Goal: Check status: Check status

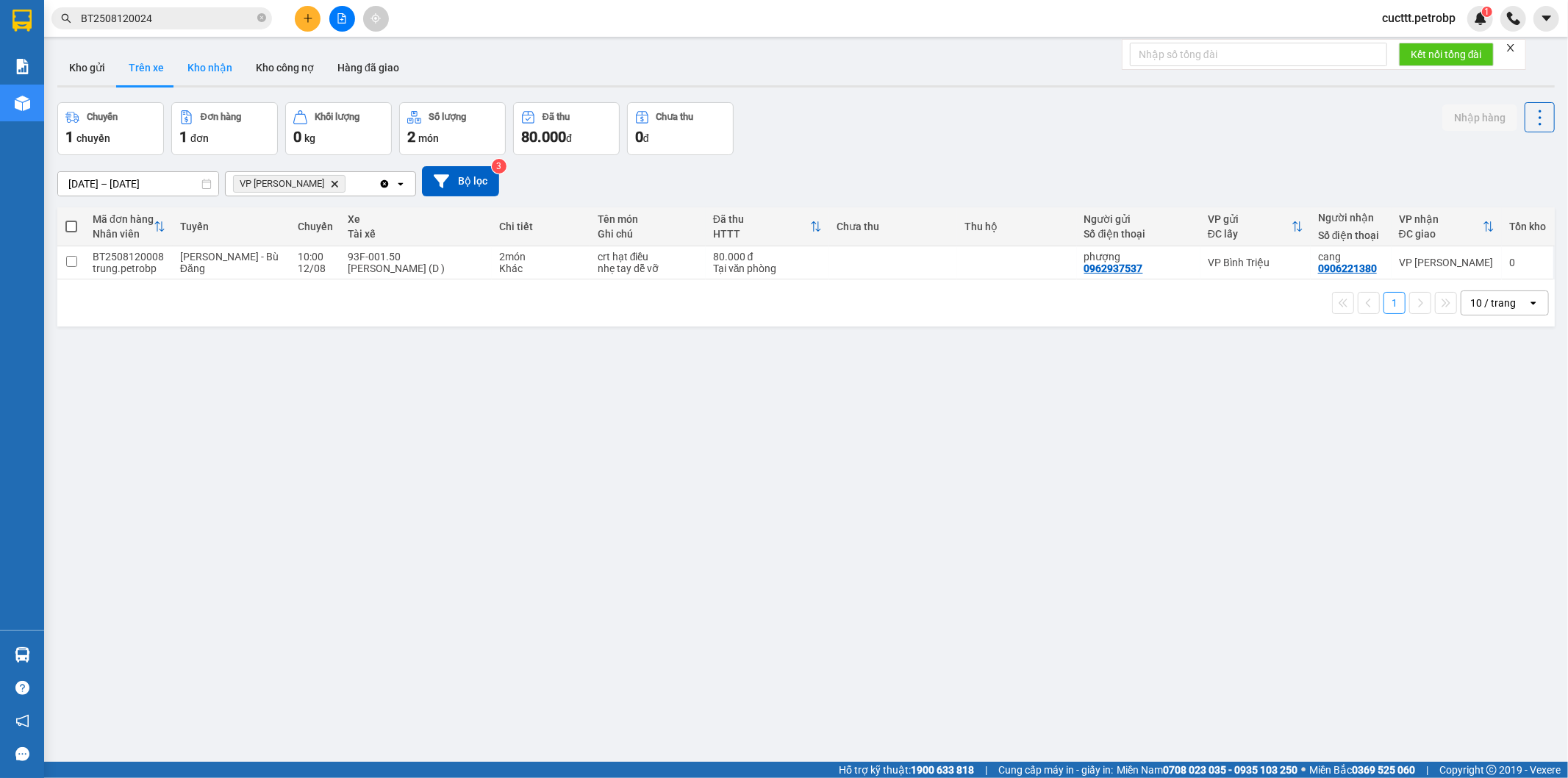
click at [203, 75] on button "Kho nhận" at bounding box center [210, 68] width 68 height 35
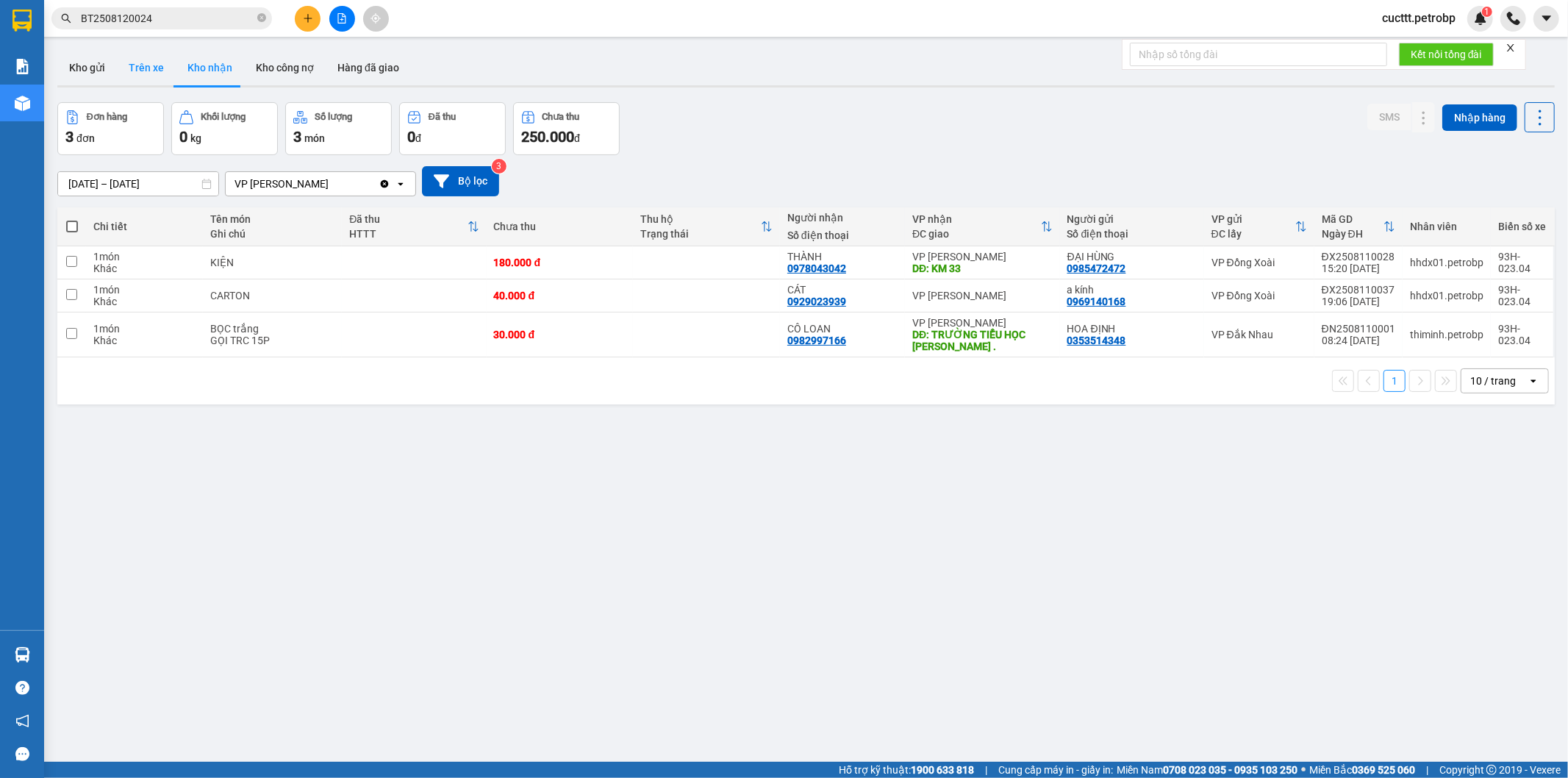
click at [143, 70] on button "Trên xe" at bounding box center [146, 68] width 59 height 35
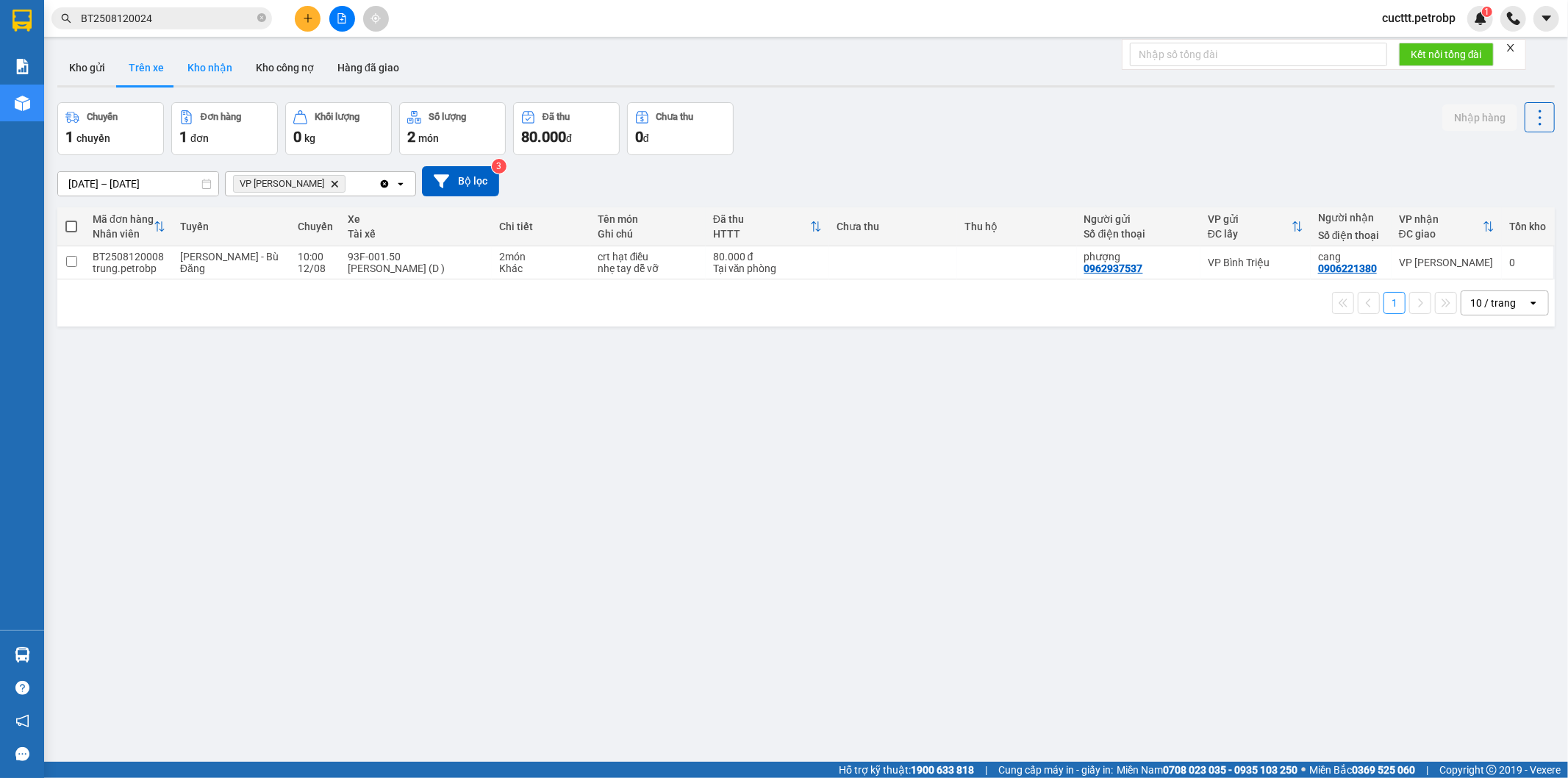
click at [216, 70] on button "Kho nhận" at bounding box center [210, 68] width 68 height 35
type input "[DATE] – [DATE]"
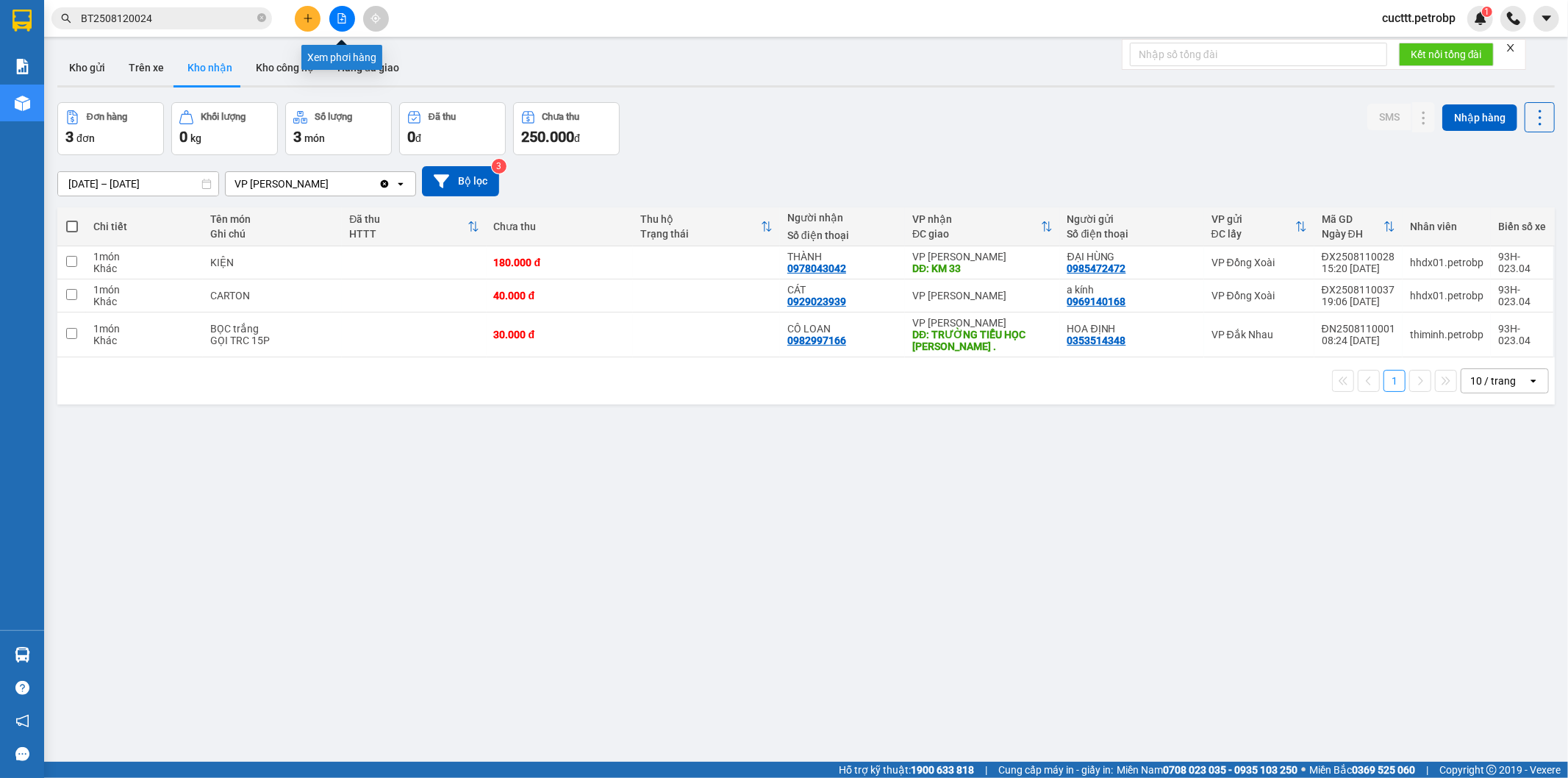
click at [337, 22] on icon "file-add" at bounding box center [342, 18] width 11 height 11
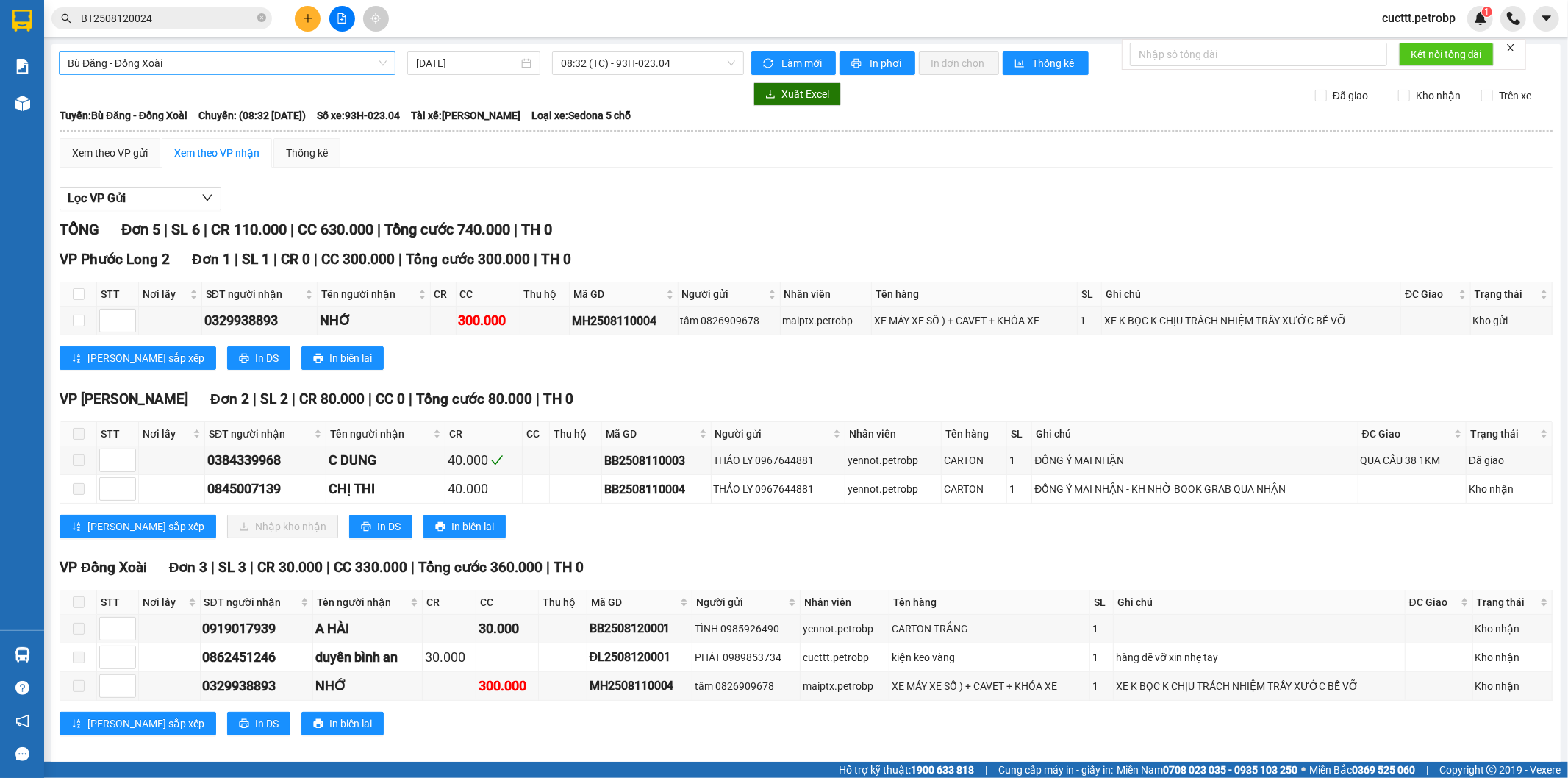
click at [189, 53] on span "Bù Đăng - Đồng Xoài" at bounding box center [227, 63] width 319 height 22
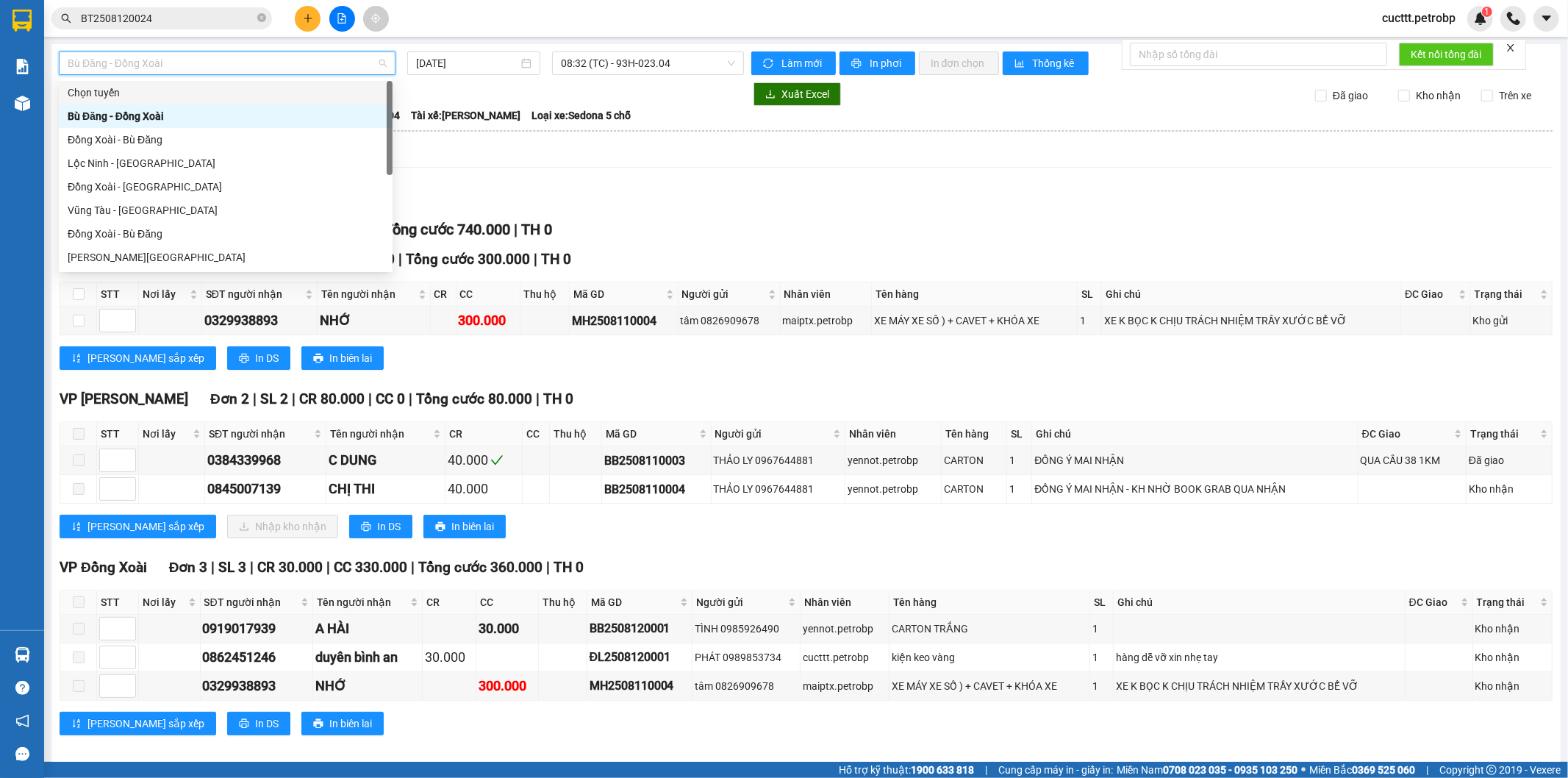
type input "b"
type input "d"
type input "đ"
click at [176, 116] on div "Đồng Xoài - Bù Đăng" at bounding box center [225, 116] width 316 height 16
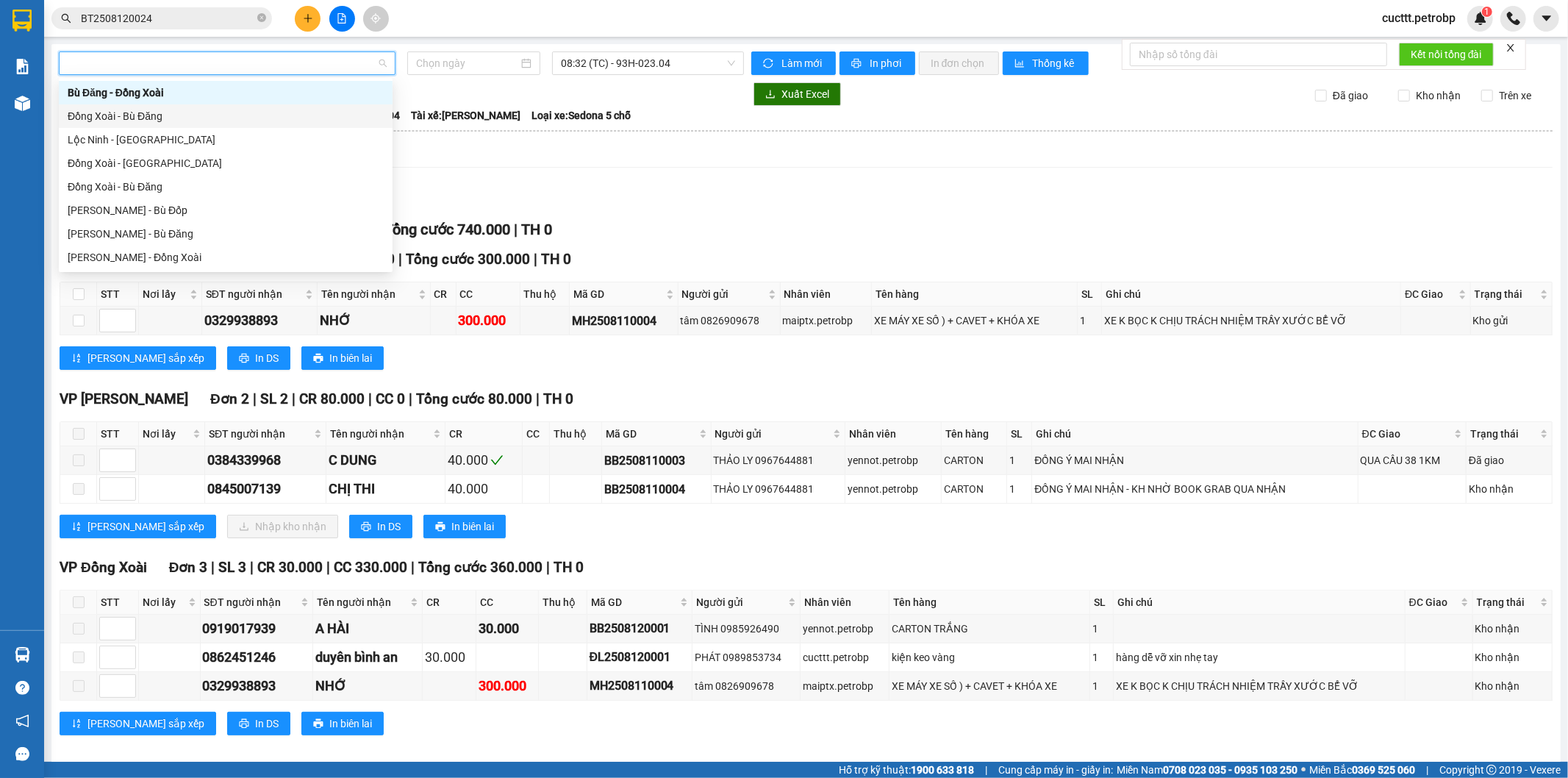
type input "[DATE]"
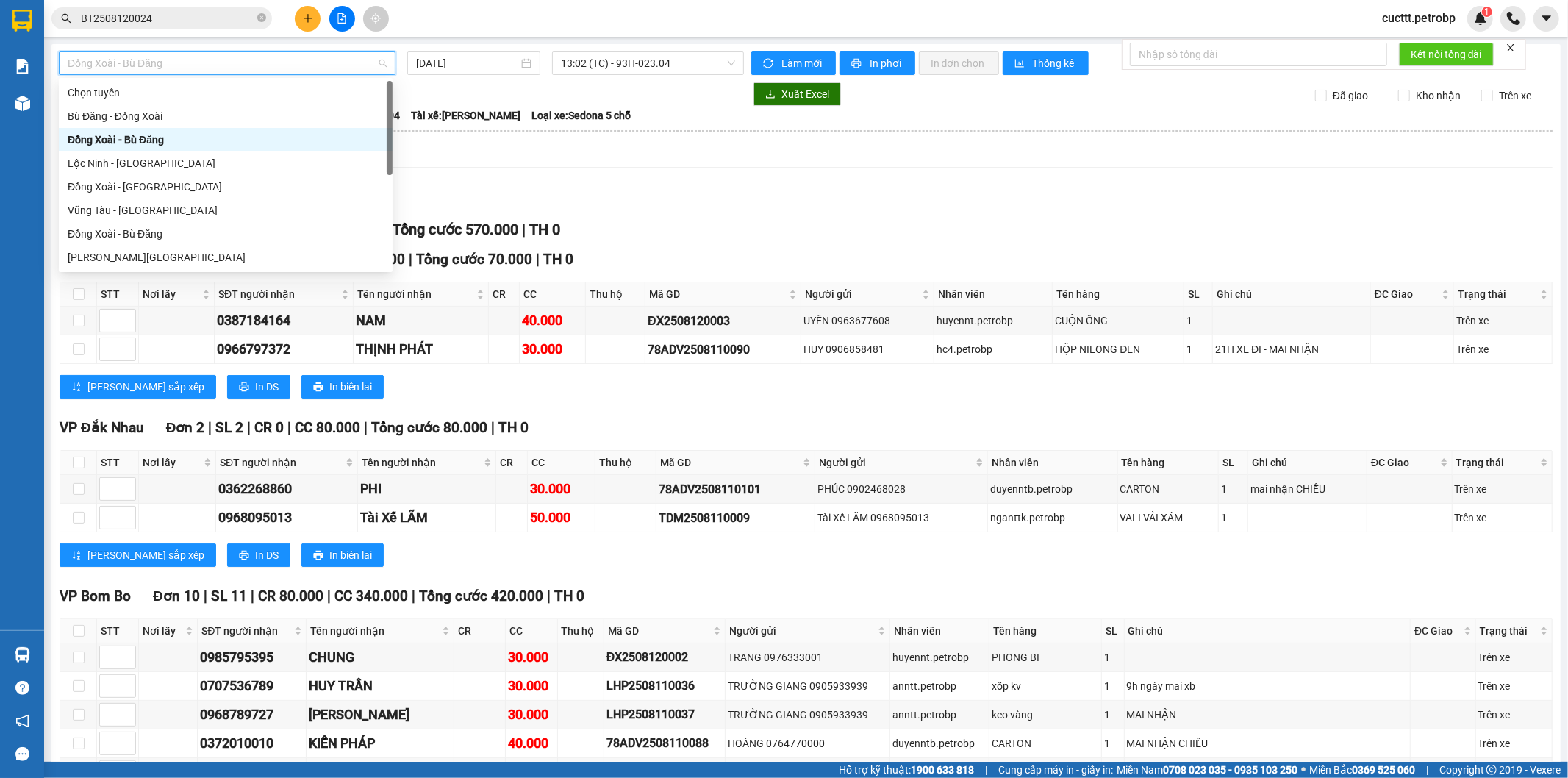
click at [243, 61] on span "Đồng Xoài - Bù Đăng" at bounding box center [227, 63] width 319 height 22
drag, startPoint x: 176, startPoint y: 230, endPoint x: 216, endPoint y: 209, distance: 45.2
click at [178, 230] on div "Đồng Xoài - Bù Đăng" at bounding box center [225, 233] width 316 height 16
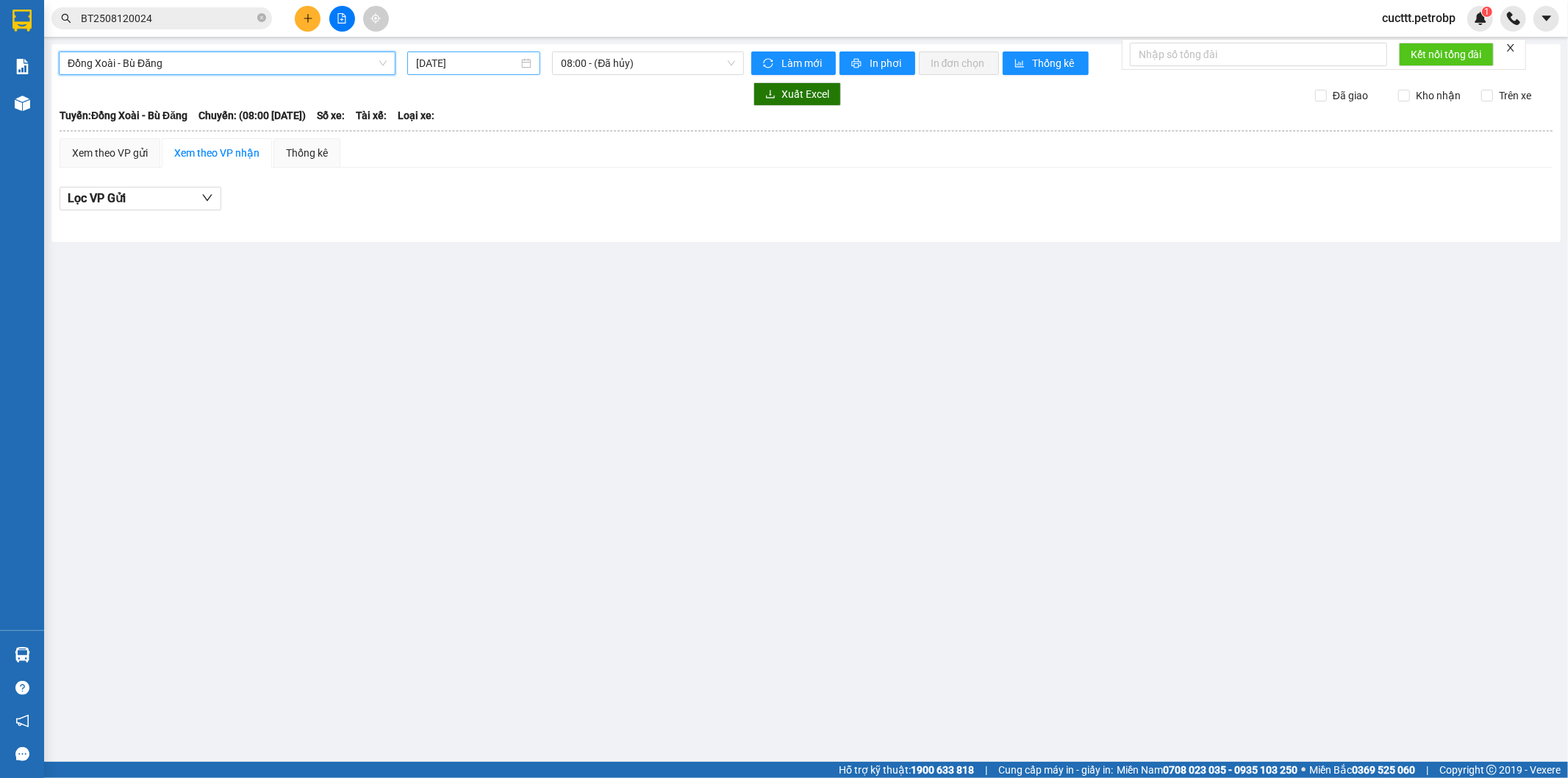
click at [474, 61] on input "[DATE]" at bounding box center [467, 63] width 103 height 16
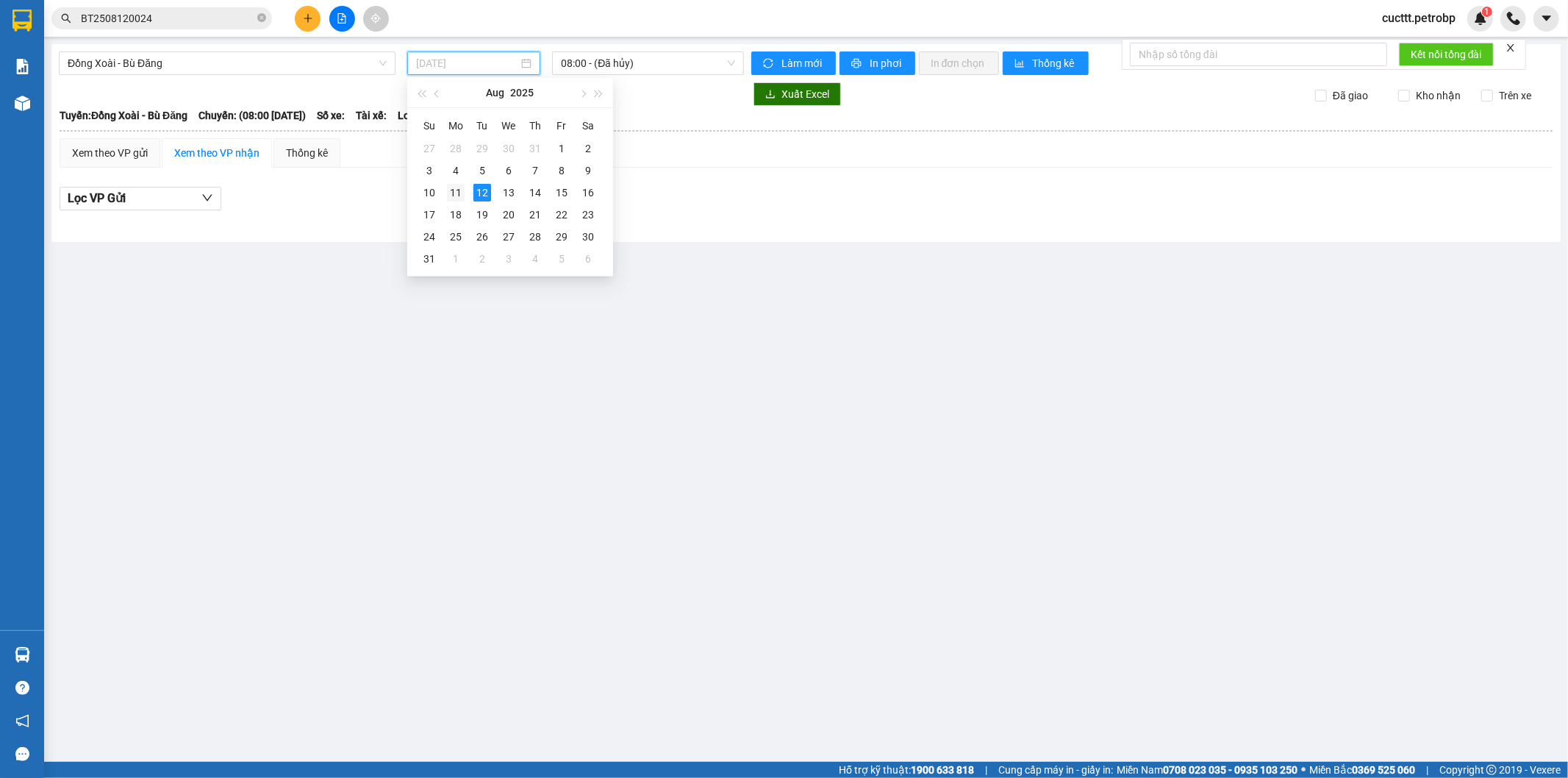
click at [457, 198] on div "11" at bounding box center [456, 193] width 18 height 18
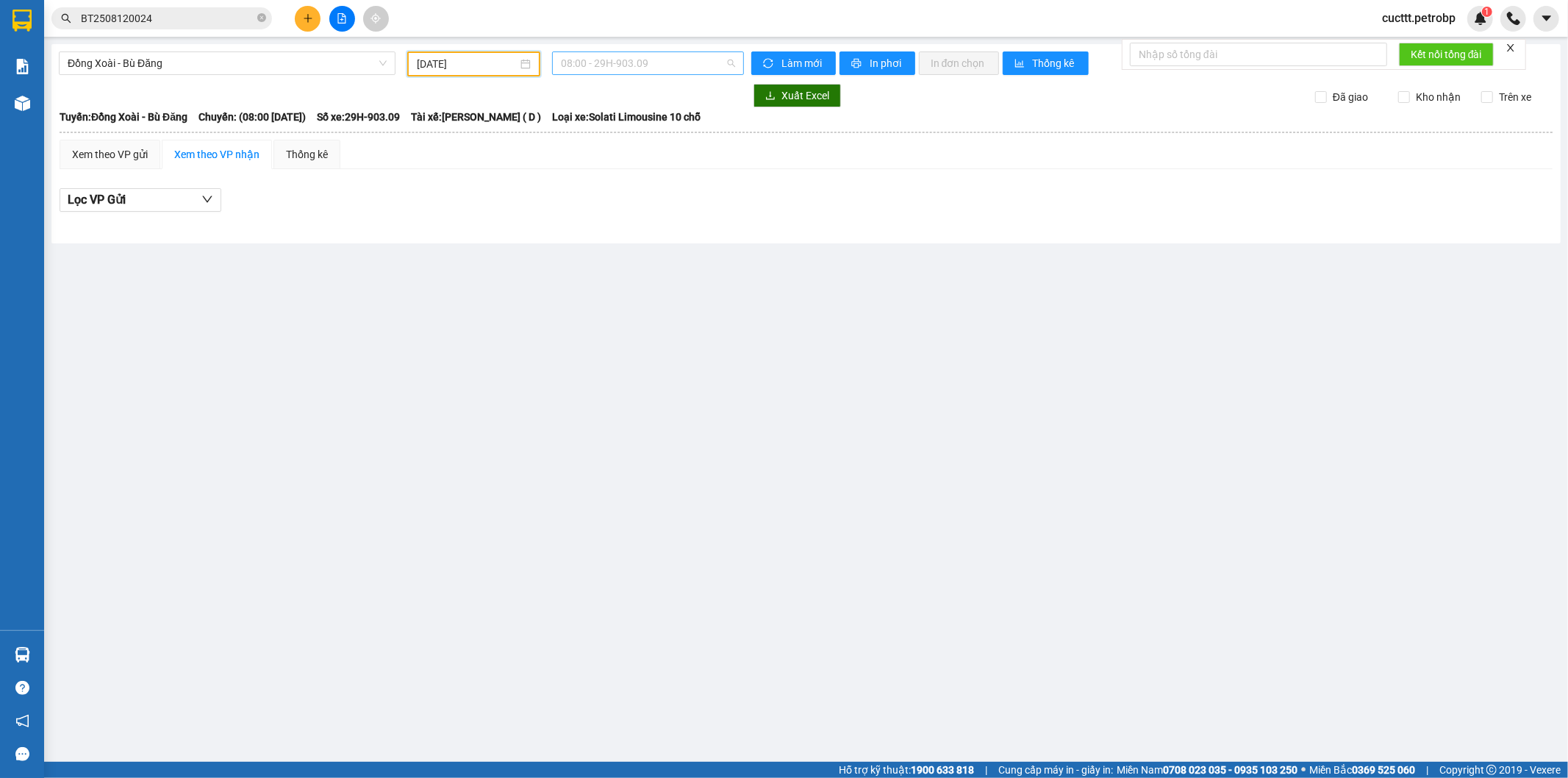
click at [607, 67] on span "08:00 - 29H-903.09" at bounding box center [648, 63] width 174 height 22
click at [643, 234] on div "13:02 (TC) - 93H-023.04" at bounding box center [618, 233] width 115 height 16
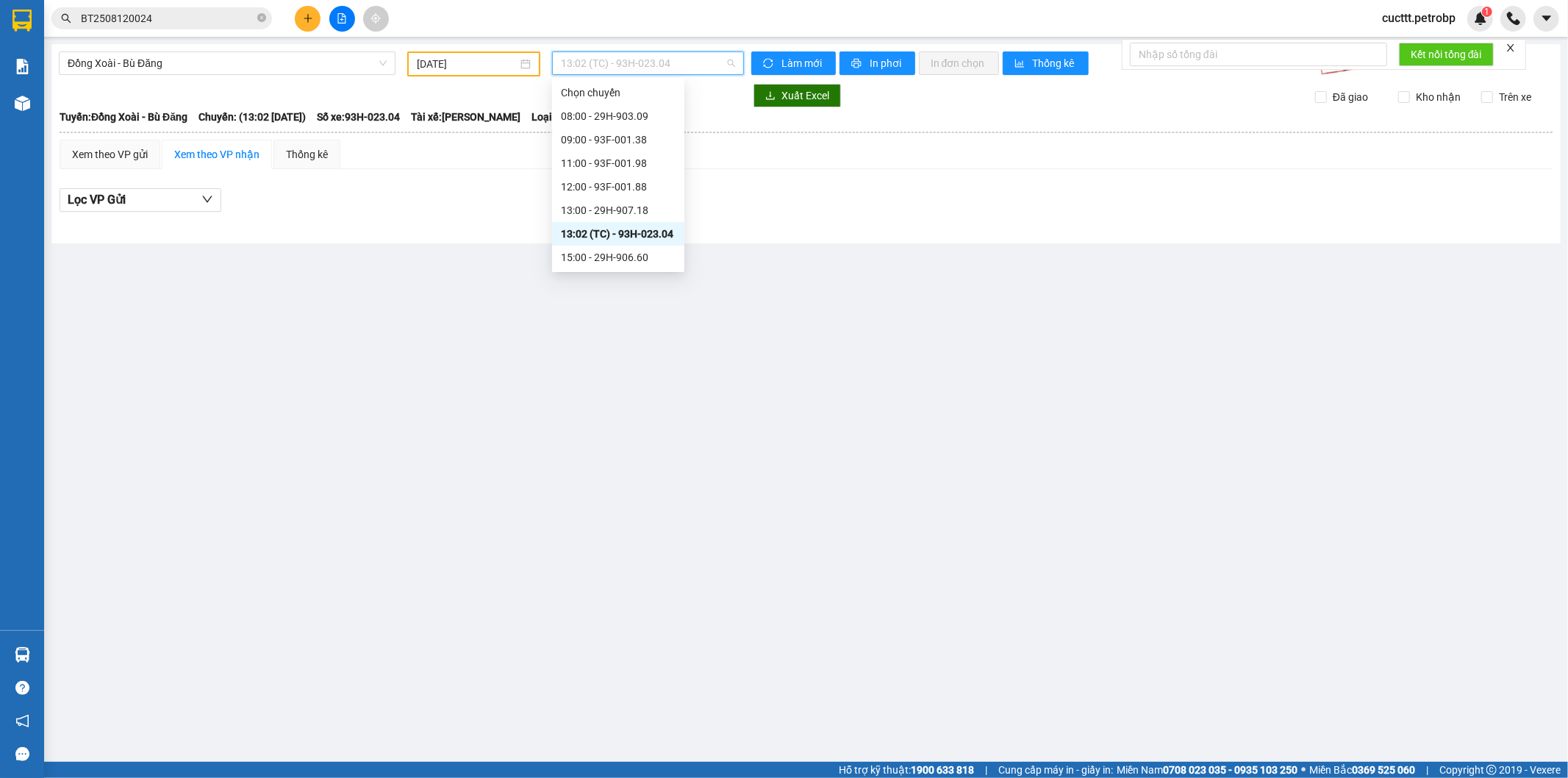
click at [624, 62] on span "13:02 (TC) - 93H-023.04" at bounding box center [648, 63] width 174 height 22
click at [464, 66] on input "[DATE]" at bounding box center [467, 64] width 101 height 16
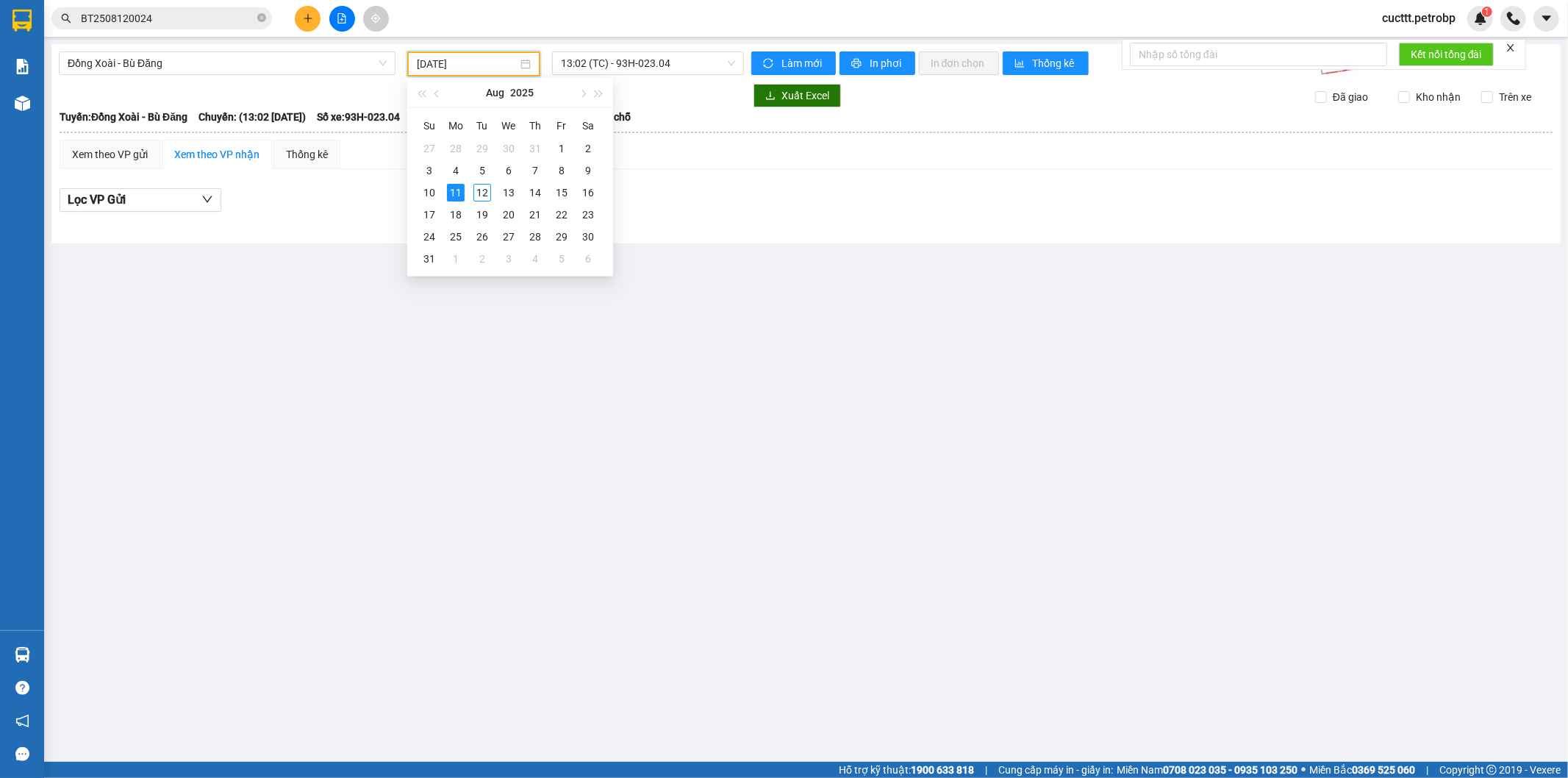
type input "[DATE]"
click at [458, 196] on div "11" at bounding box center [456, 193] width 18 height 18
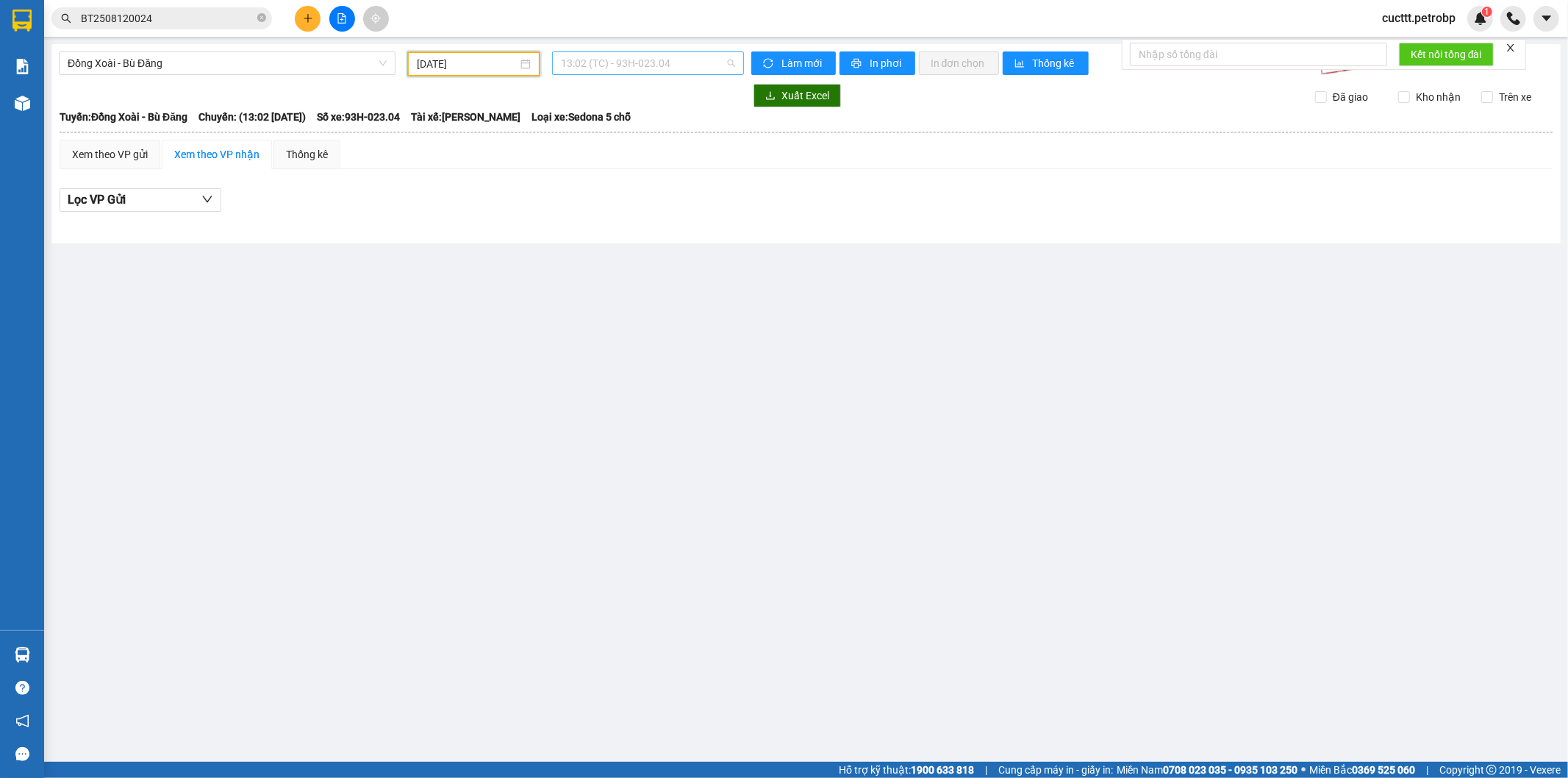
click at [596, 59] on span "13:02 (TC) - 93H-023.04" at bounding box center [648, 63] width 174 height 22
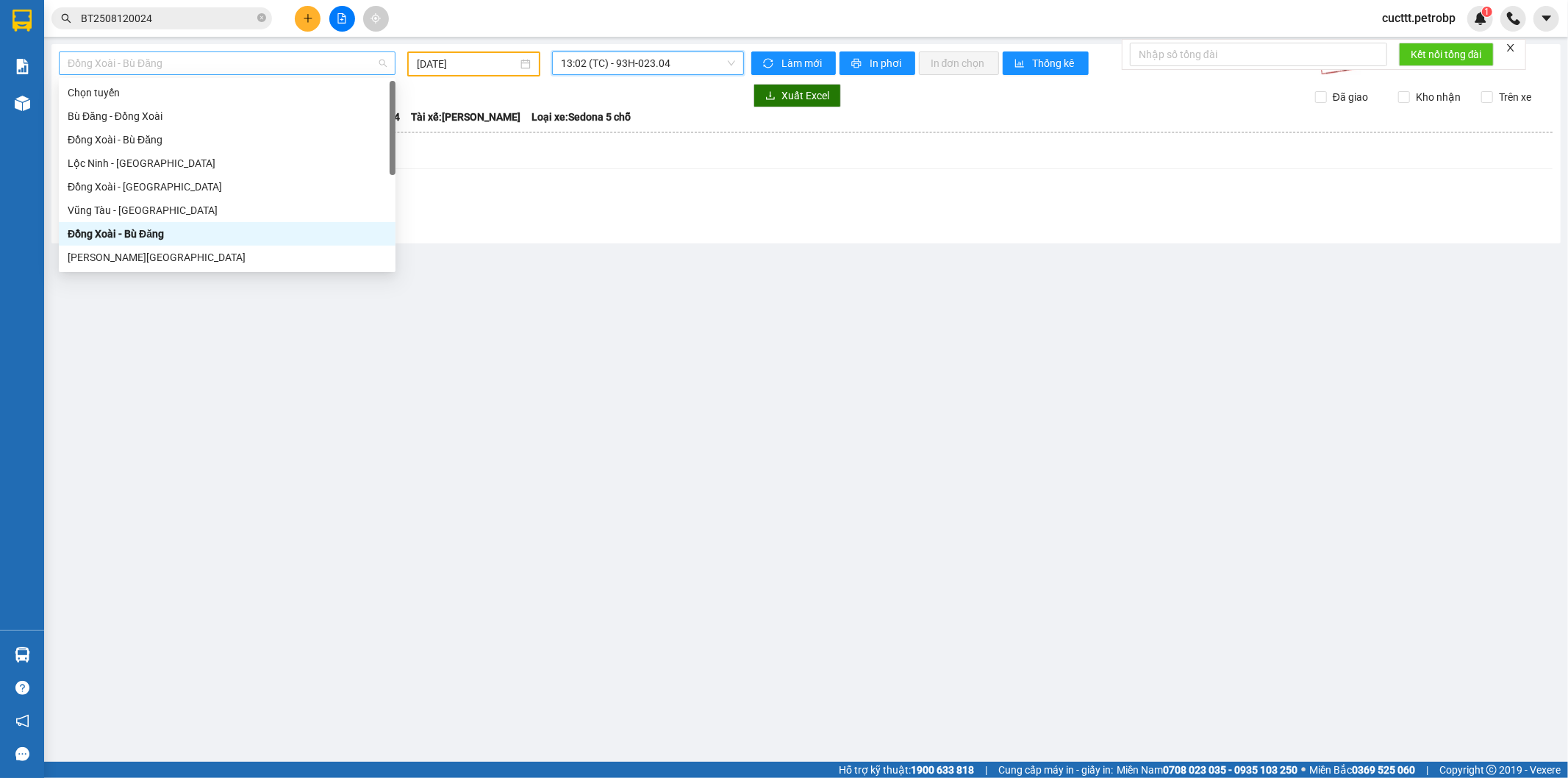
click at [274, 56] on span "Đồng Xoài - Bù Đăng" at bounding box center [227, 63] width 319 height 22
click at [160, 141] on div "Đồng Xoài - Bù Đăng" at bounding box center [227, 139] width 319 height 16
type input "[DATE]"
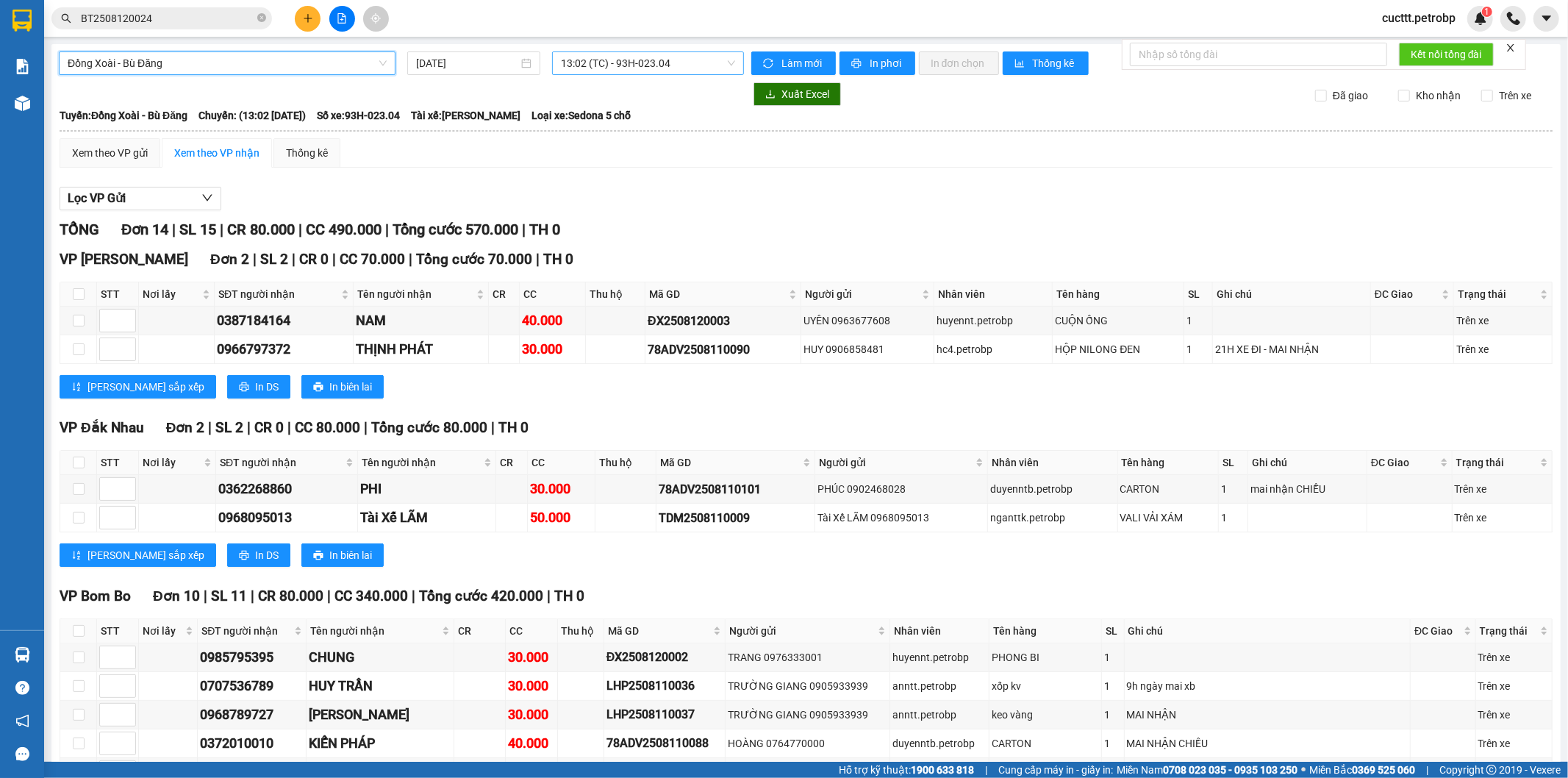
click at [616, 61] on span "13:02 (TC) - 93H-023.04" at bounding box center [648, 63] width 174 height 22
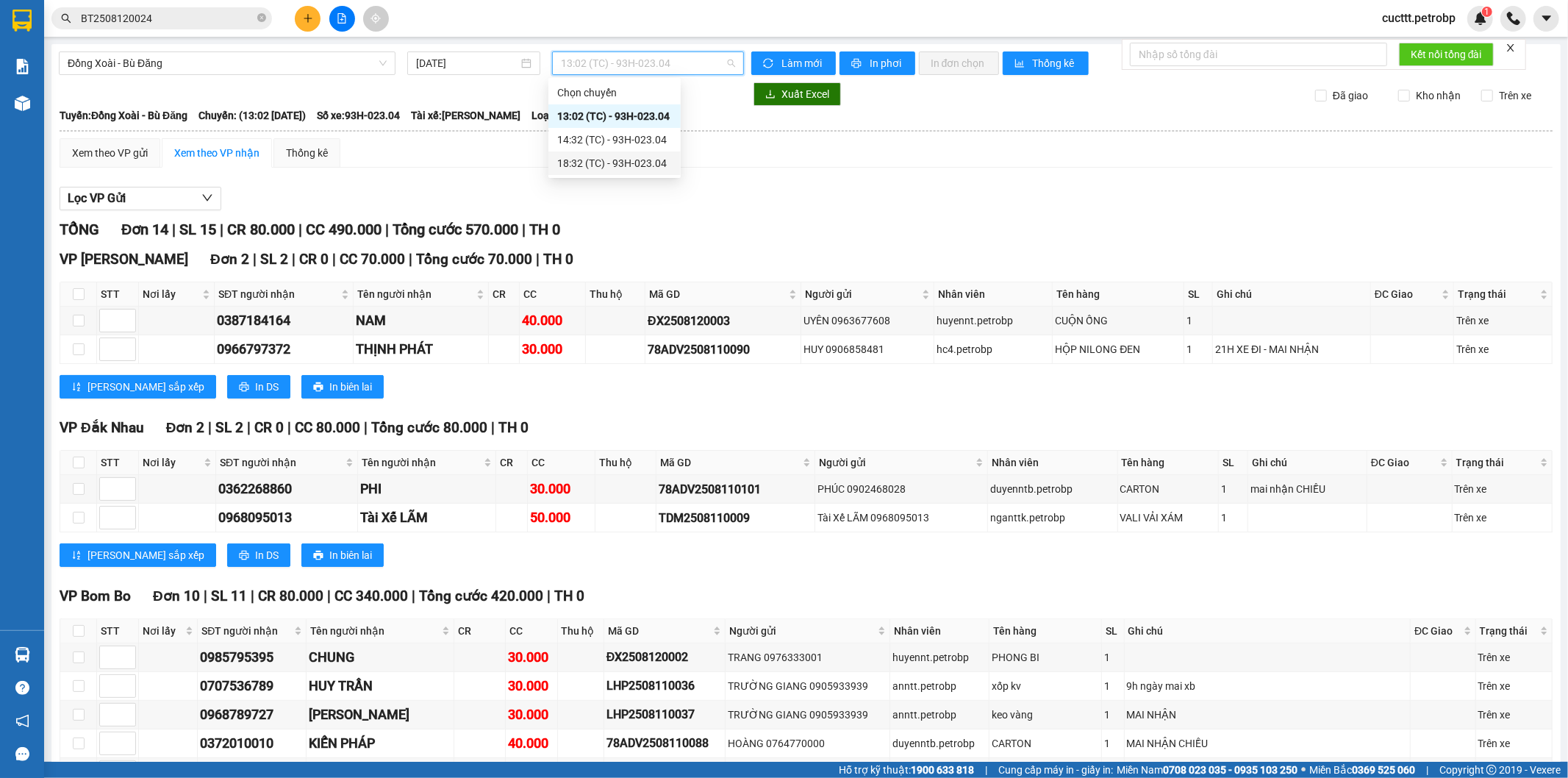
click at [630, 162] on div "18:32 (TC) - 93H-023.04" at bounding box center [614, 163] width 115 height 16
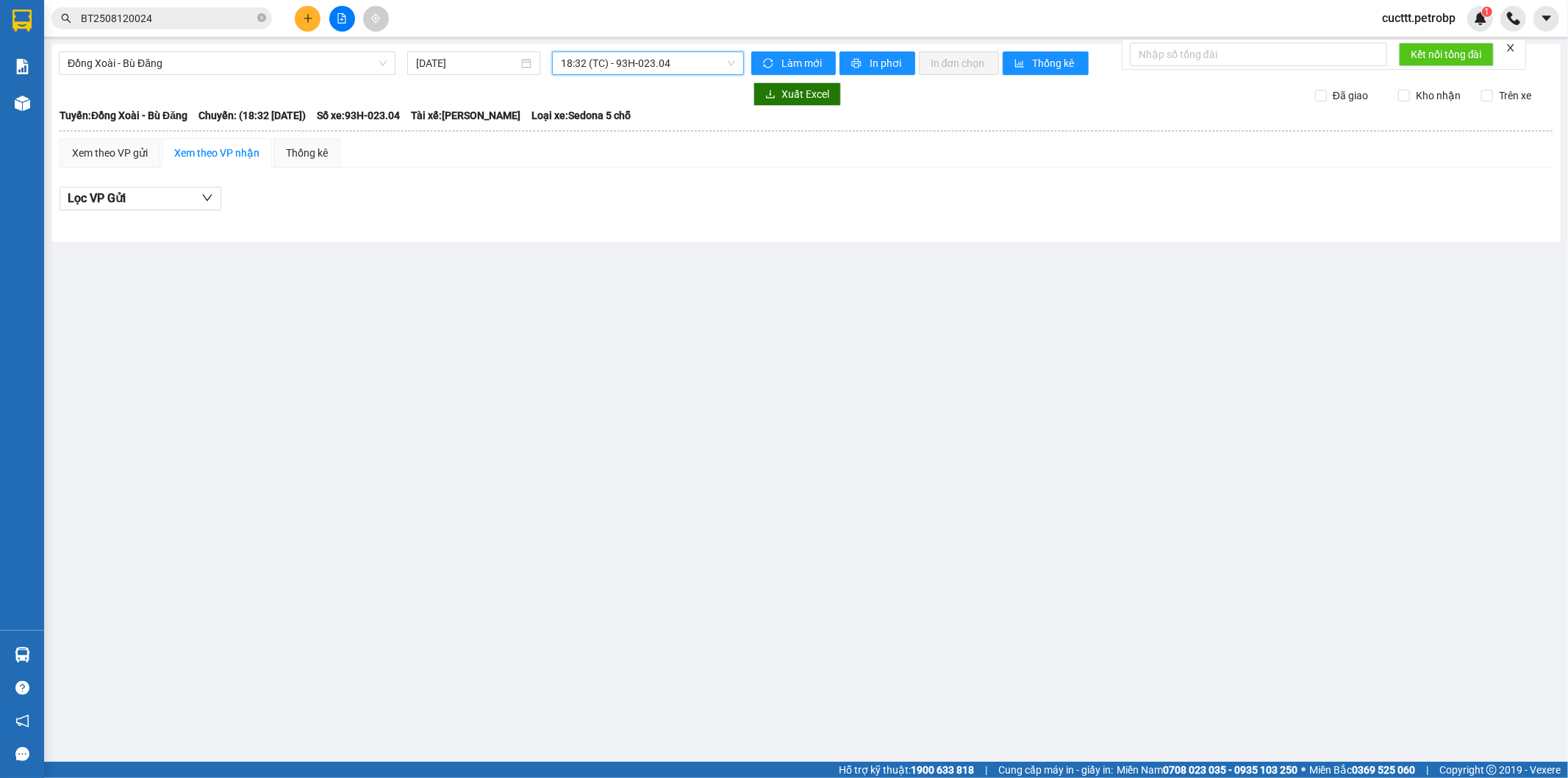
click at [644, 70] on span "18:32 (TC) - 93H-023.04" at bounding box center [648, 63] width 174 height 22
click at [645, 134] on div "14:32 (TC) - 93H-023.04" at bounding box center [618, 139] width 115 height 16
click at [644, 74] on span "14:32 (TC) - 93H-023.04" at bounding box center [648, 63] width 174 height 22
click at [641, 115] on div "13:02 (TC) - 93H-023.04" at bounding box center [618, 116] width 115 height 16
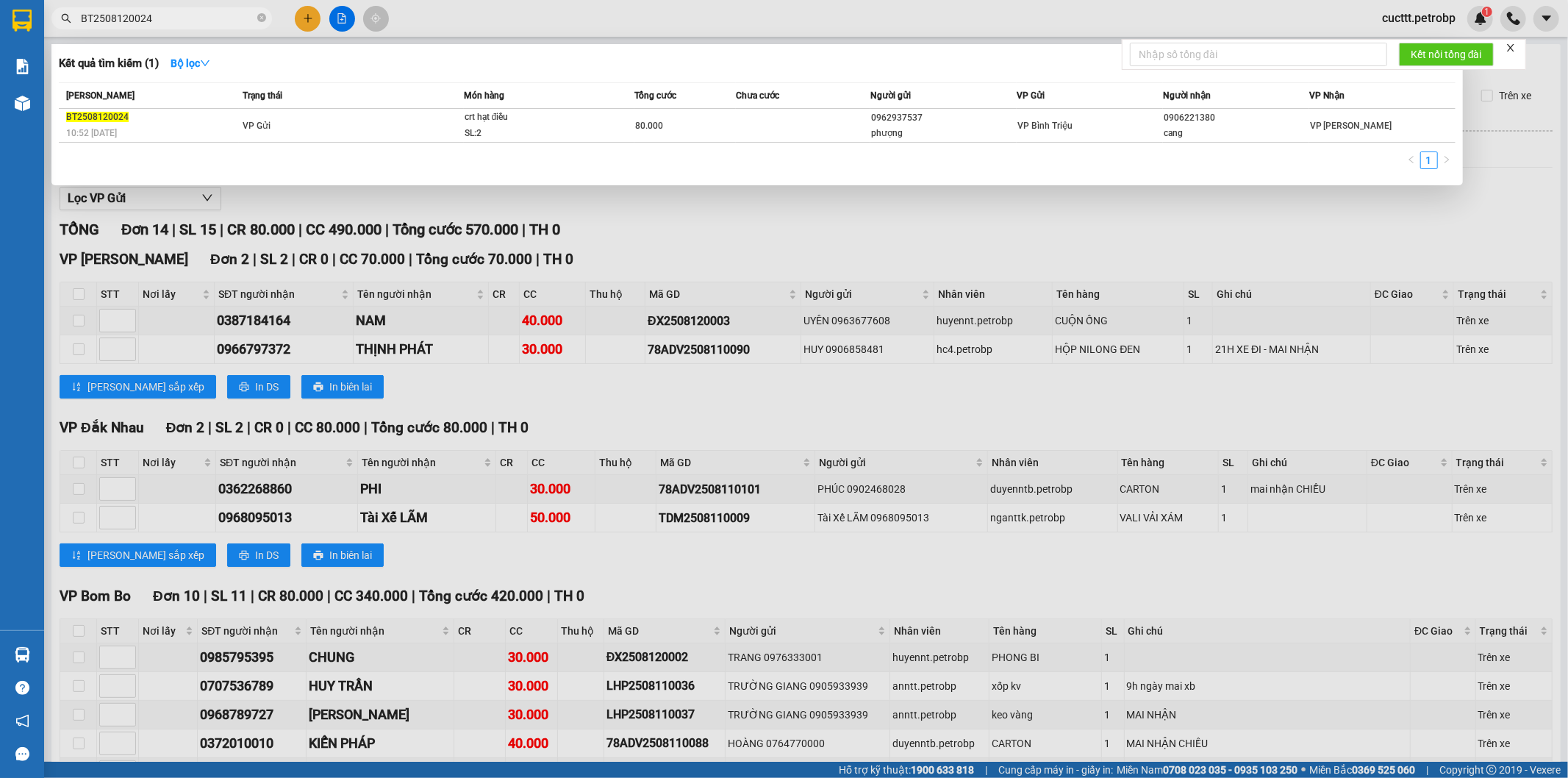
click at [175, 19] on input "BT2508120024" at bounding box center [167, 18] width 174 height 16
click at [652, 238] on div at bounding box center [784, 389] width 1568 height 778
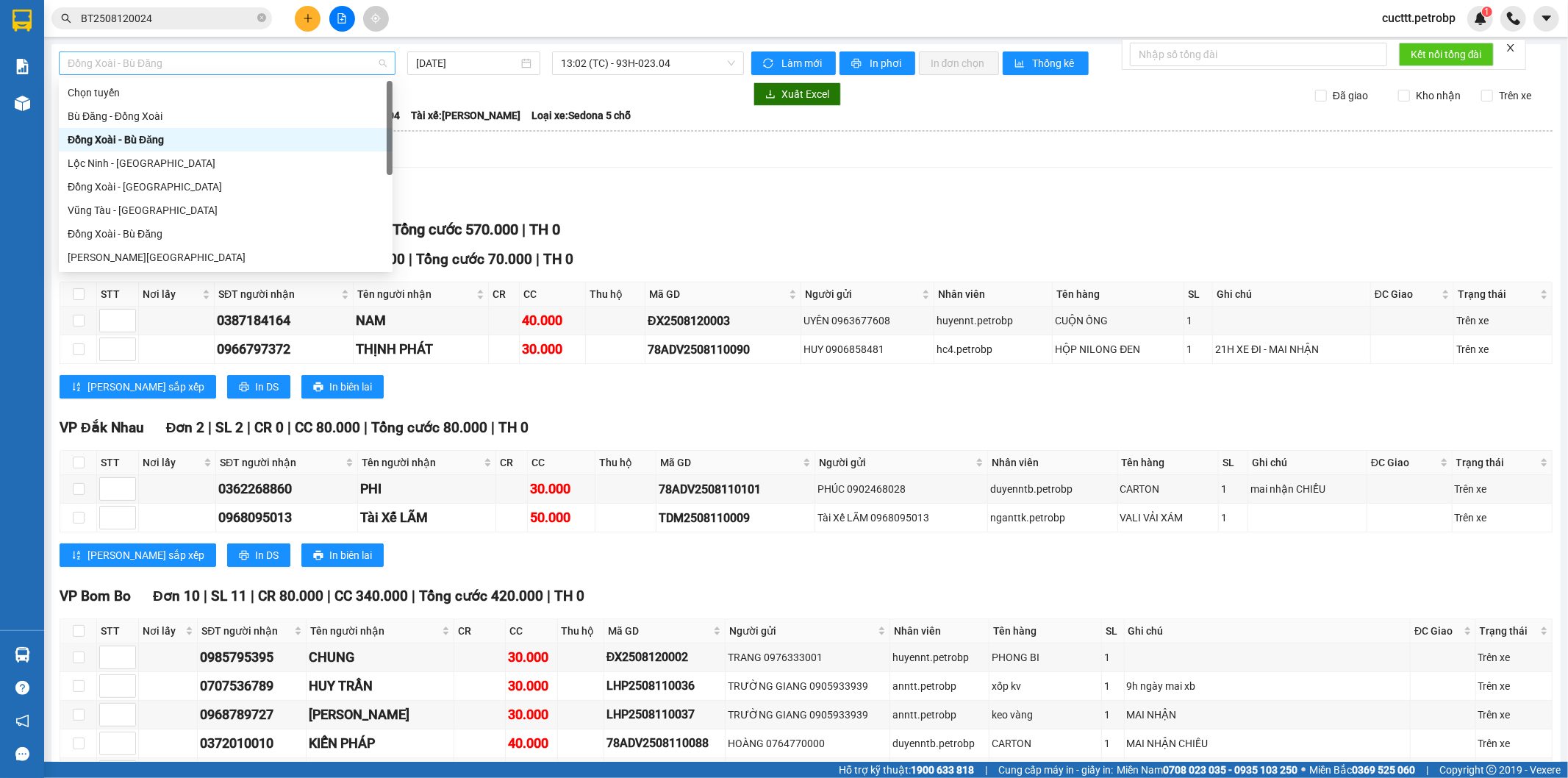
click at [186, 70] on span "Đồng Xoài - Bù Đăng" at bounding box center [227, 63] width 319 height 22
click at [155, 234] on div "Đồng Xoài - Bù Đăng" at bounding box center [225, 233] width 316 height 16
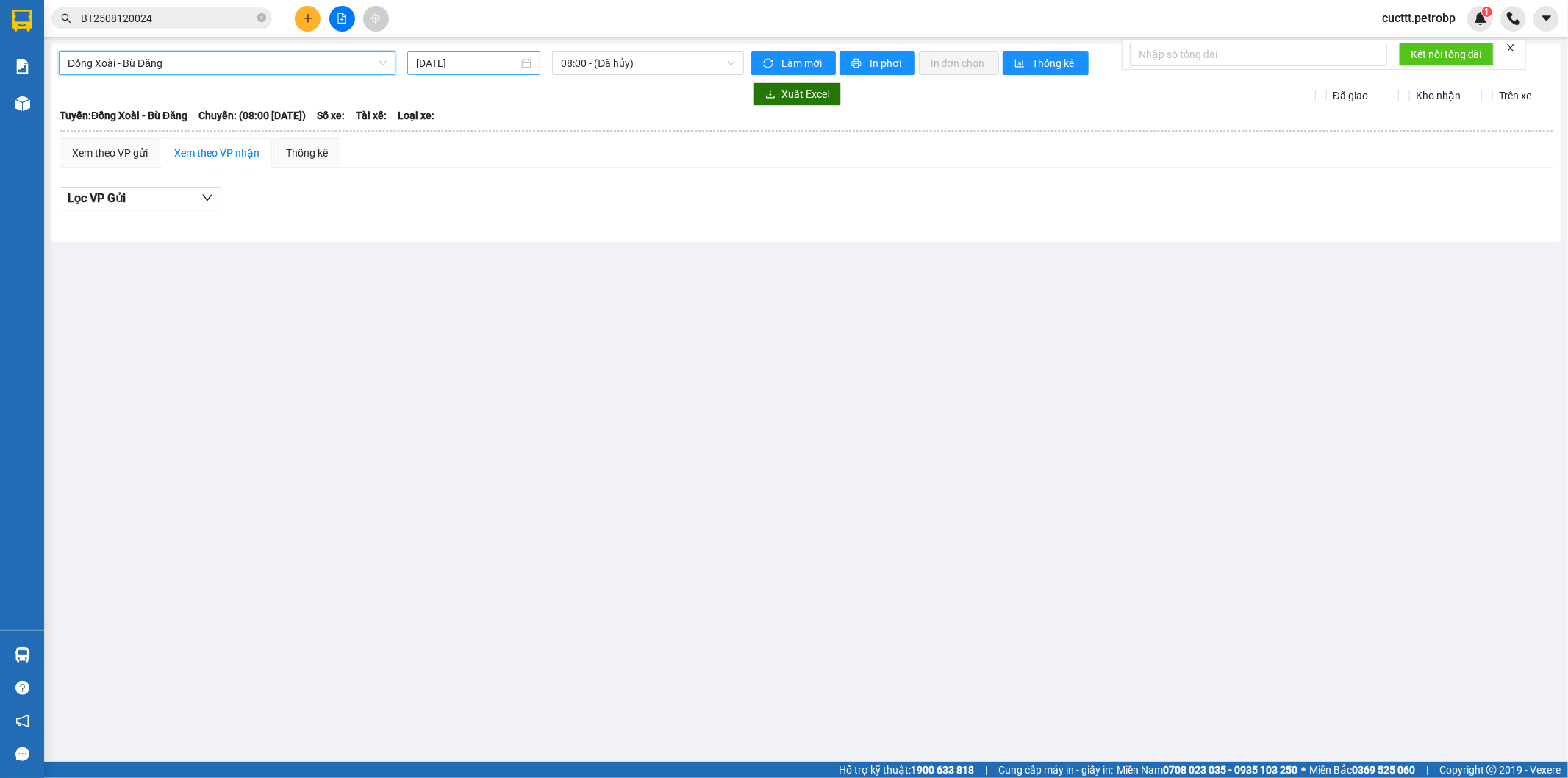
click at [427, 61] on input "[DATE]" at bounding box center [467, 63] width 103 height 16
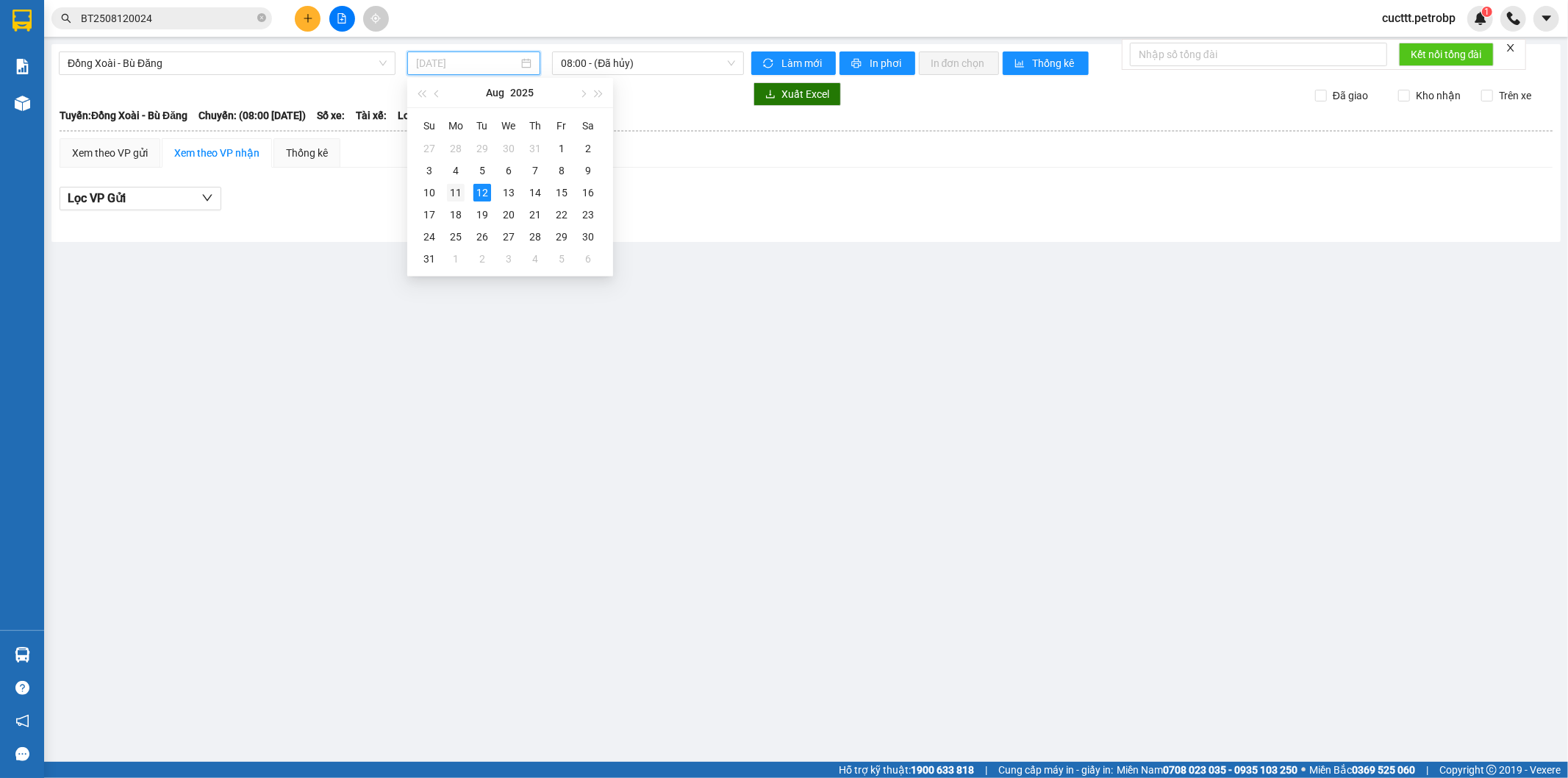
click at [458, 188] on div "11" at bounding box center [456, 193] width 18 height 18
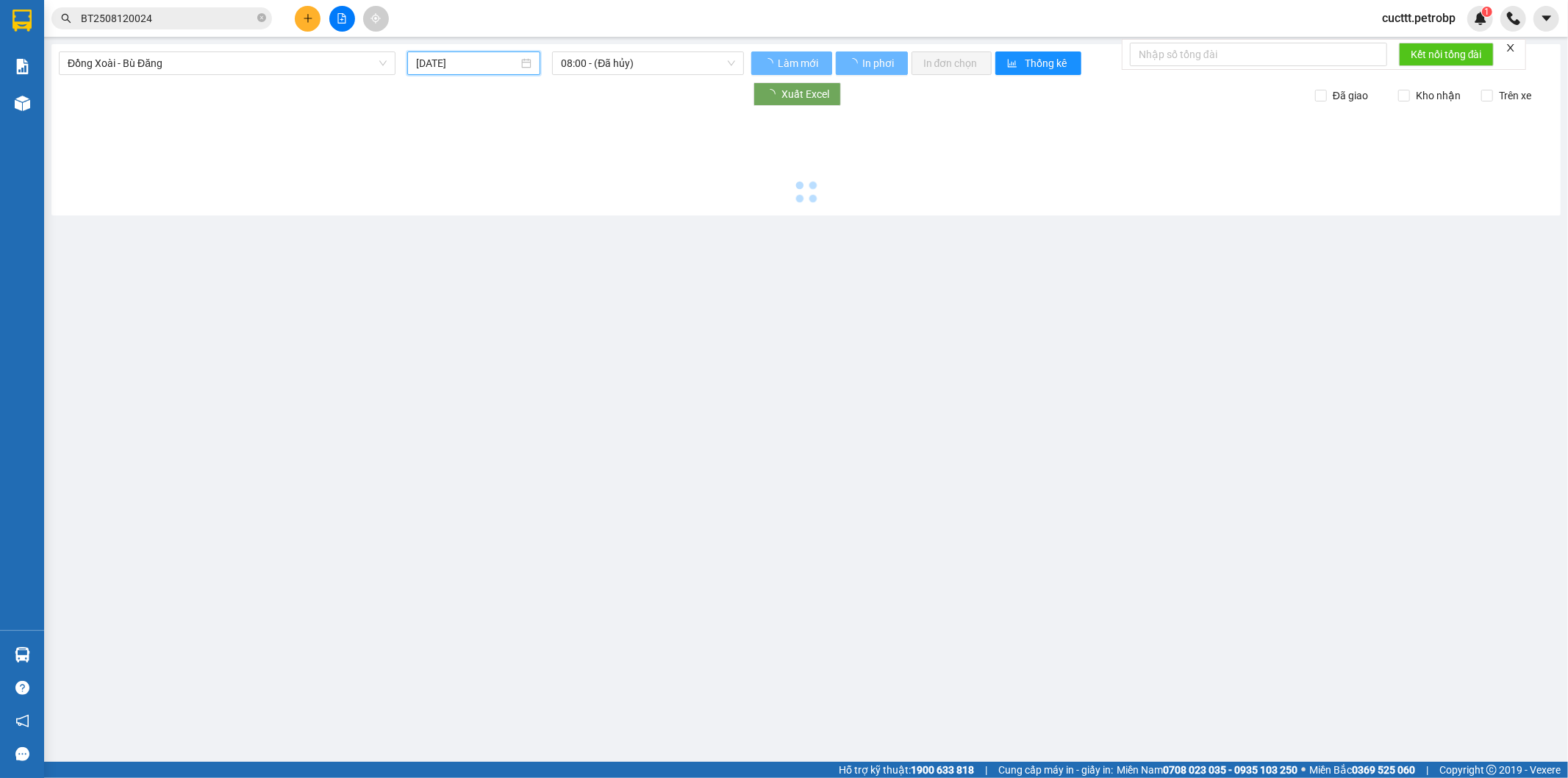
type input "[DATE]"
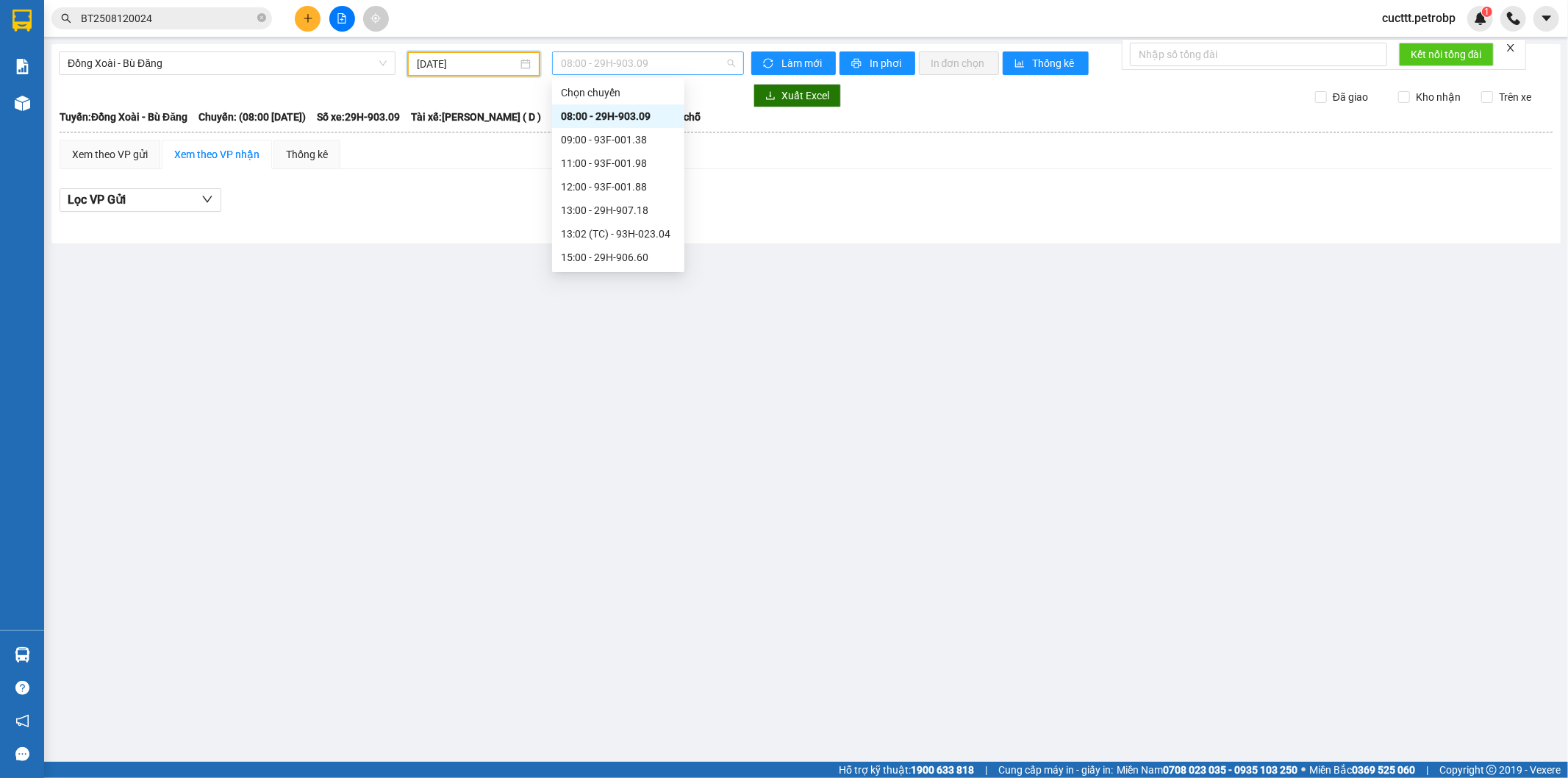
click at [645, 61] on span "08:00 - 29H-903.09" at bounding box center [648, 63] width 174 height 22
click at [647, 236] on div "13:02 (TC) - 93H-023.04" at bounding box center [618, 233] width 115 height 16
click at [574, 64] on span "13:02 (TC) - 93H-023.04" at bounding box center [648, 63] width 174 height 22
click at [638, 187] on div "18:32 (TC) - 93H-023.04" at bounding box center [618, 187] width 115 height 16
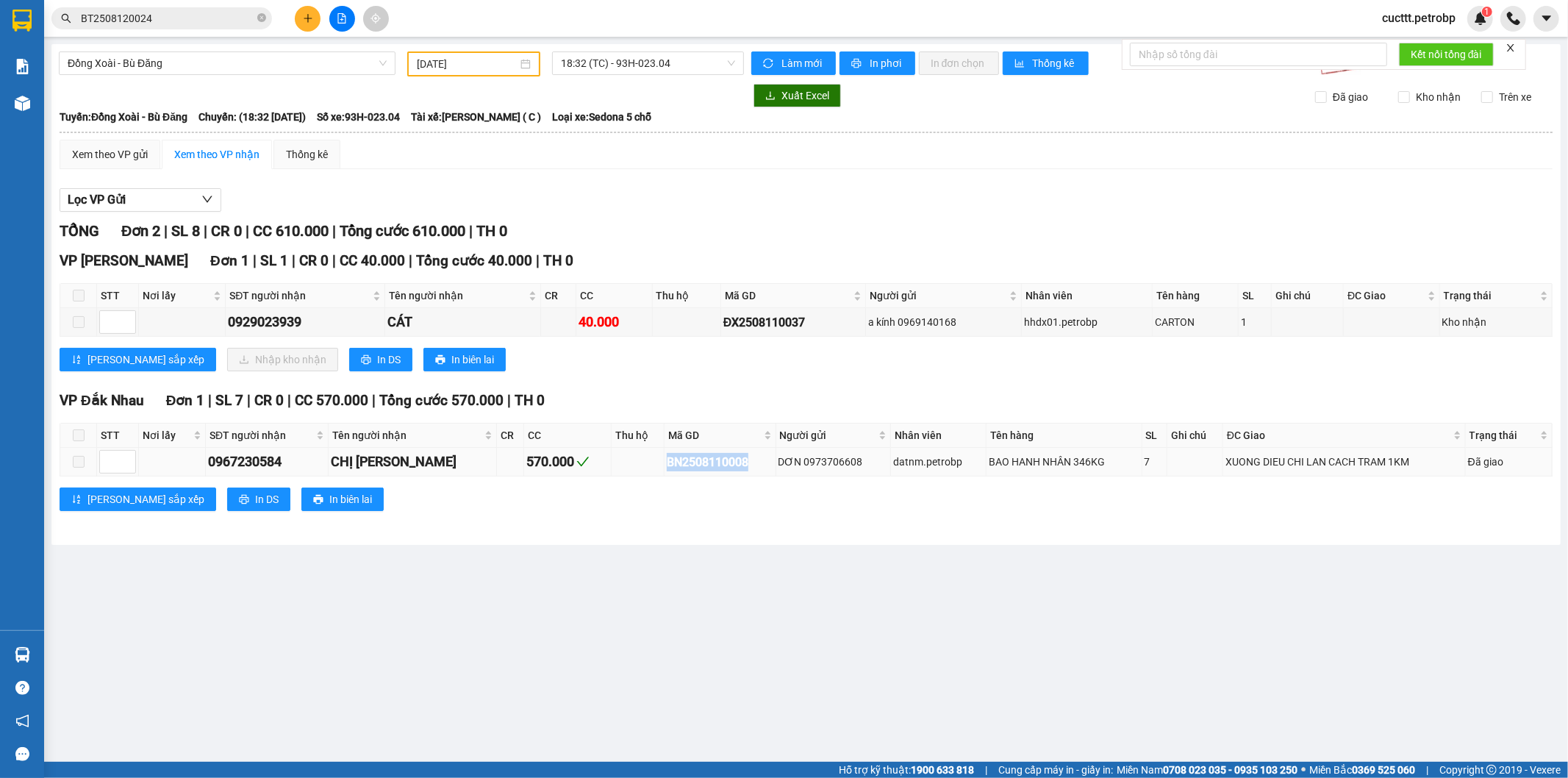
drag, startPoint x: 630, startPoint y: 460, endPoint x: 716, endPoint y: 473, distance: 87.0
click at [716, 473] on tr "0967230584 CHỊ LAN 570.000 BN2508110008 DƠN 0973706608 datnm.petrobp BAO HANH N…" at bounding box center [807, 461] width 1493 height 29
copy div "BN2508110008"
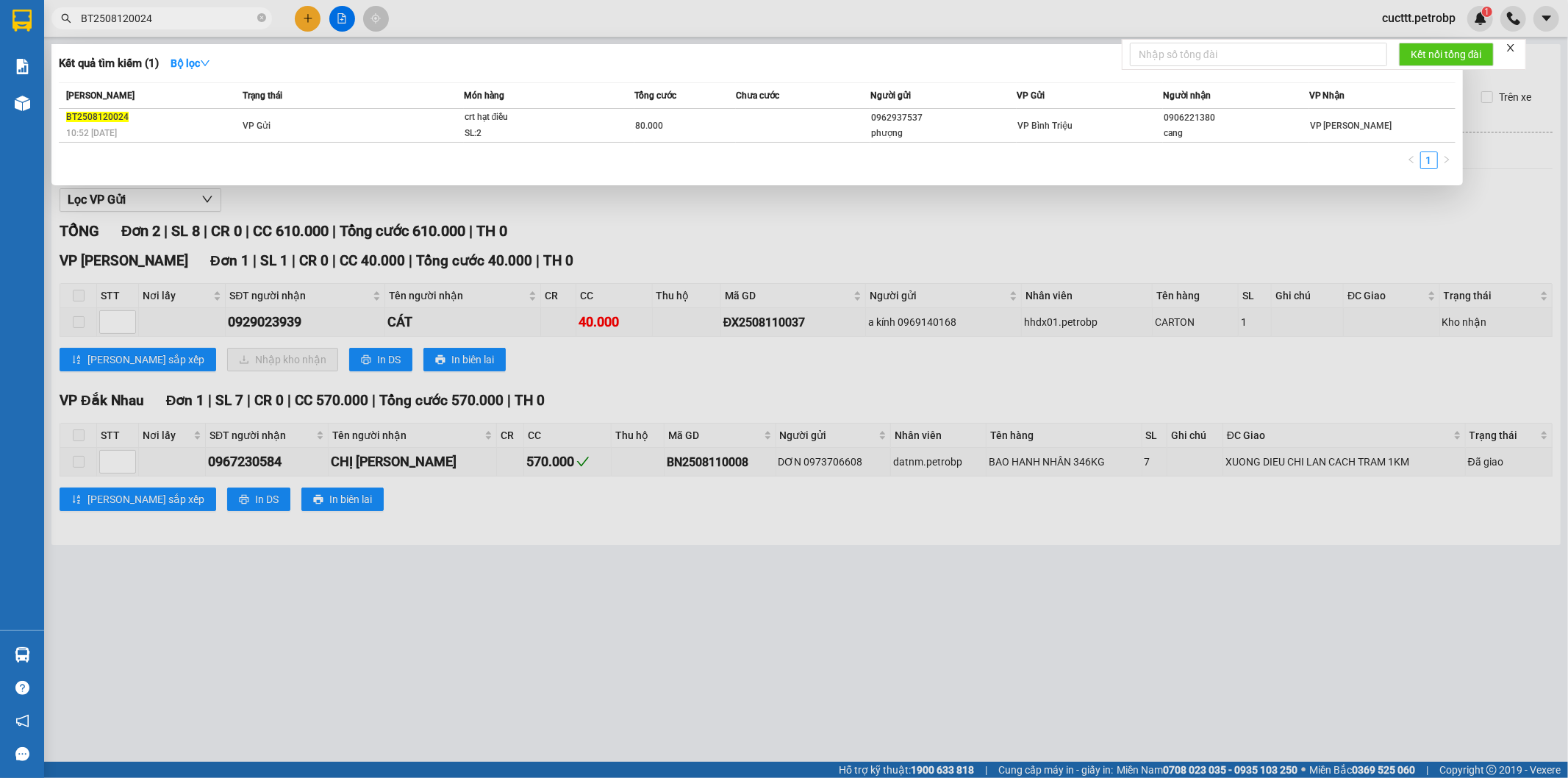
click at [236, 16] on input "BT2508120024" at bounding box center [167, 18] width 174 height 16
click at [261, 18] on icon "close-circle" at bounding box center [261, 18] width 9 height 9
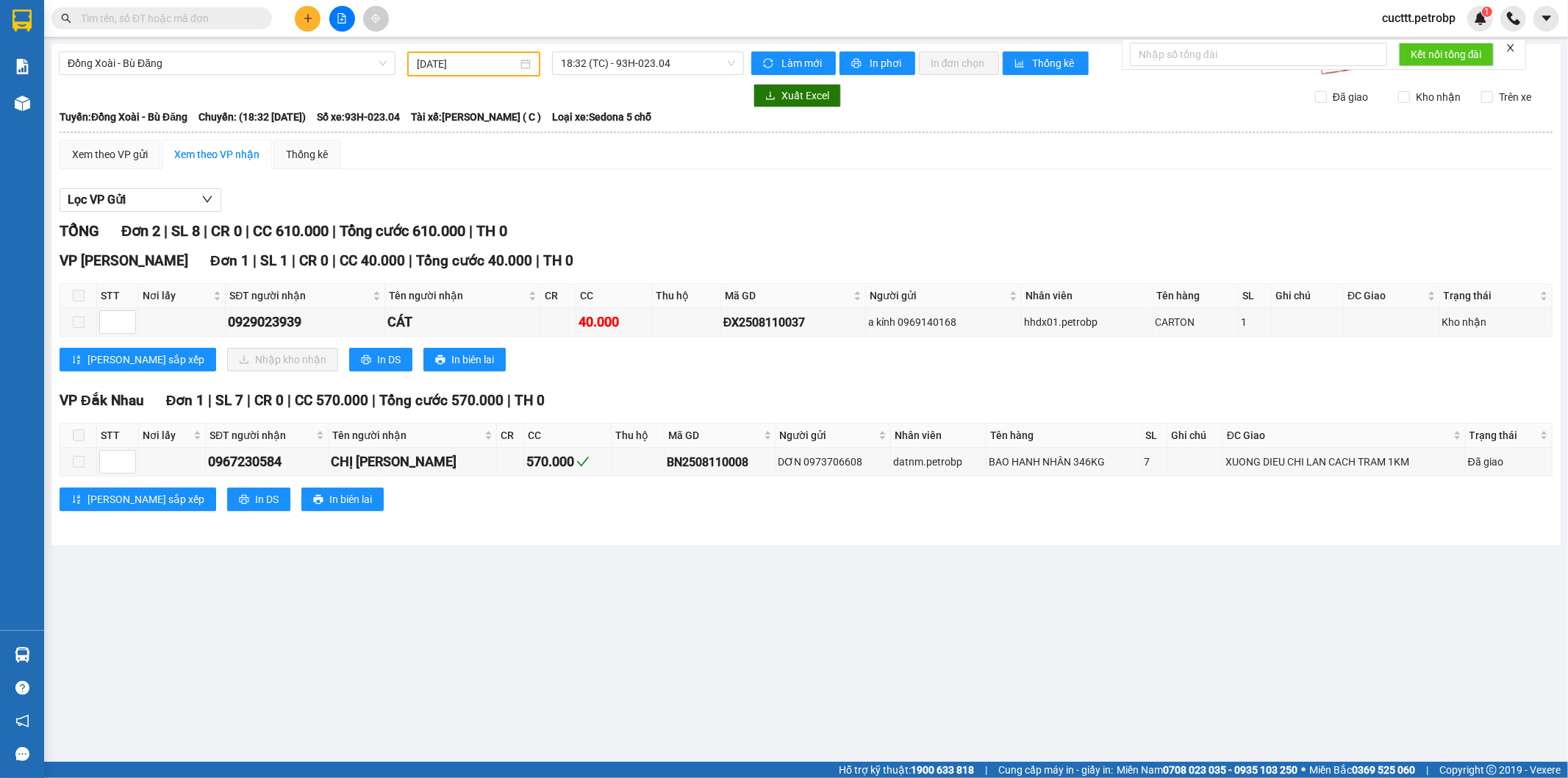
click at [243, 18] on input "text" at bounding box center [167, 18] width 174 height 16
paste input "BN2508110008"
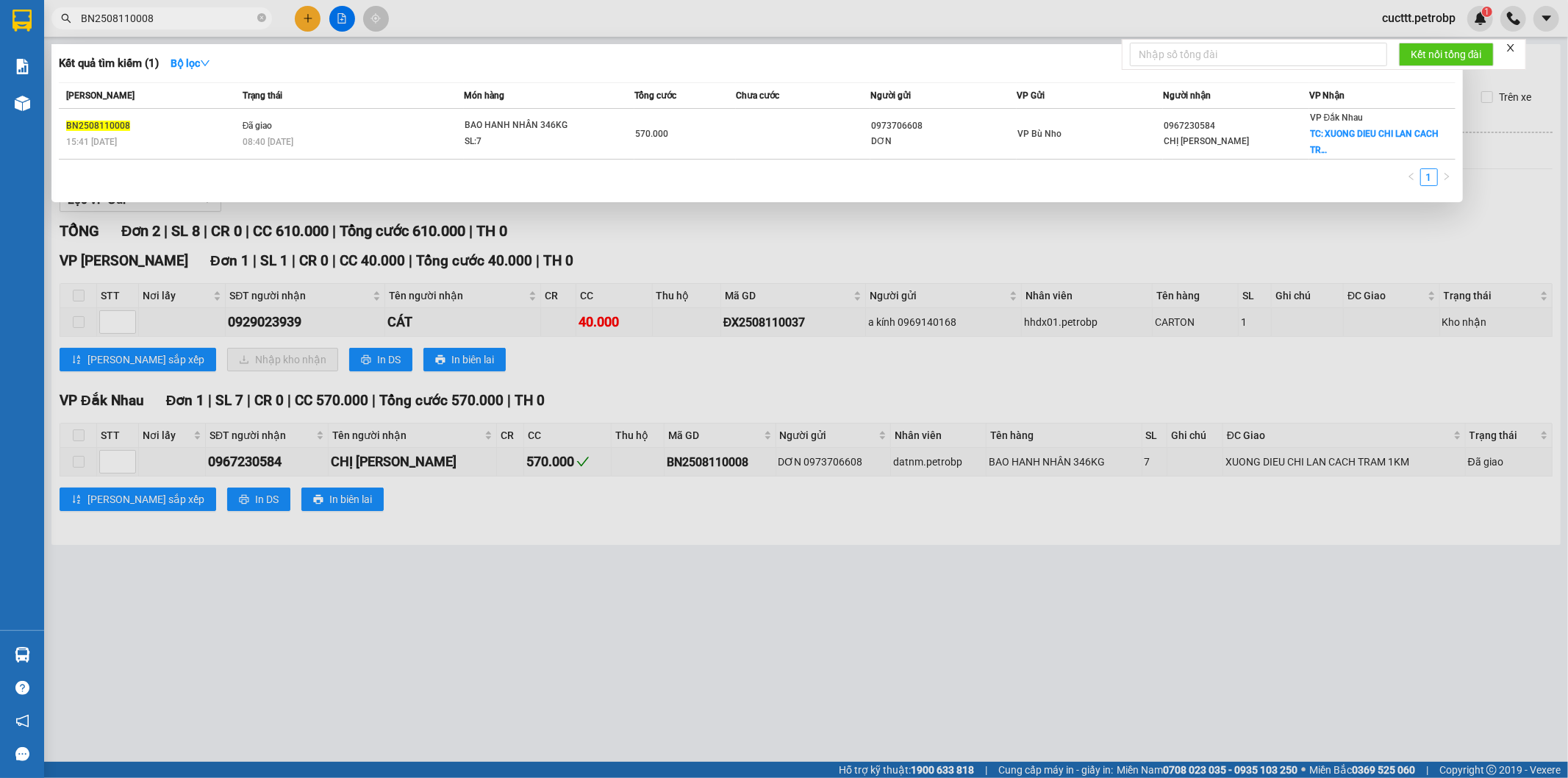
type input "BN2508110008"
click at [772, 129] on td at bounding box center [803, 134] width 135 height 51
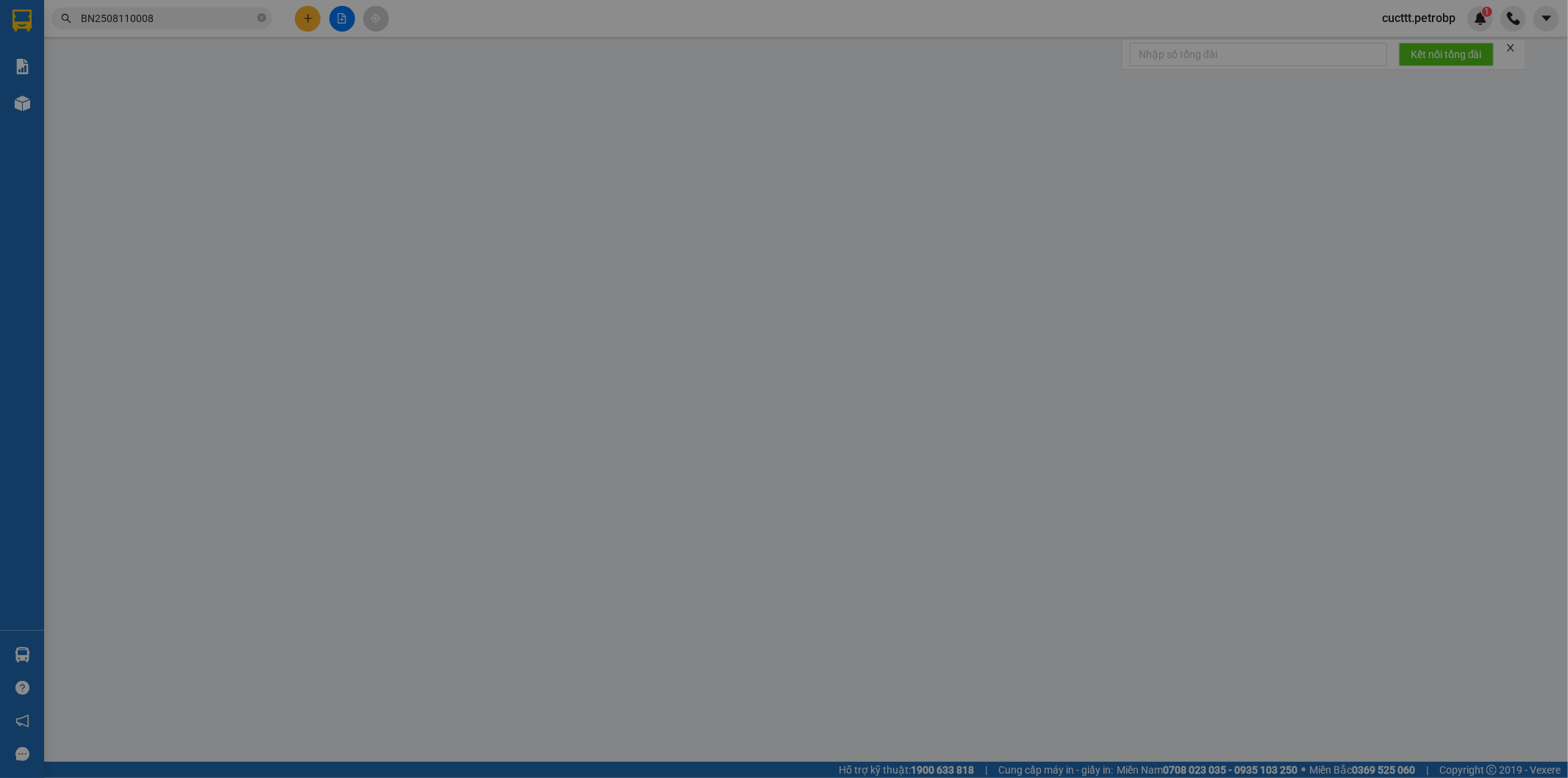
type input "0973706608"
type input "DƠN"
type input "0967230584"
type input "CHỊ [PERSON_NAME]"
checkbox input "true"
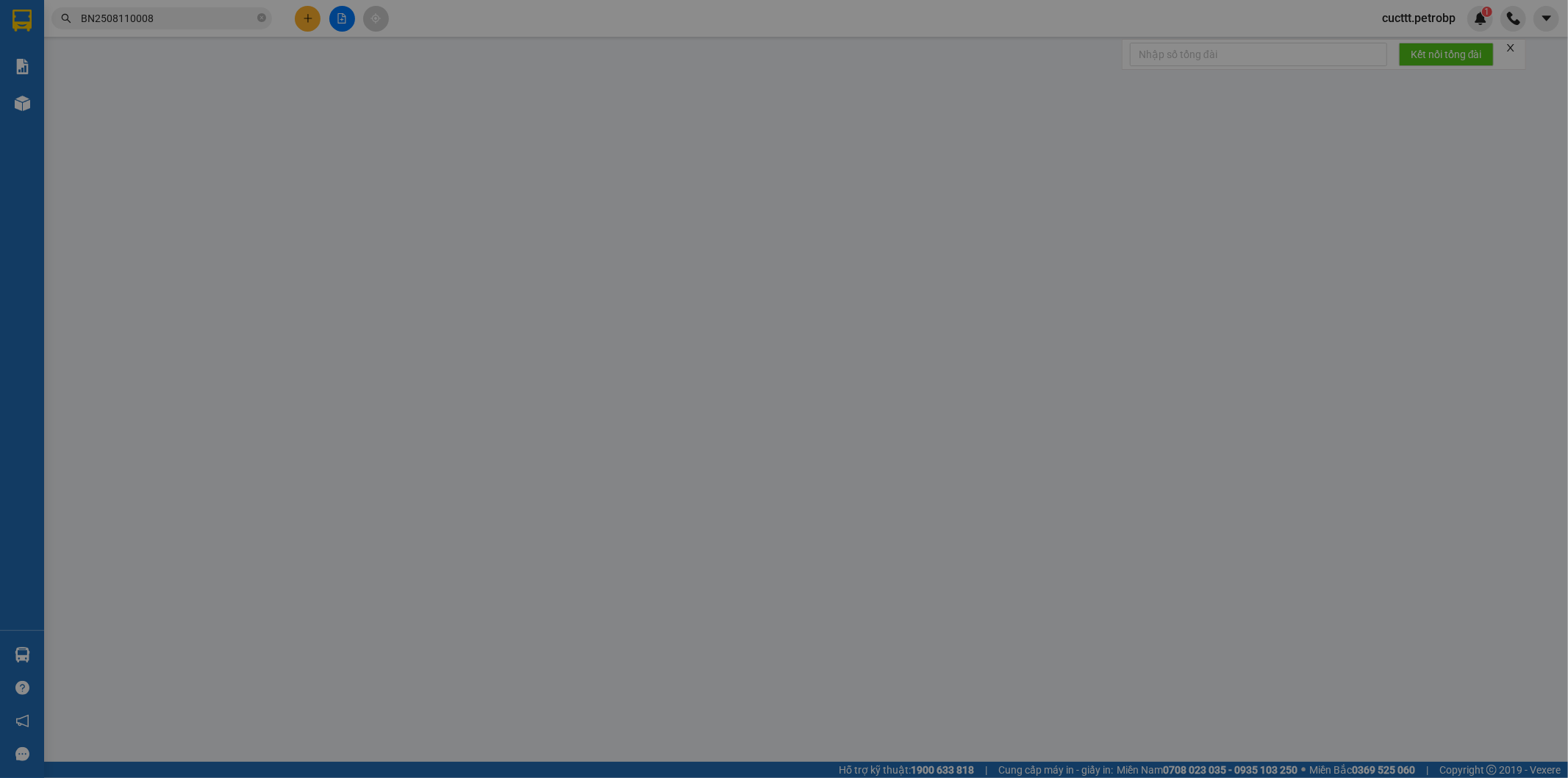
type input "XUONG DIEU CHI LAN CACH TRAM 1KM"
type input "51.000"
type input "570.000"
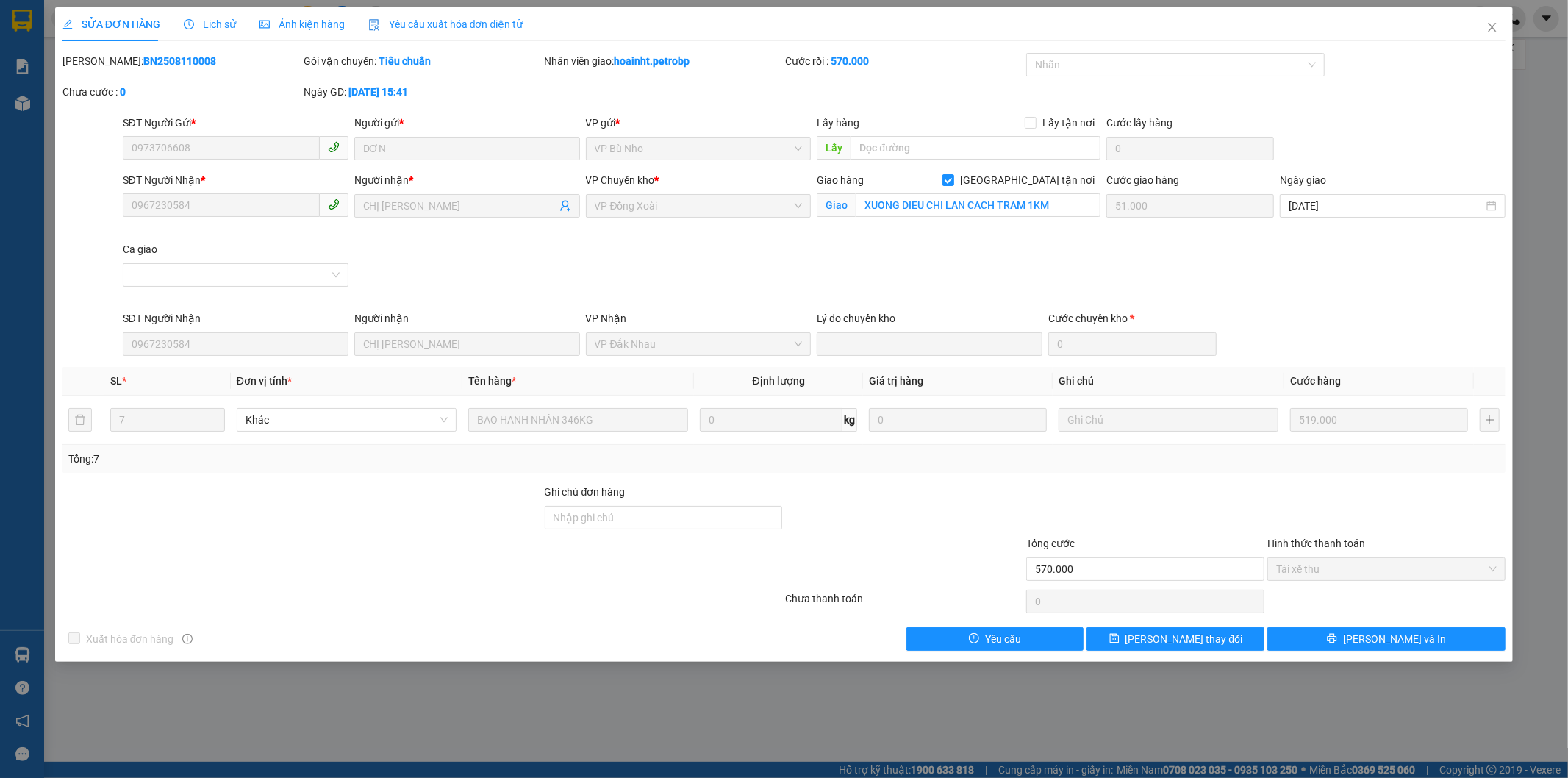
click at [211, 18] on span "Lịch sử" at bounding box center [210, 24] width 53 height 11
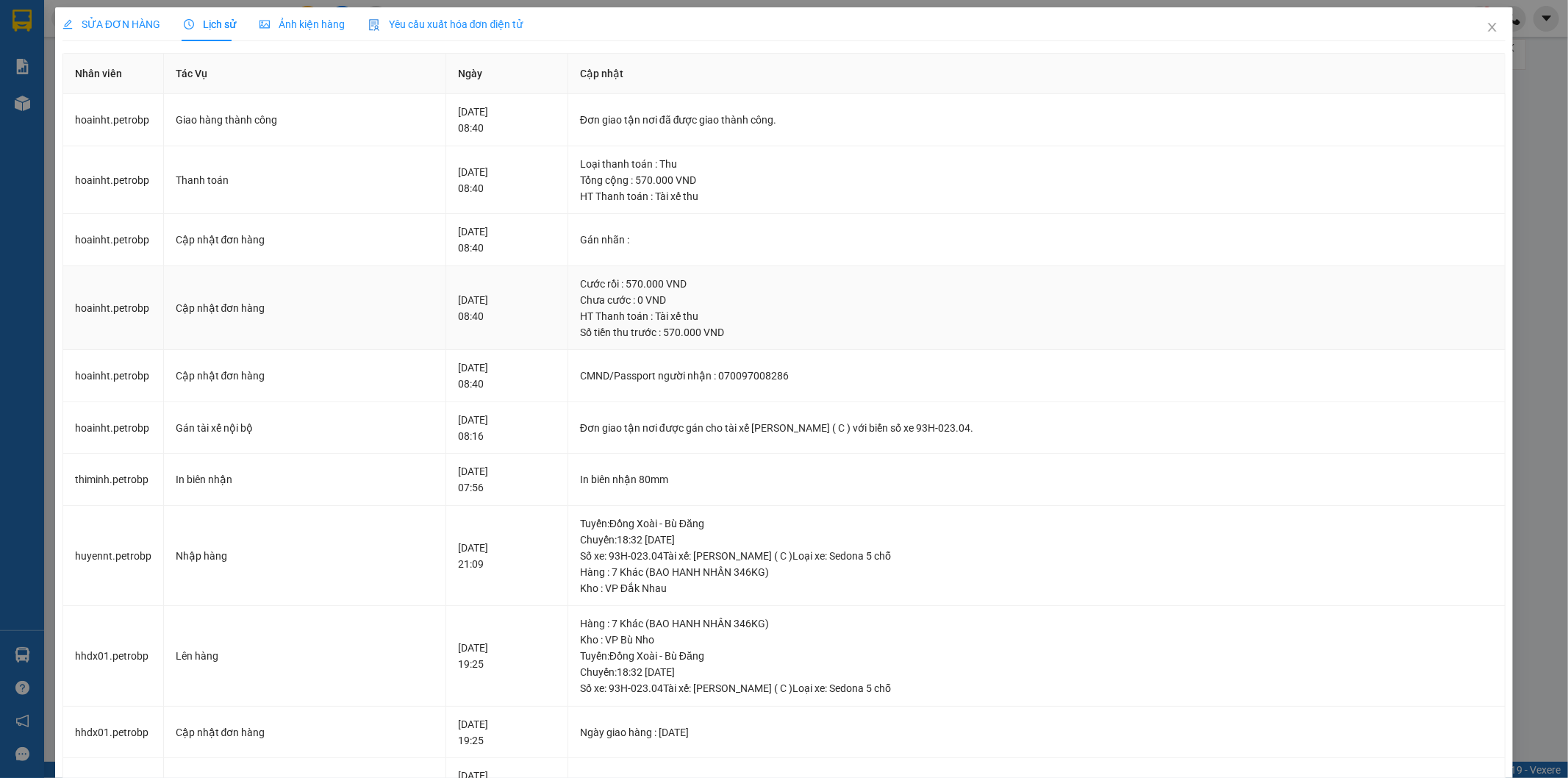
drag, startPoint x: 359, startPoint y: 311, endPoint x: 360, endPoint y: 334, distance: 23.0
click at [360, 334] on td "Cập nhật đơn hàng" at bounding box center [305, 308] width 282 height 84
click at [1486, 30] on icon "close" at bounding box center [1492, 26] width 11 height 11
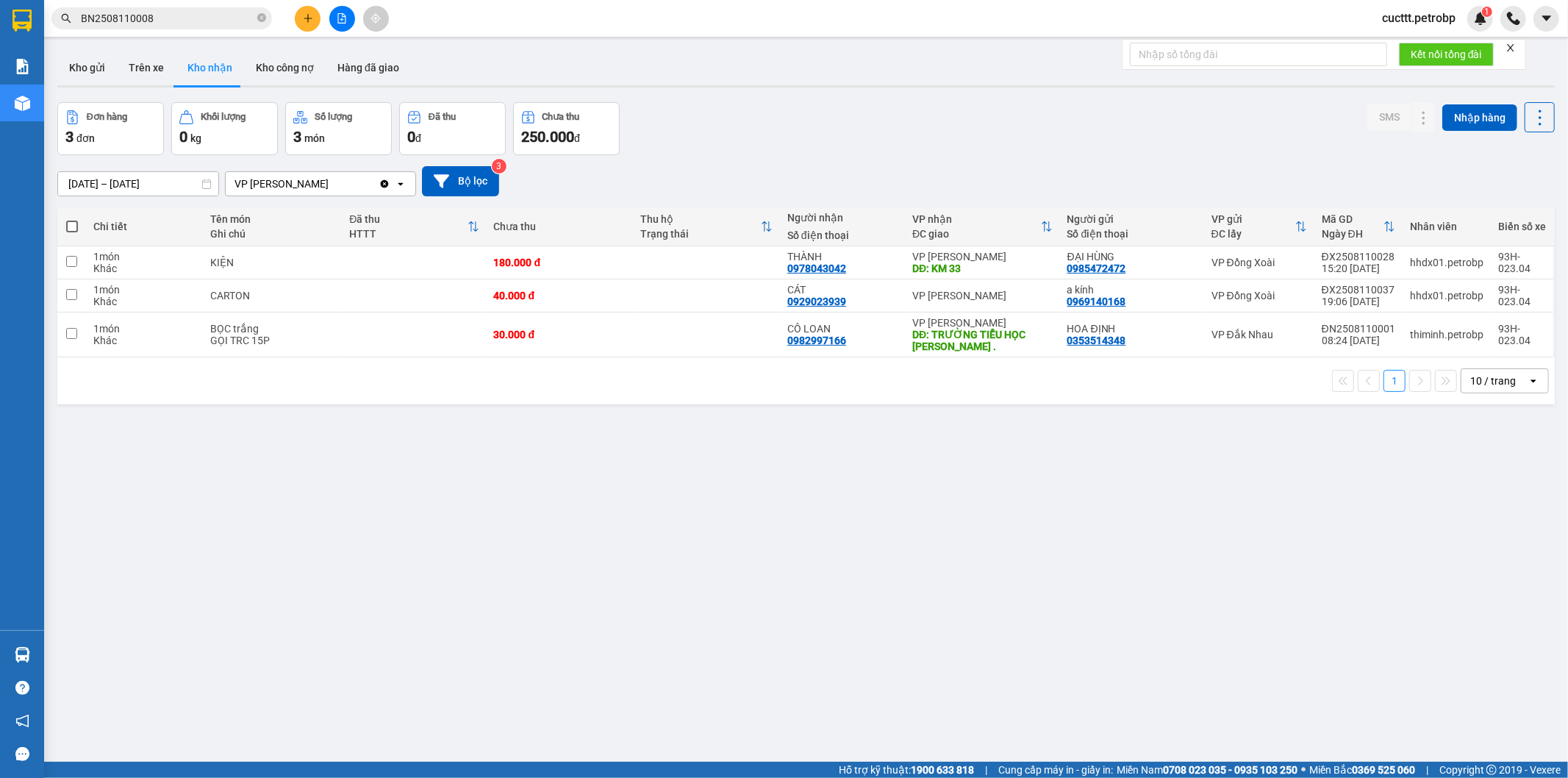
click at [552, 196] on div "[DATE] – [DATE] Press the down arrow key to interact with the calendar and sele…" at bounding box center [805, 182] width 1497 height 53
click at [153, 75] on button "Trên xe" at bounding box center [146, 68] width 59 height 35
type input "[DATE] – [DATE]"
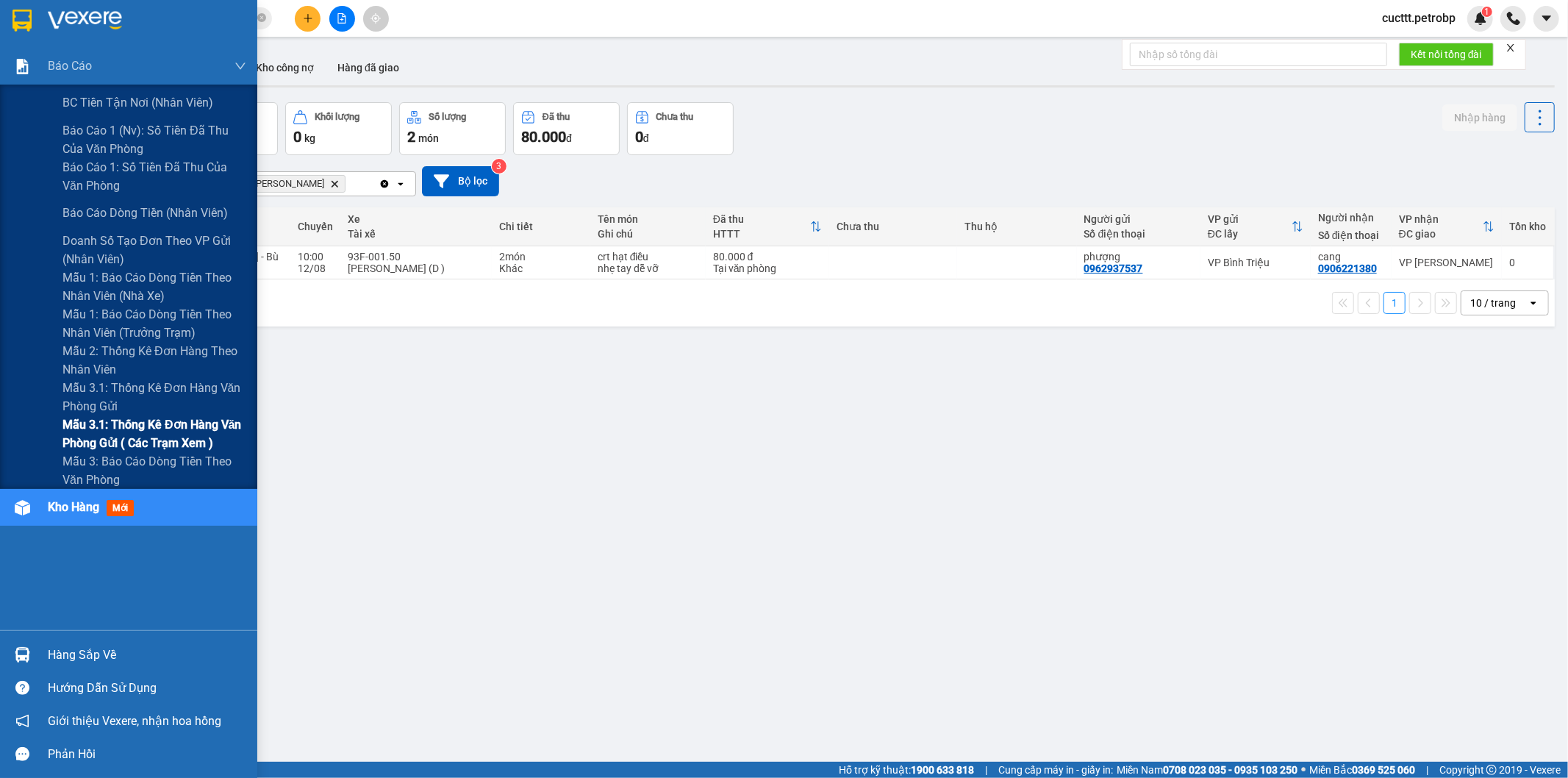
click at [170, 428] on span "Mẫu 3.1: Thống kê đơn hàng văn phòng gửi ( các trạm xem )" at bounding box center [154, 434] width 184 height 37
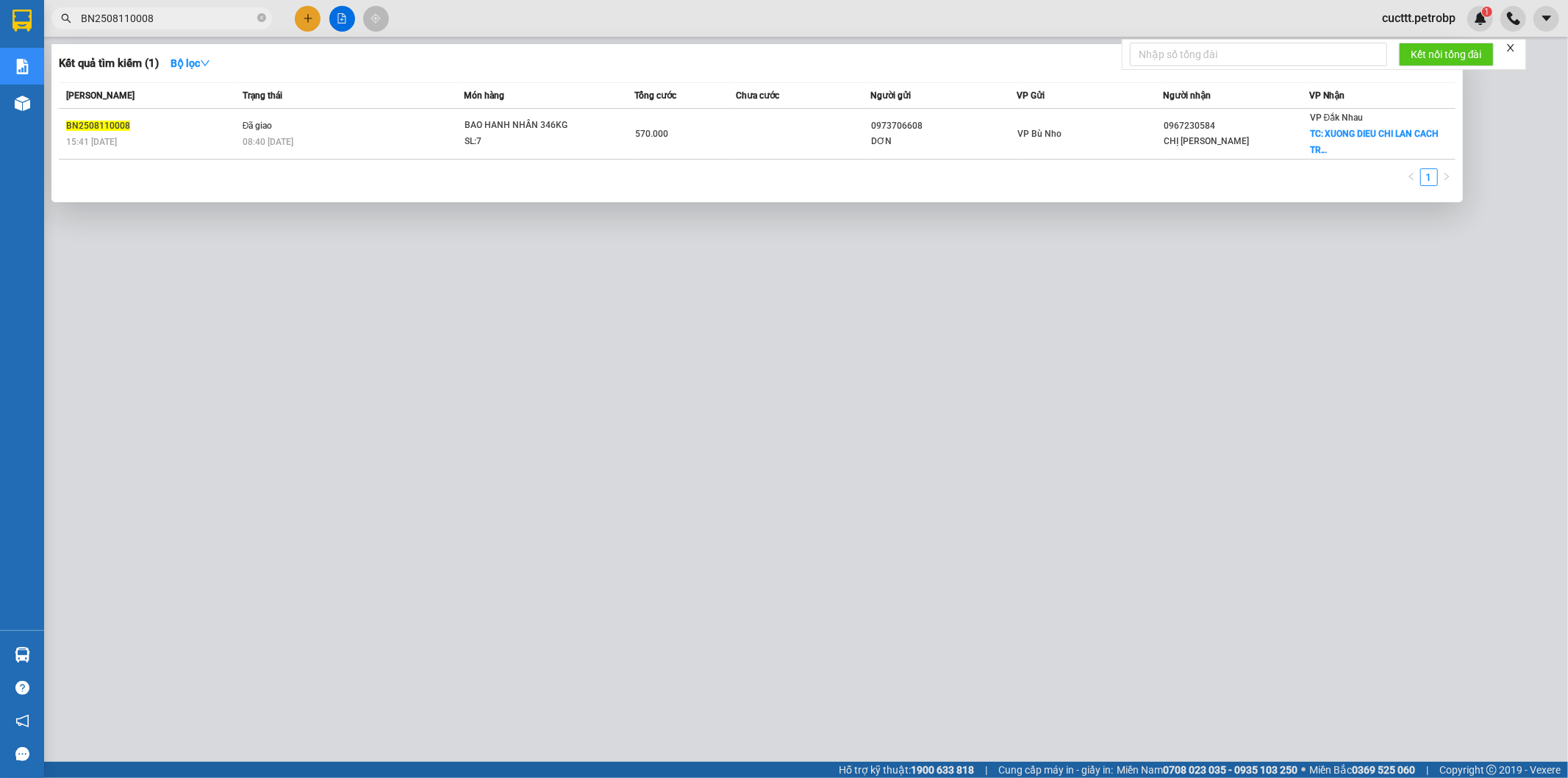
click at [185, 20] on input "BN2508110008" at bounding box center [167, 18] width 174 height 16
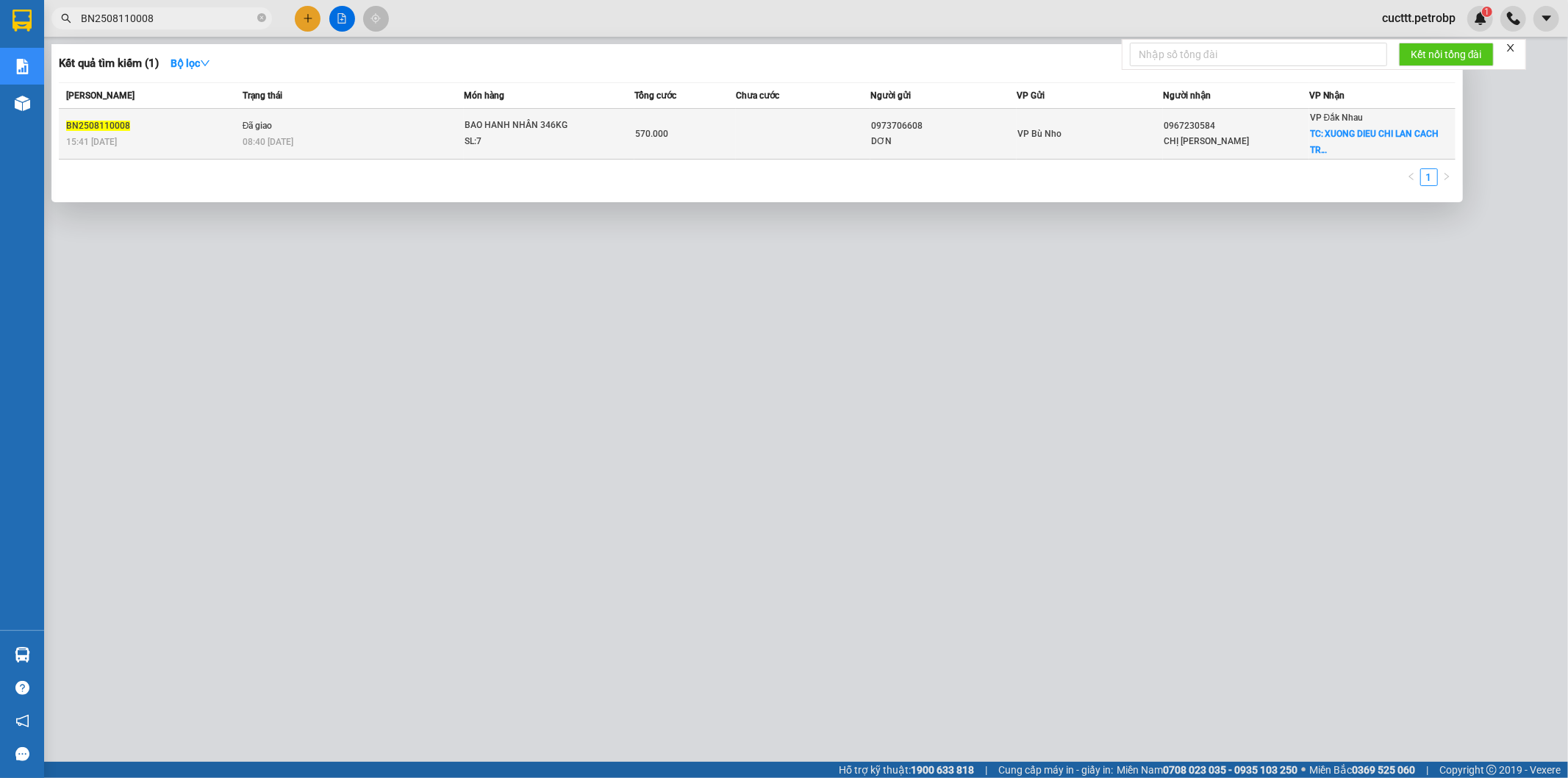
click at [688, 125] on td "570.000" at bounding box center [685, 134] width 102 height 51
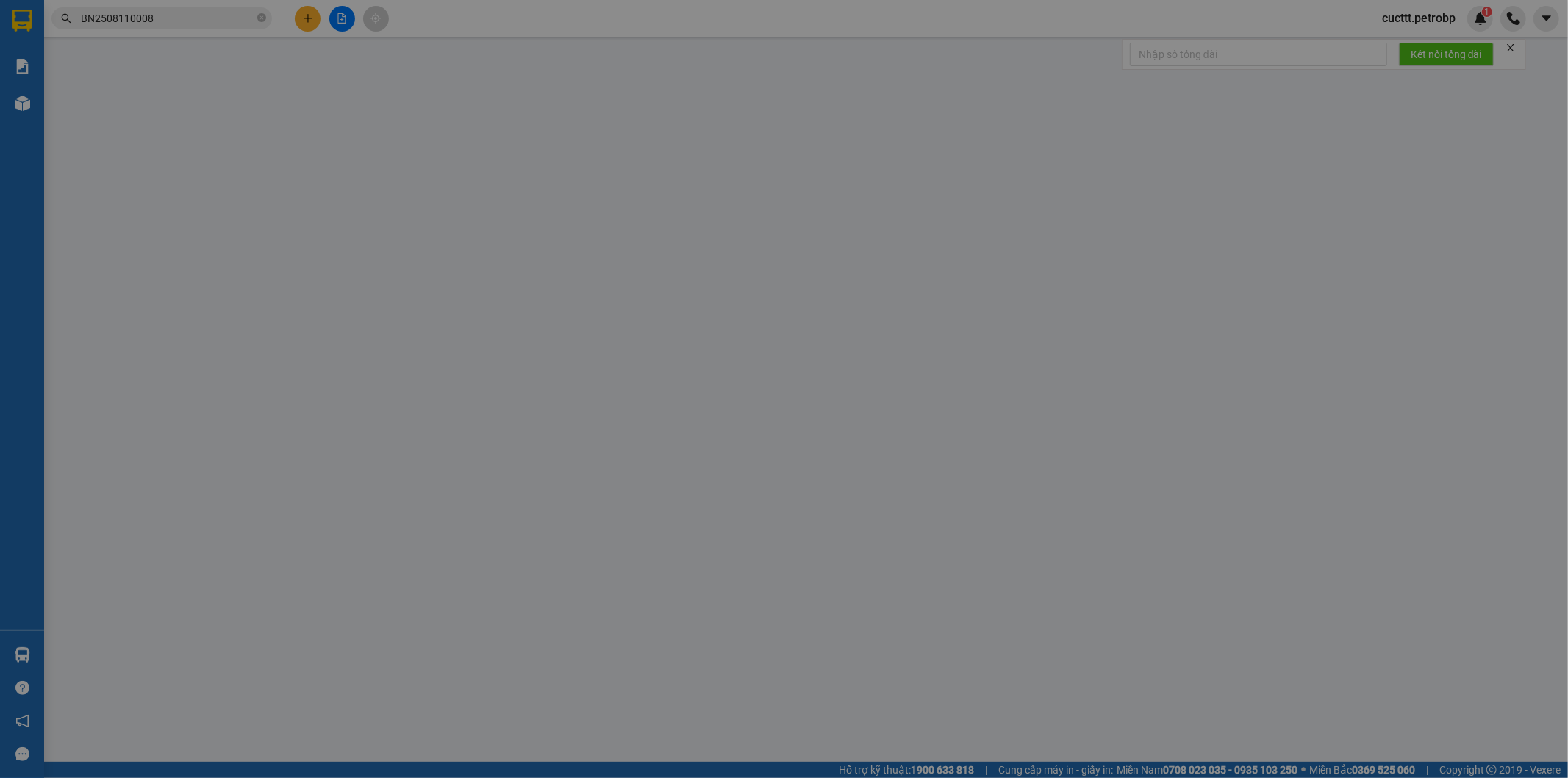
type input "0973706608"
type input "DƠN"
type input "0967230584"
type input "CHỊ [PERSON_NAME]"
checkbox input "true"
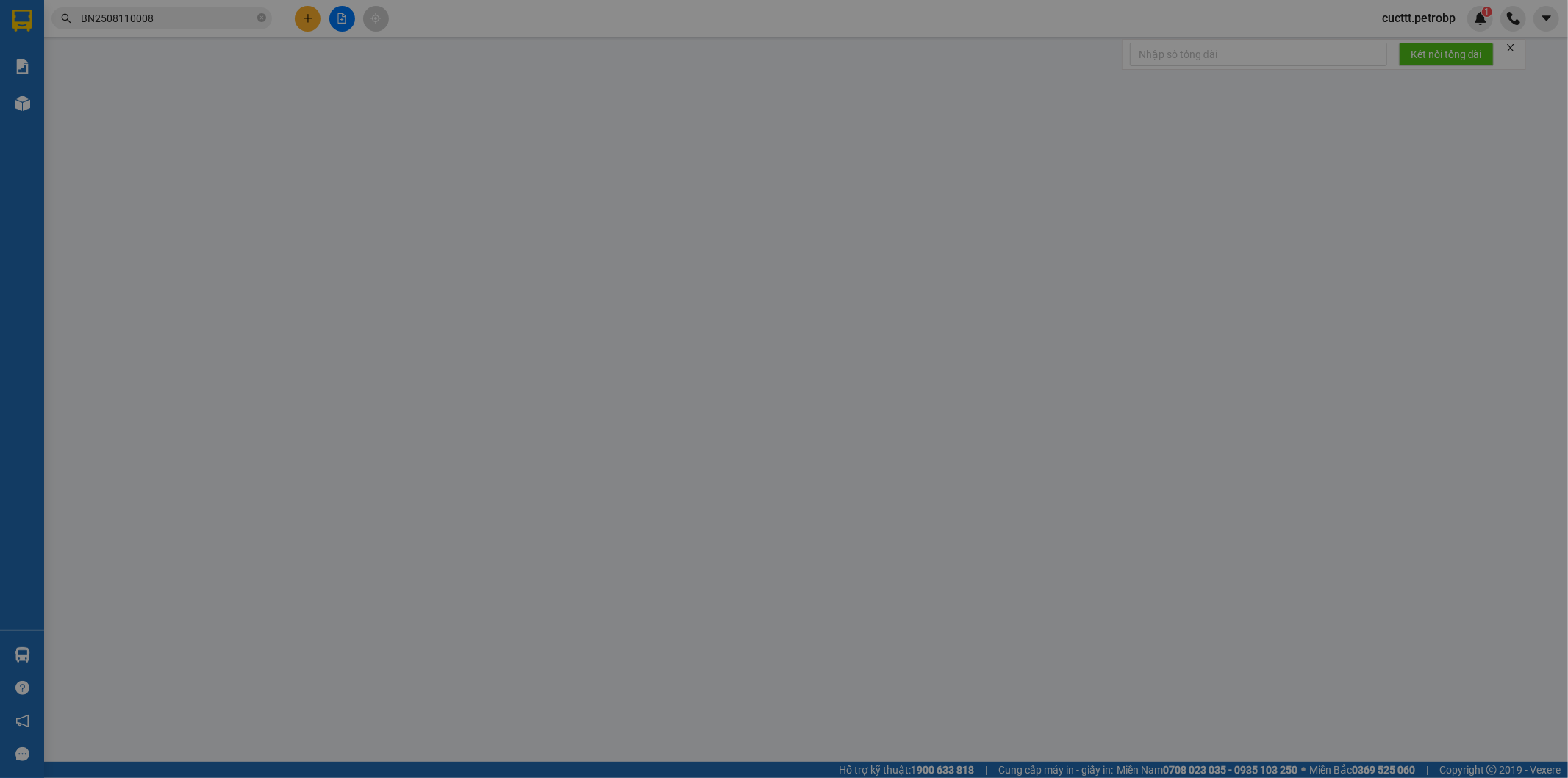
type input "XUONG DIEU CHI LAN CACH TRAM 1KM"
type input "51.000"
type input "570.000"
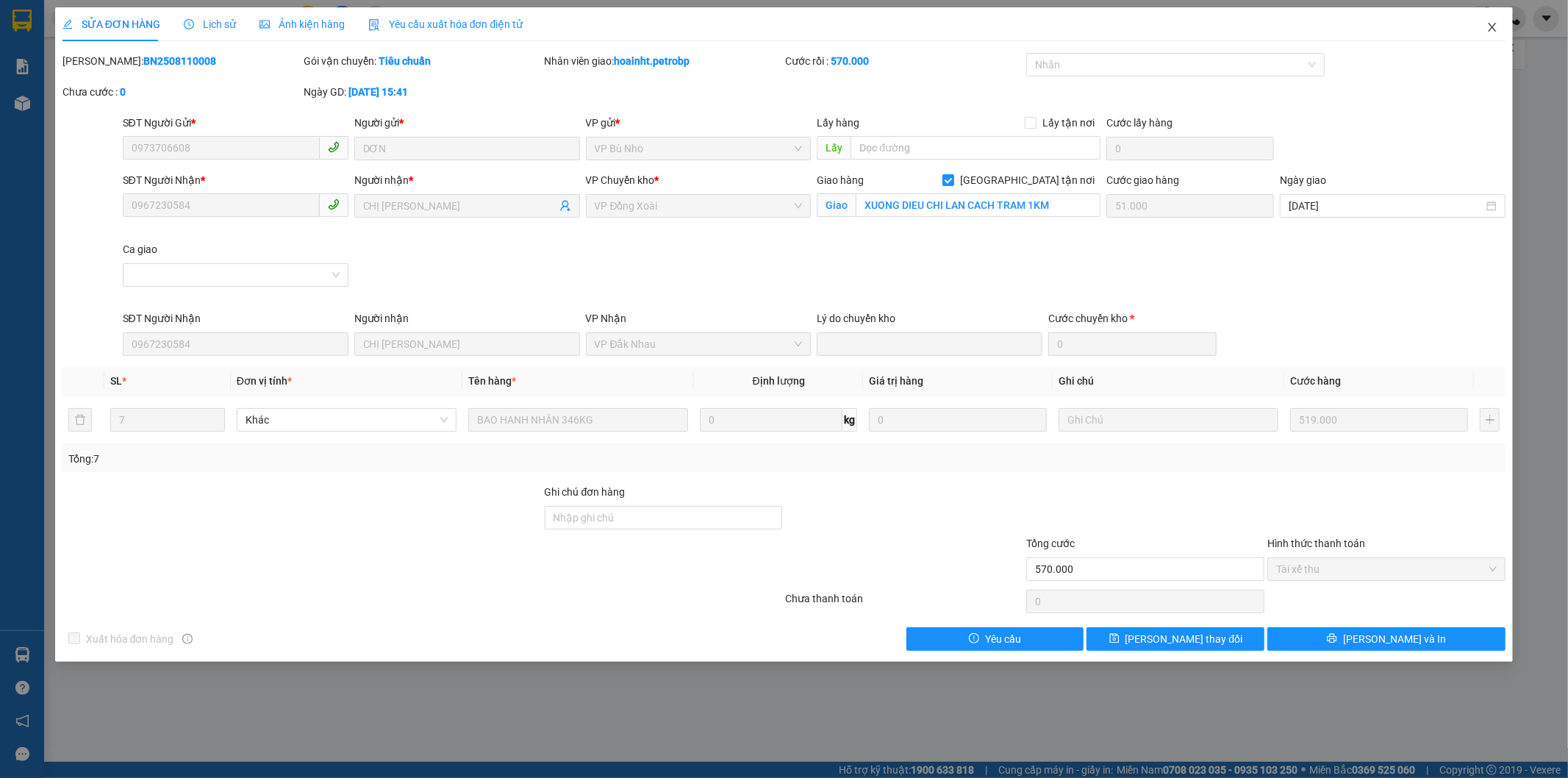
click at [1493, 27] on icon "close" at bounding box center [1492, 27] width 8 height 9
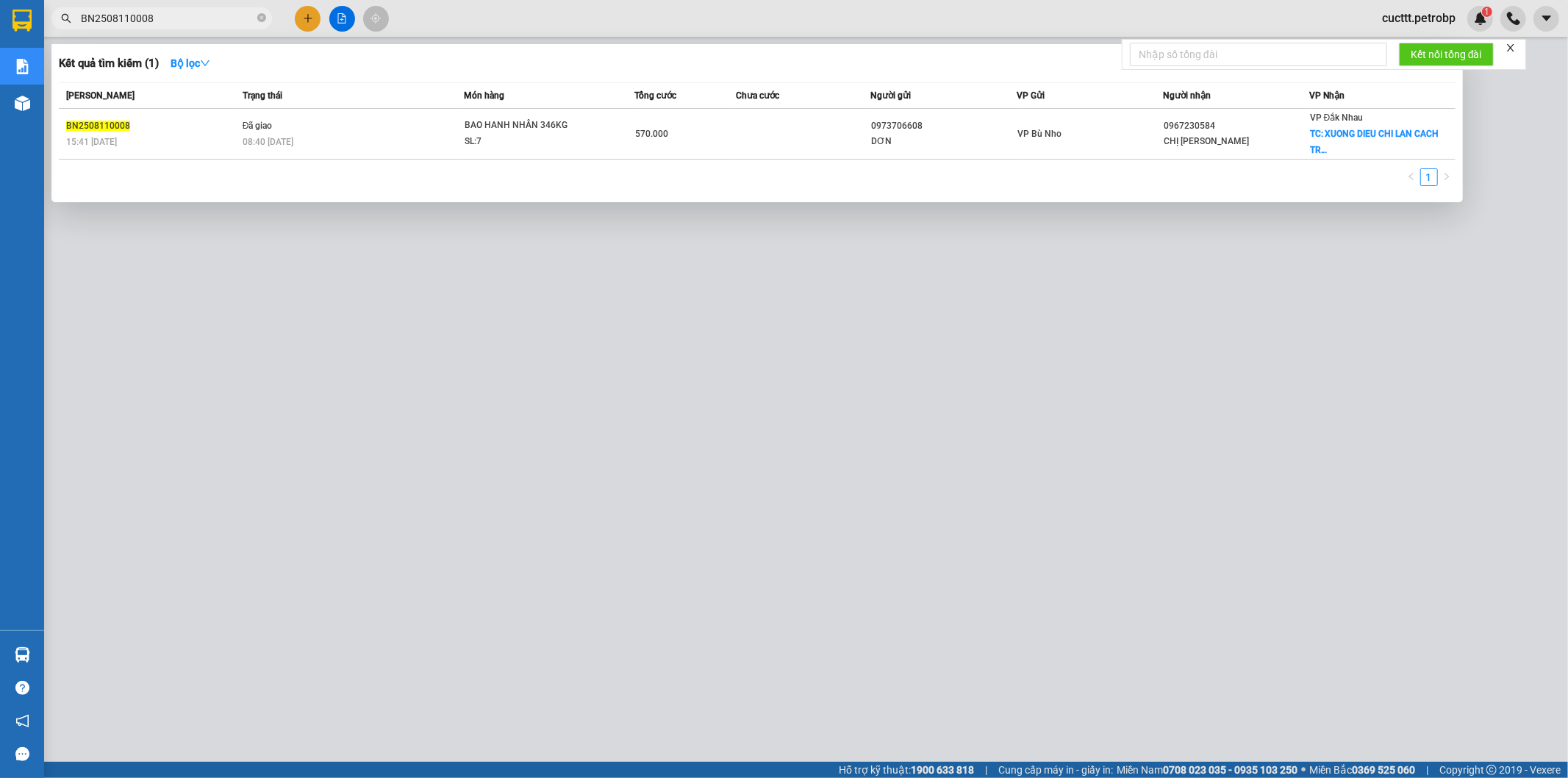
click at [217, 22] on input "BN2508110008" at bounding box center [167, 18] width 174 height 16
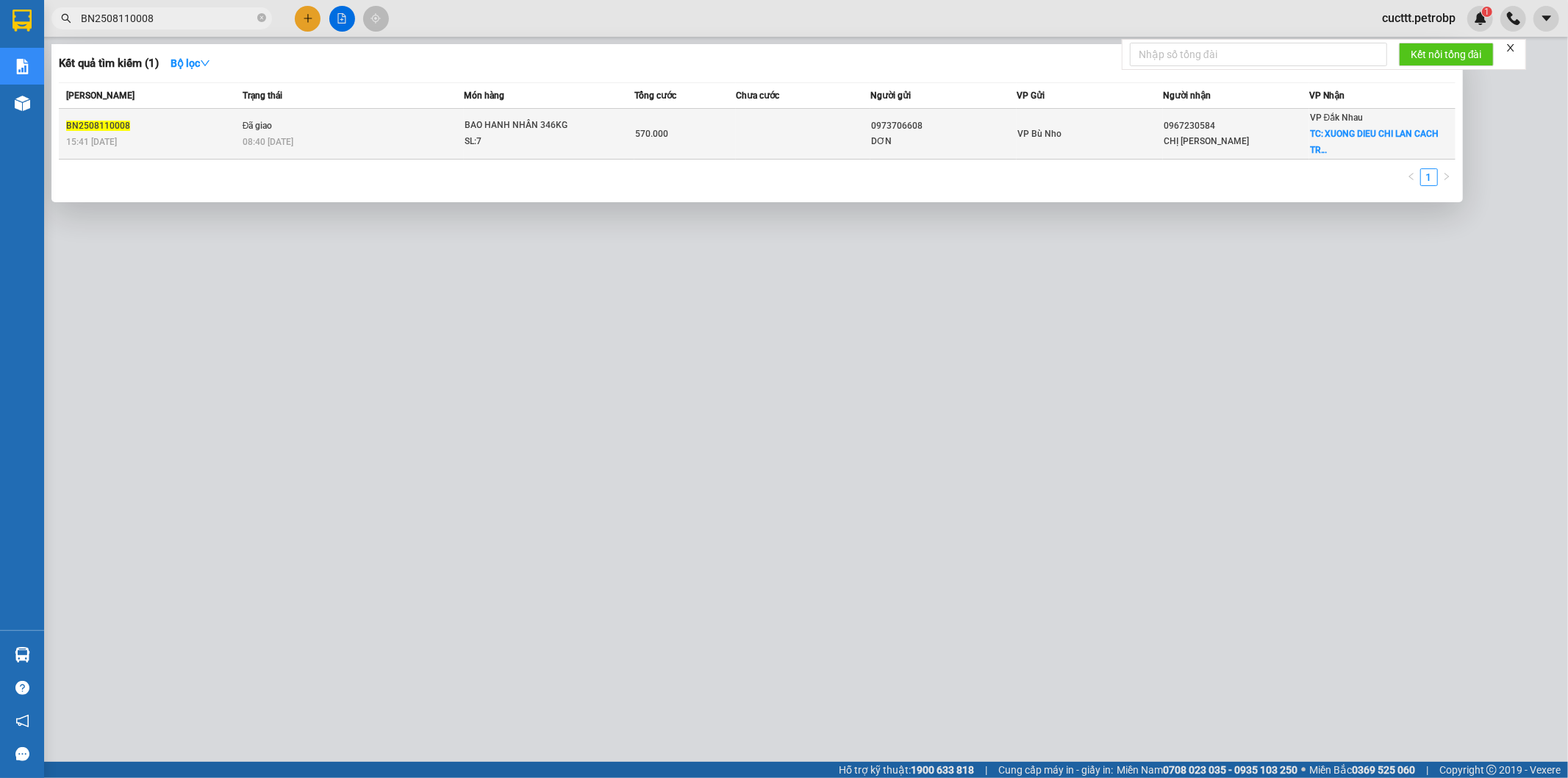
click at [685, 145] on td "570.000" at bounding box center [685, 134] width 102 height 51
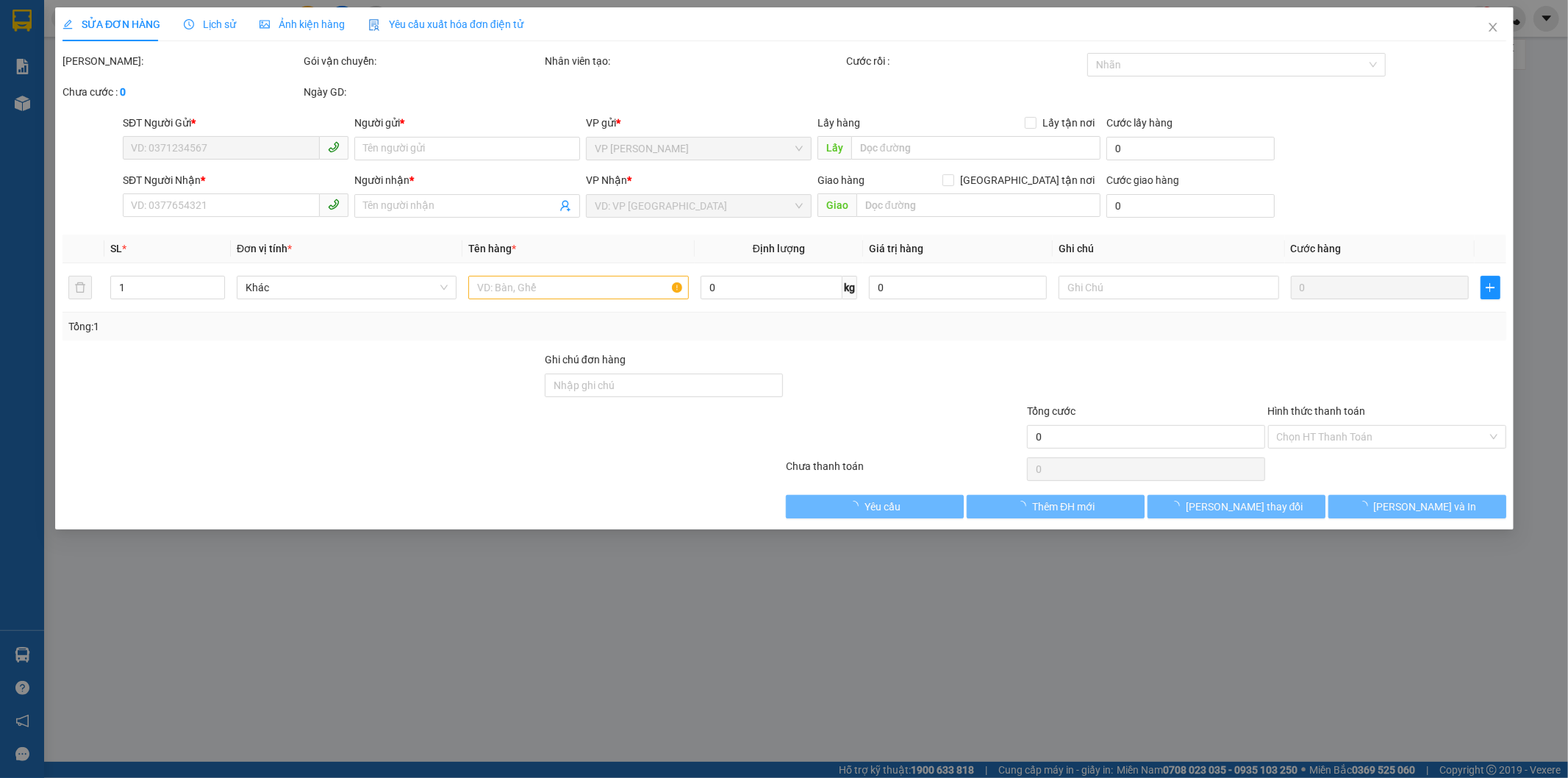
type input "0973706608"
type input "DƠN"
type input "0967230584"
type input "CHỊ [PERSON_NAME]"
checkbox input "true"
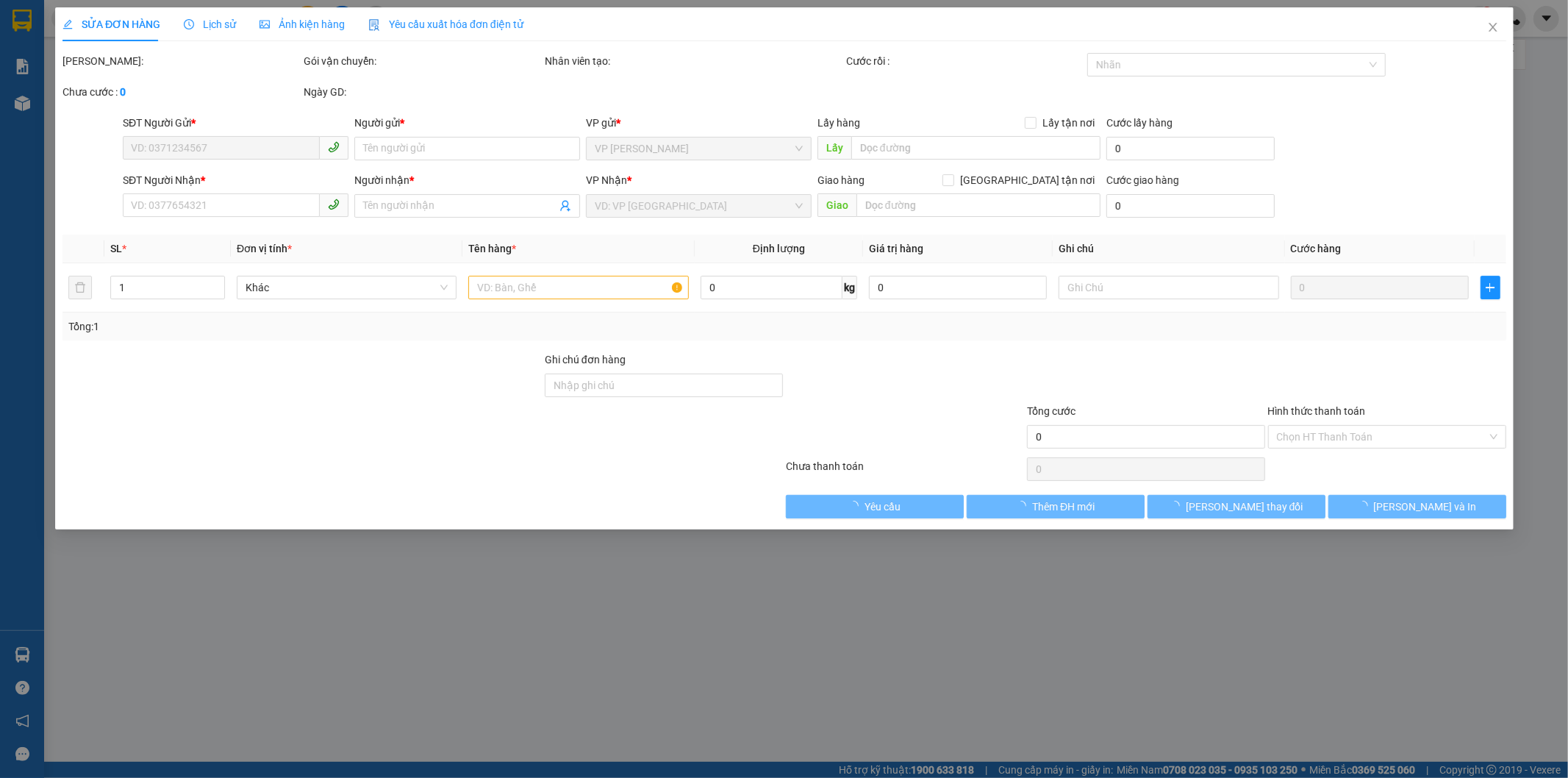
type input "XUONG DIEU CHI LAN CACH TRAM 1KM"
type input "51.000"
type input "570.000"
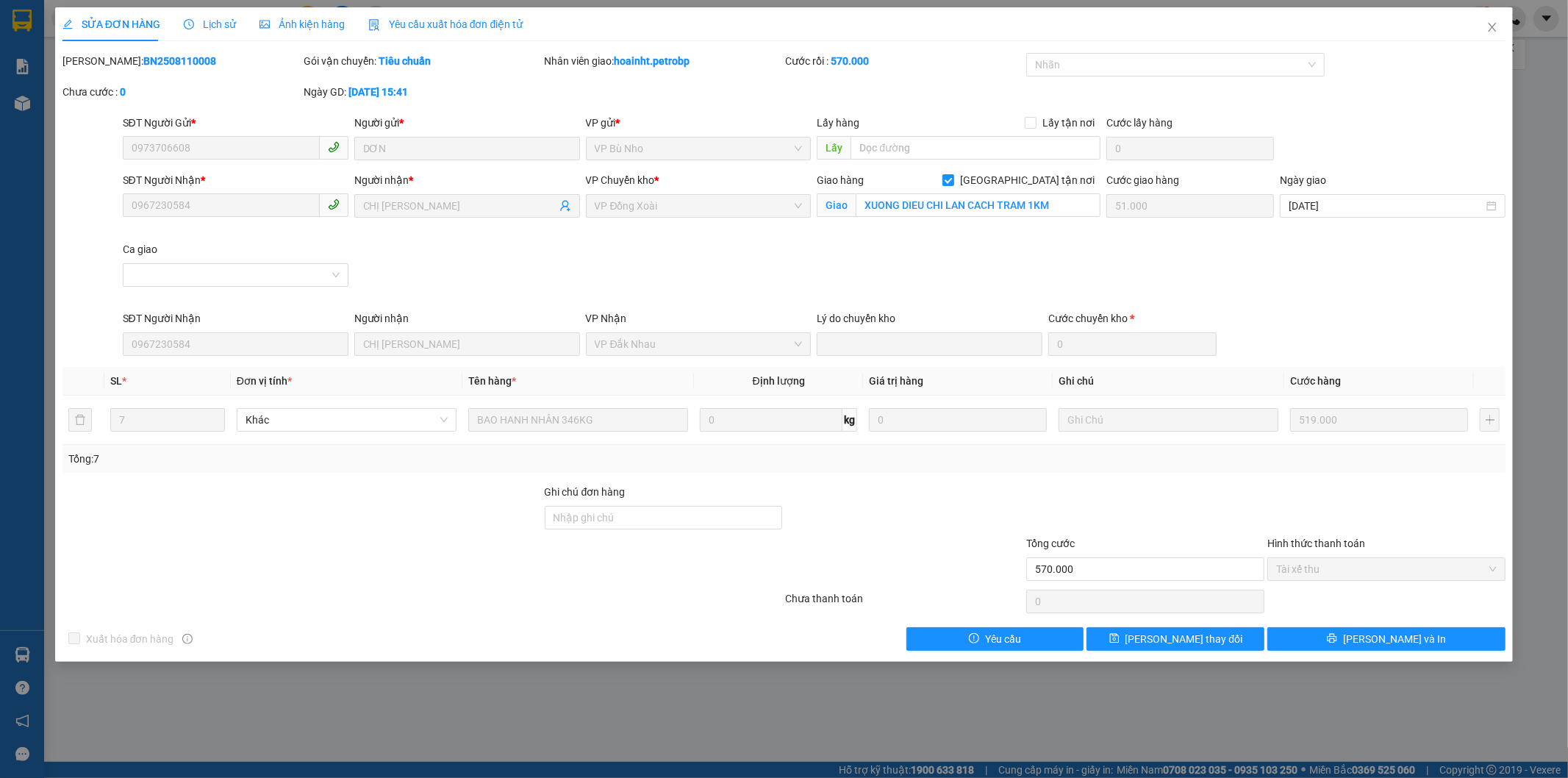
click at [203, 34] on div "Lịch sử" at bounding box center [210, 24] width 53 height 34
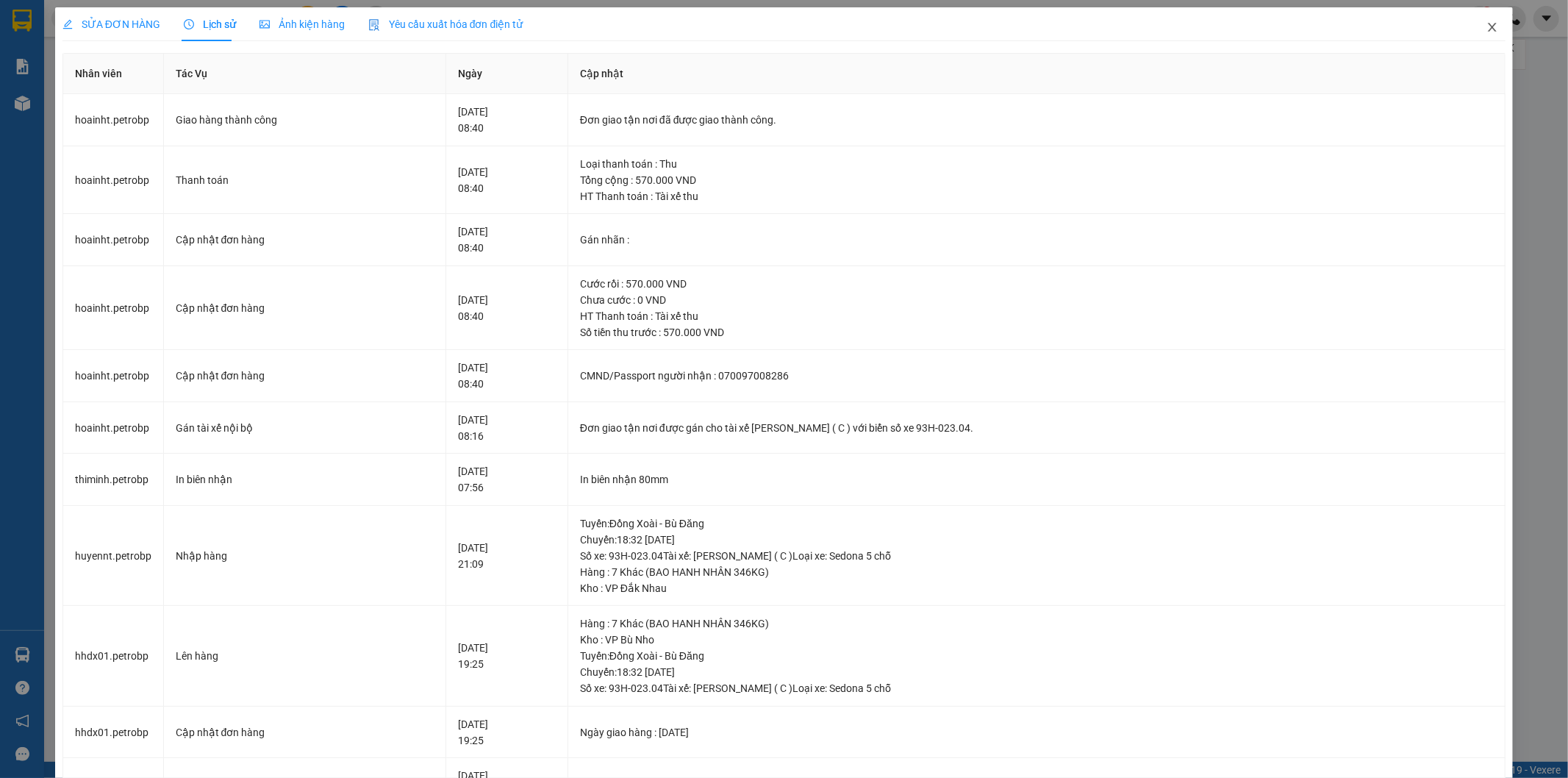
click at [1486, 30] on icon "close" at bounding box center [1492, 26] width 11 height 11
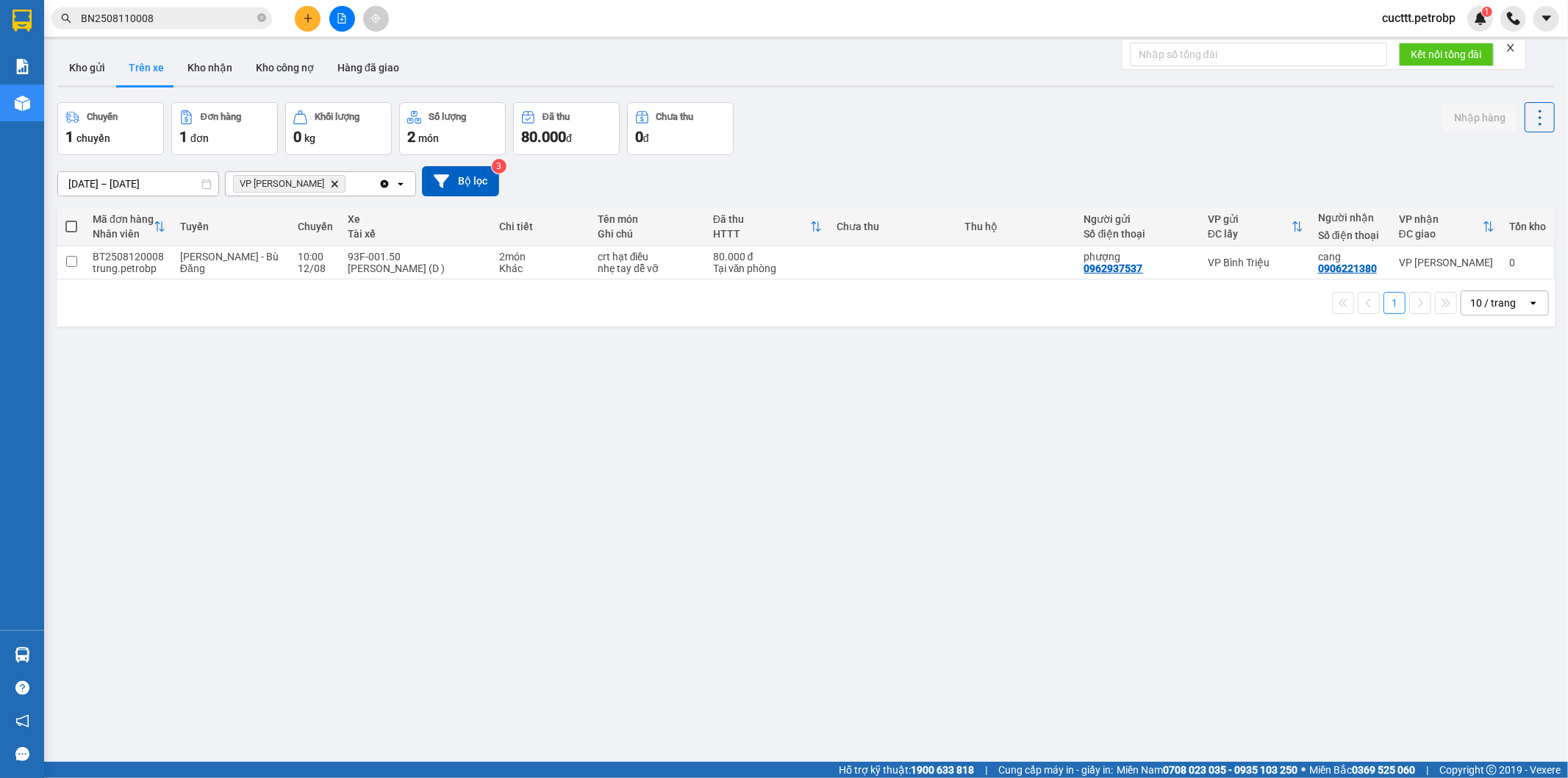
drag, startPoint x: 509, startPoint y: 372, endPoint x: 498, endPoint y: 363, distance: 14.2
click at [503, 369] on div "ver 1.8.137 Kho gửi Trên xe Kho nhận Kho công nợ Hàng đã giao Chuyến 1 chuyến Đ…" at bounding box center [806, 432] width 1509 height 778
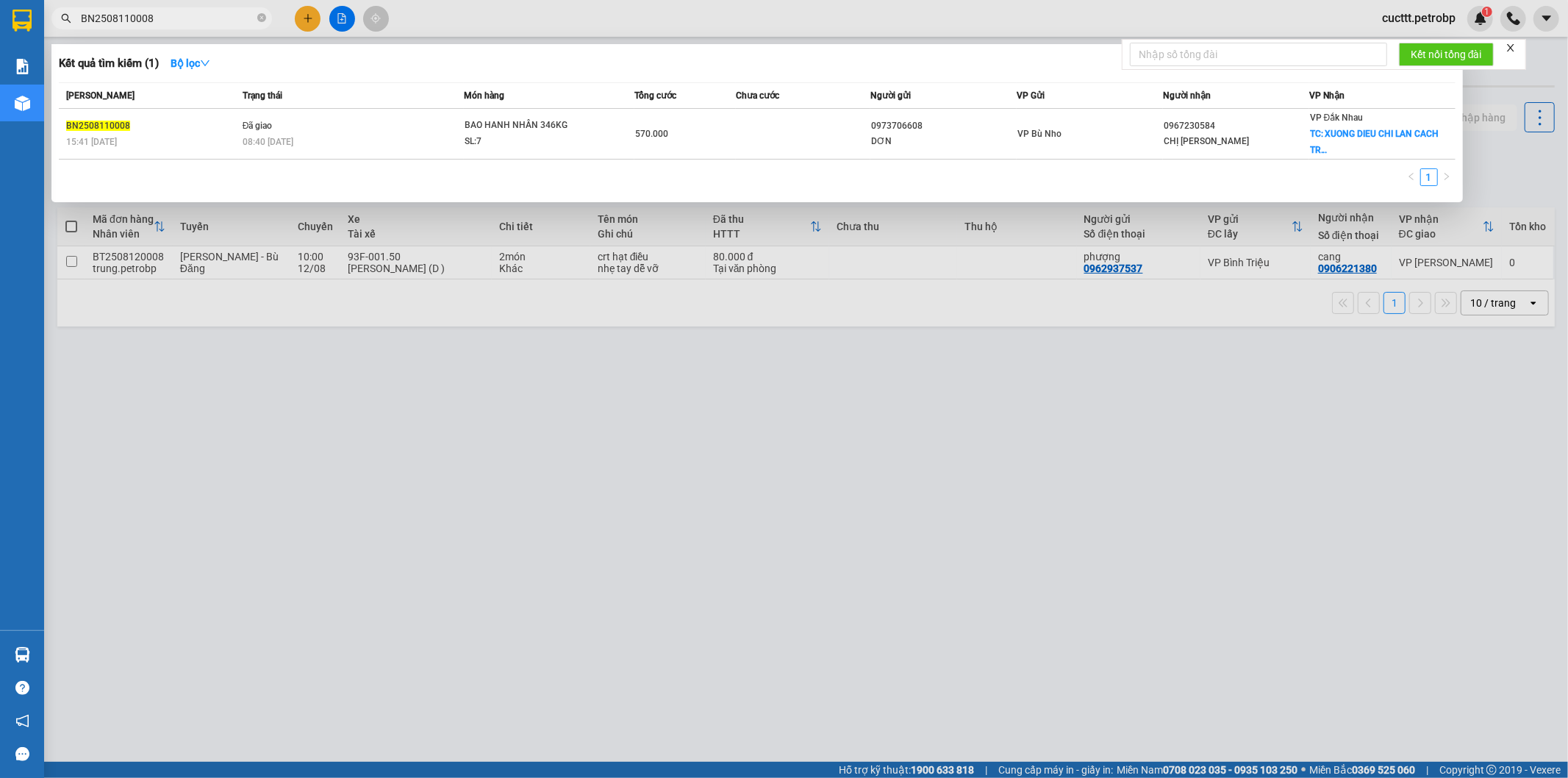
click at [174, 16] on input "BN2508110008" at bounding box center [167, 18] width 174 height 16
click at [460, 230] on div at bounding box center [784, 389] width 1568 height 778
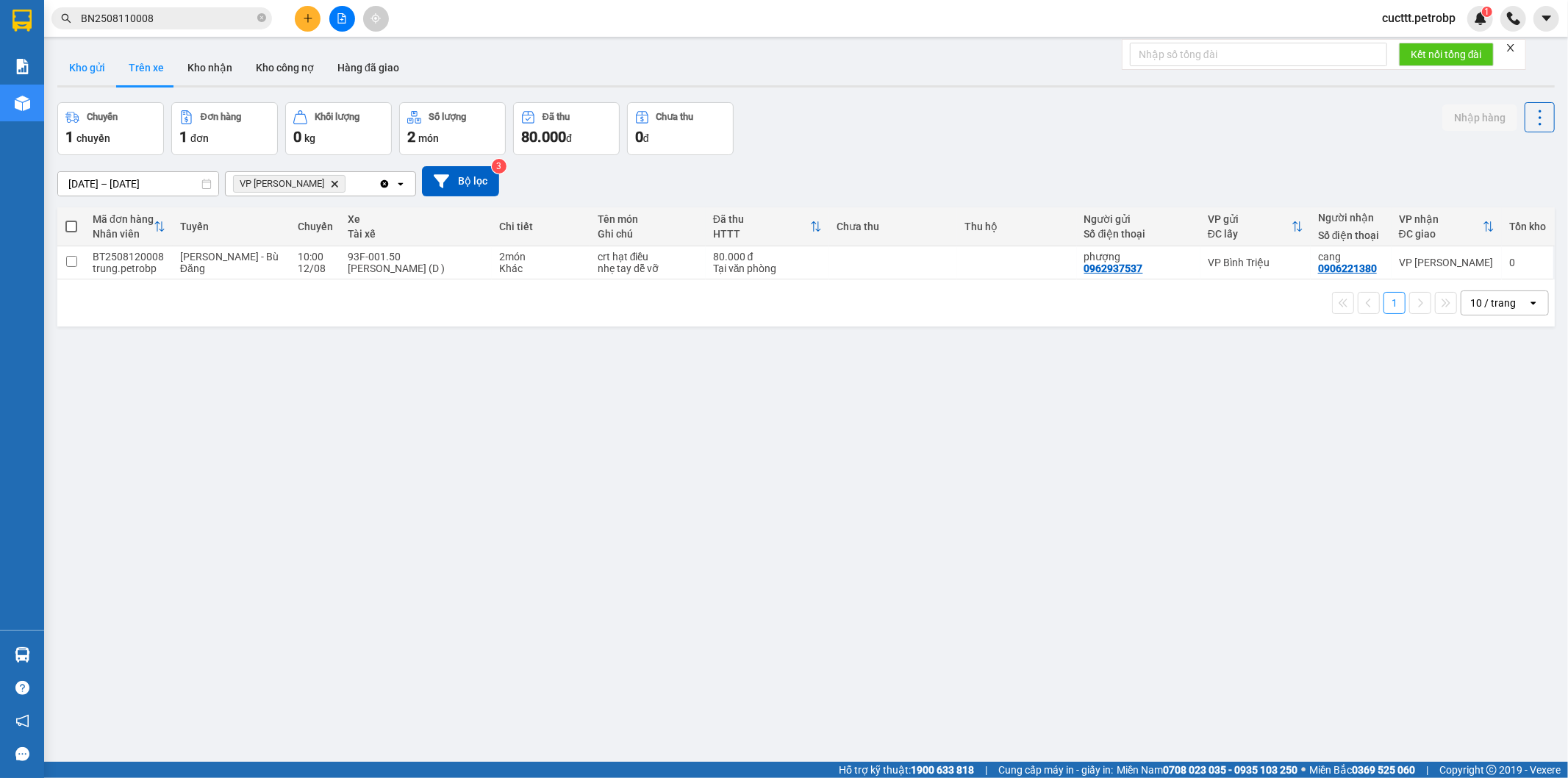
click at [91, 82] on button "Kho gửi" at bounding box center [87, 68] width 60 height 35
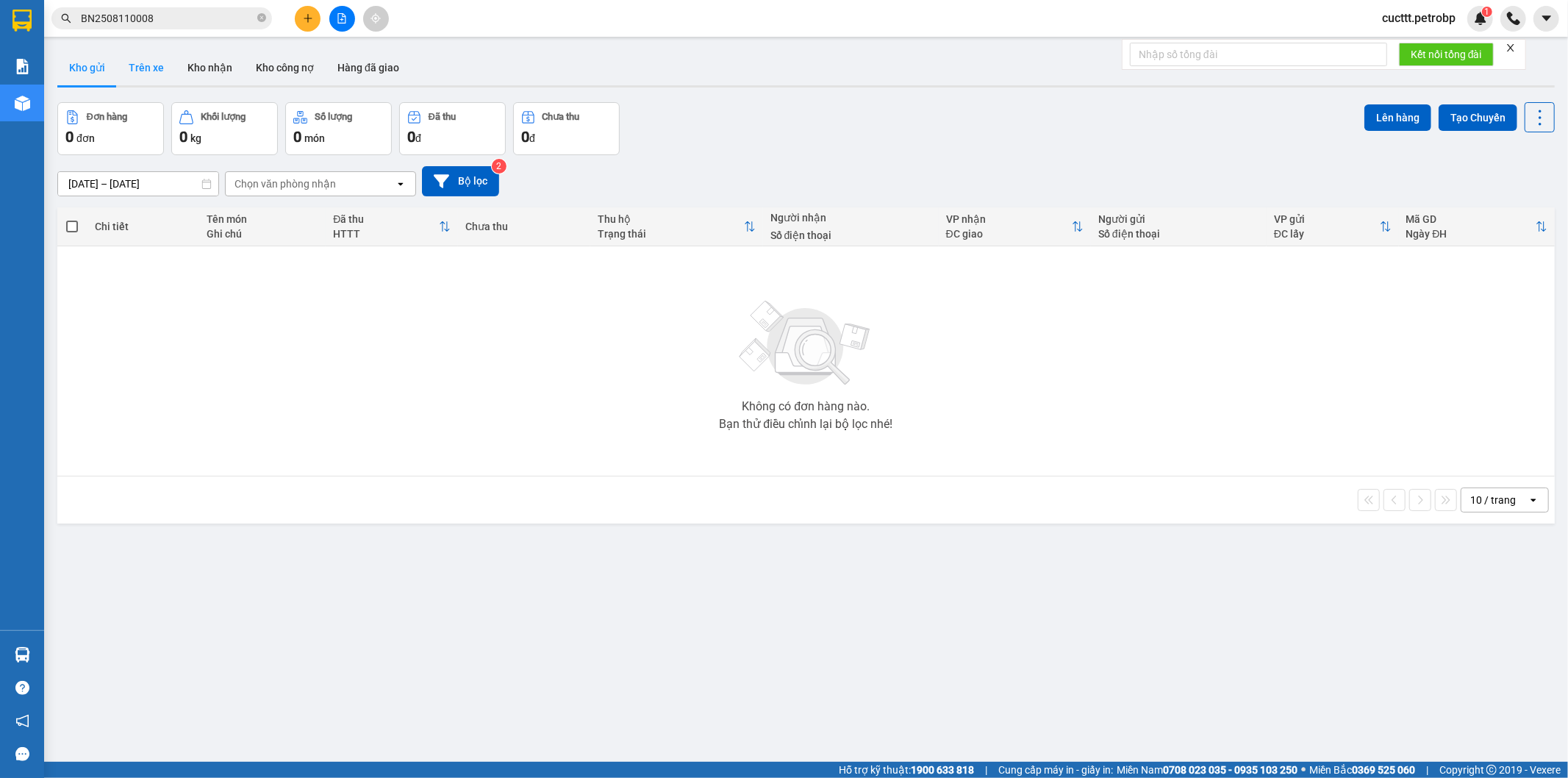
click at [148, 70] on button "Trên xe" at bounding box center [146, 68] width 59 height 35
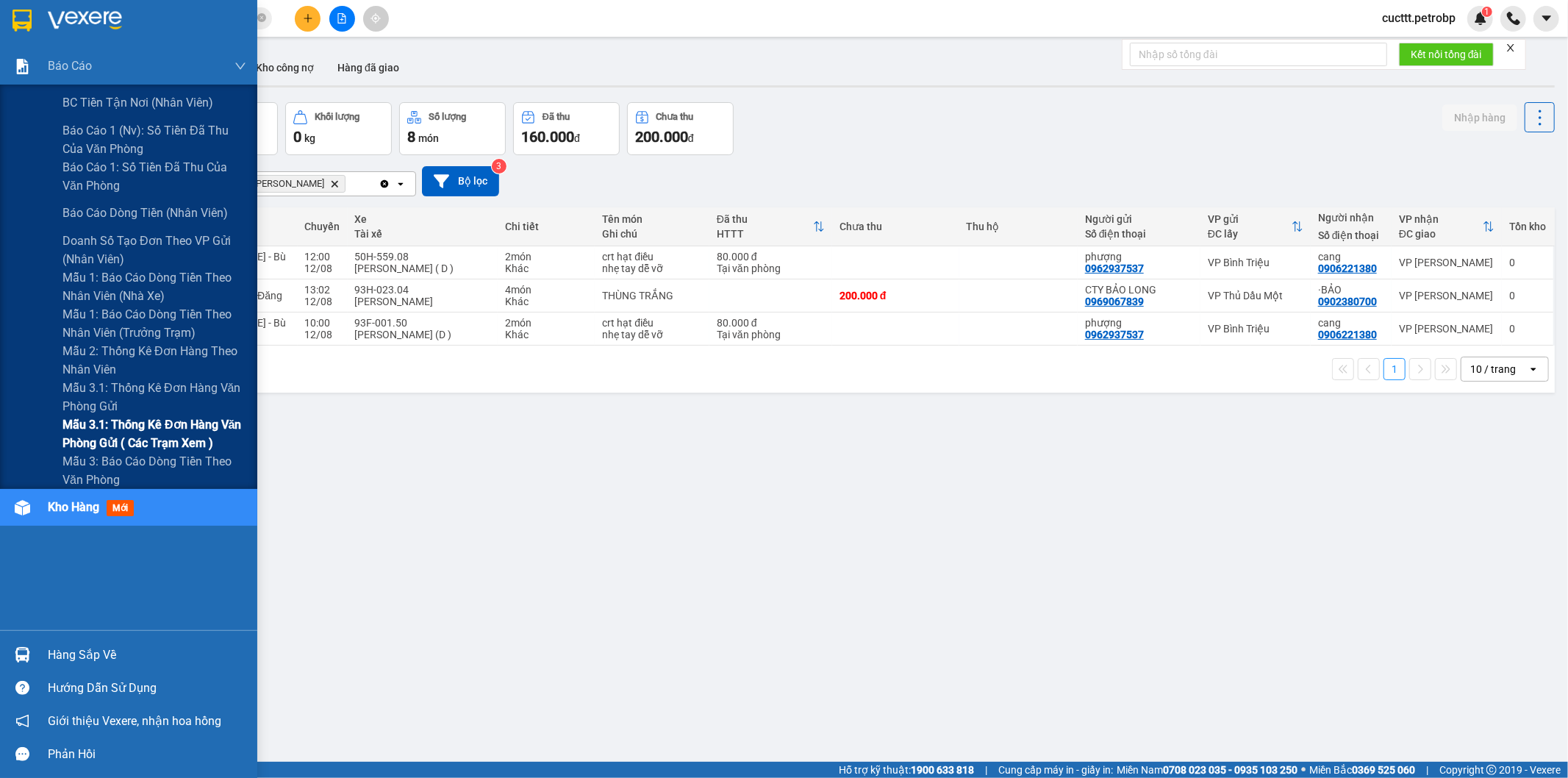
click at [187, 430] on span "Mẫu 3.1: Thống kê đơn hàng văn phòng gửi ( các trạm xem )" at bounding box center [154, 434] width 184 height 37
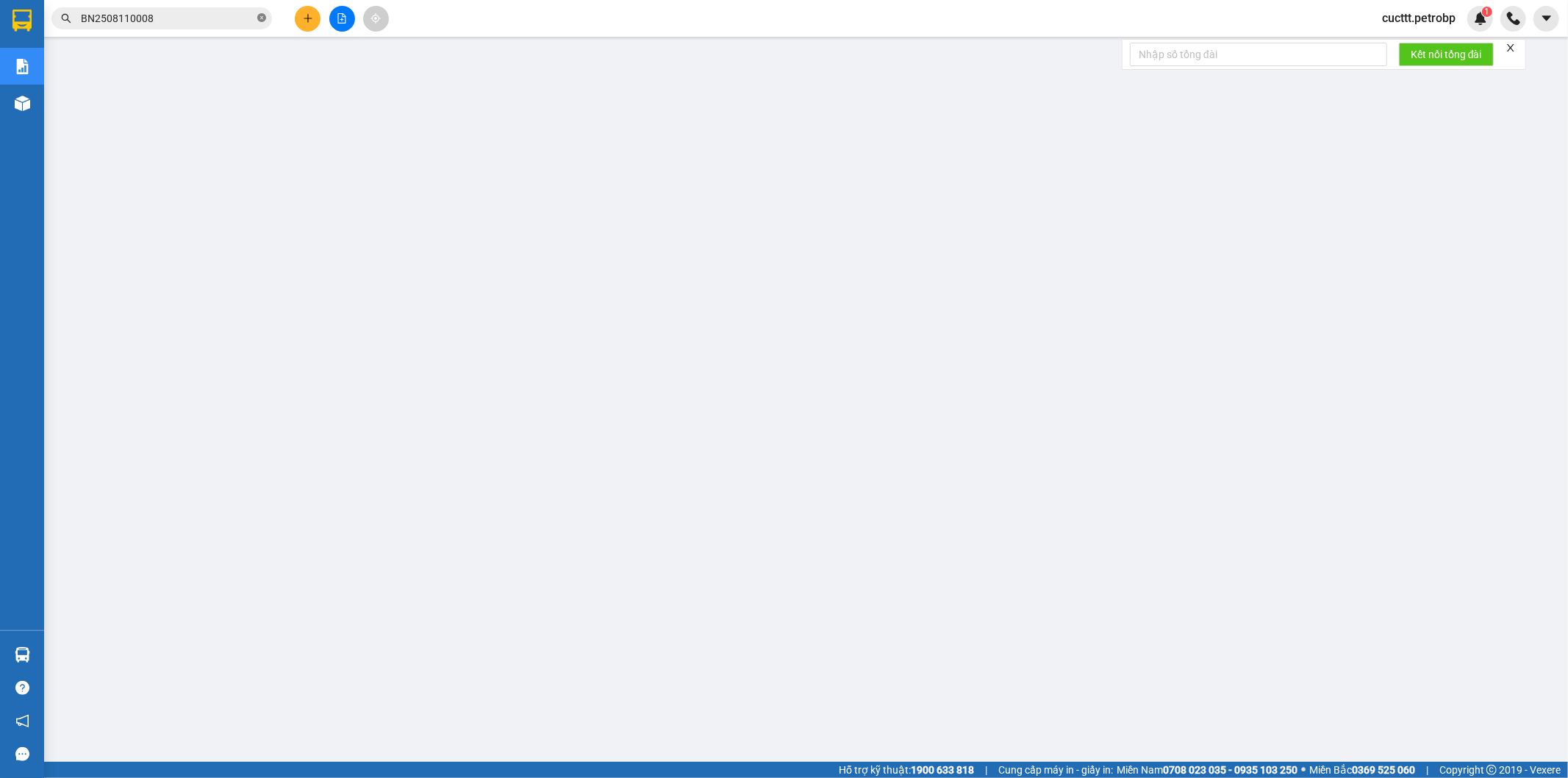
click at [258, 16] on icon "close-circle" at bounding box center [261, 18] width 9 height 9
click at [250, 18] on input "text" at bounding box center [167, 18] width 174 height 16
paste input "BT2508120031"
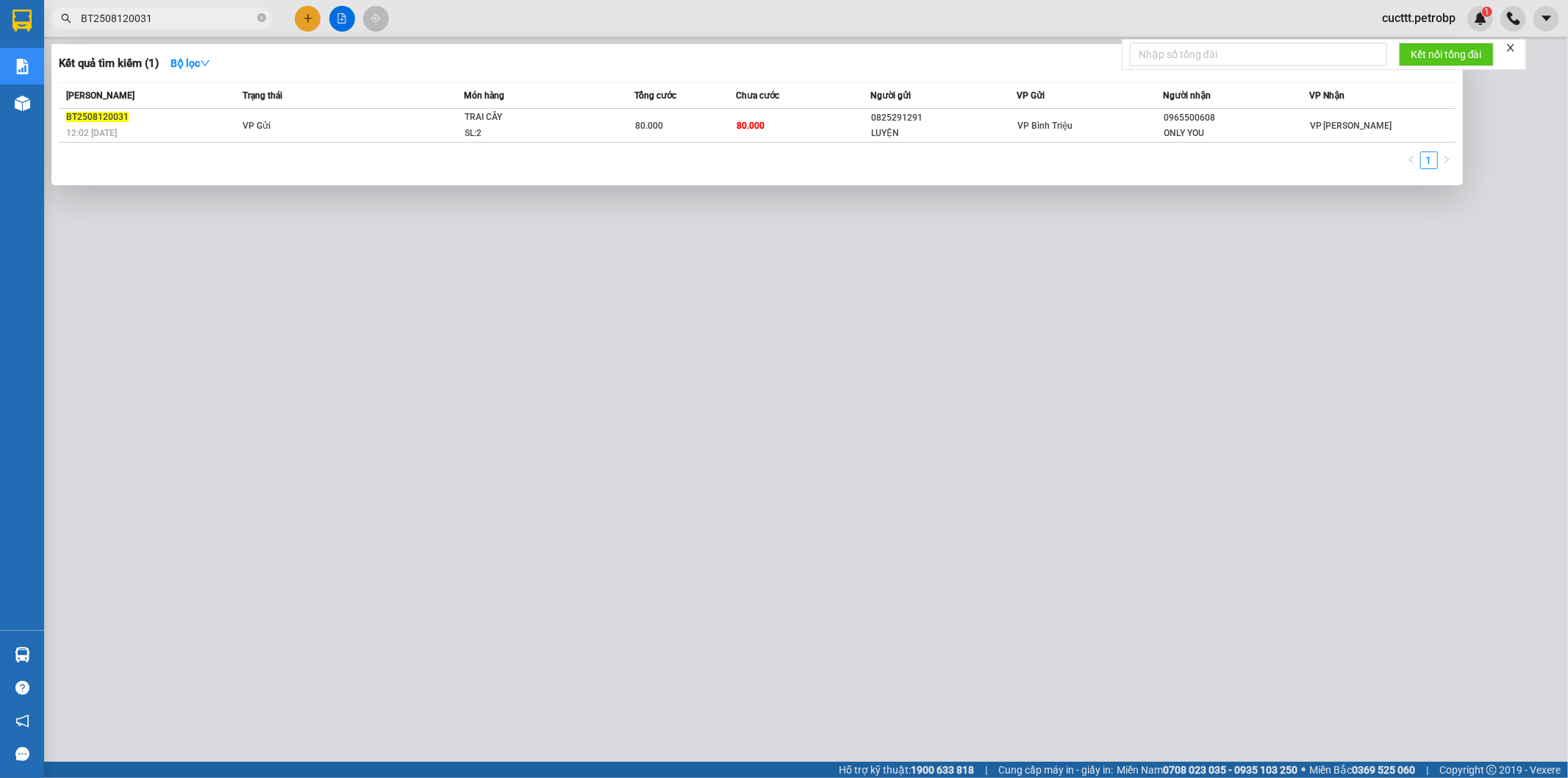
type input "BT2508120031"
click at [522, 287] on div at bounding box center [784, 389] width 1568 height 778
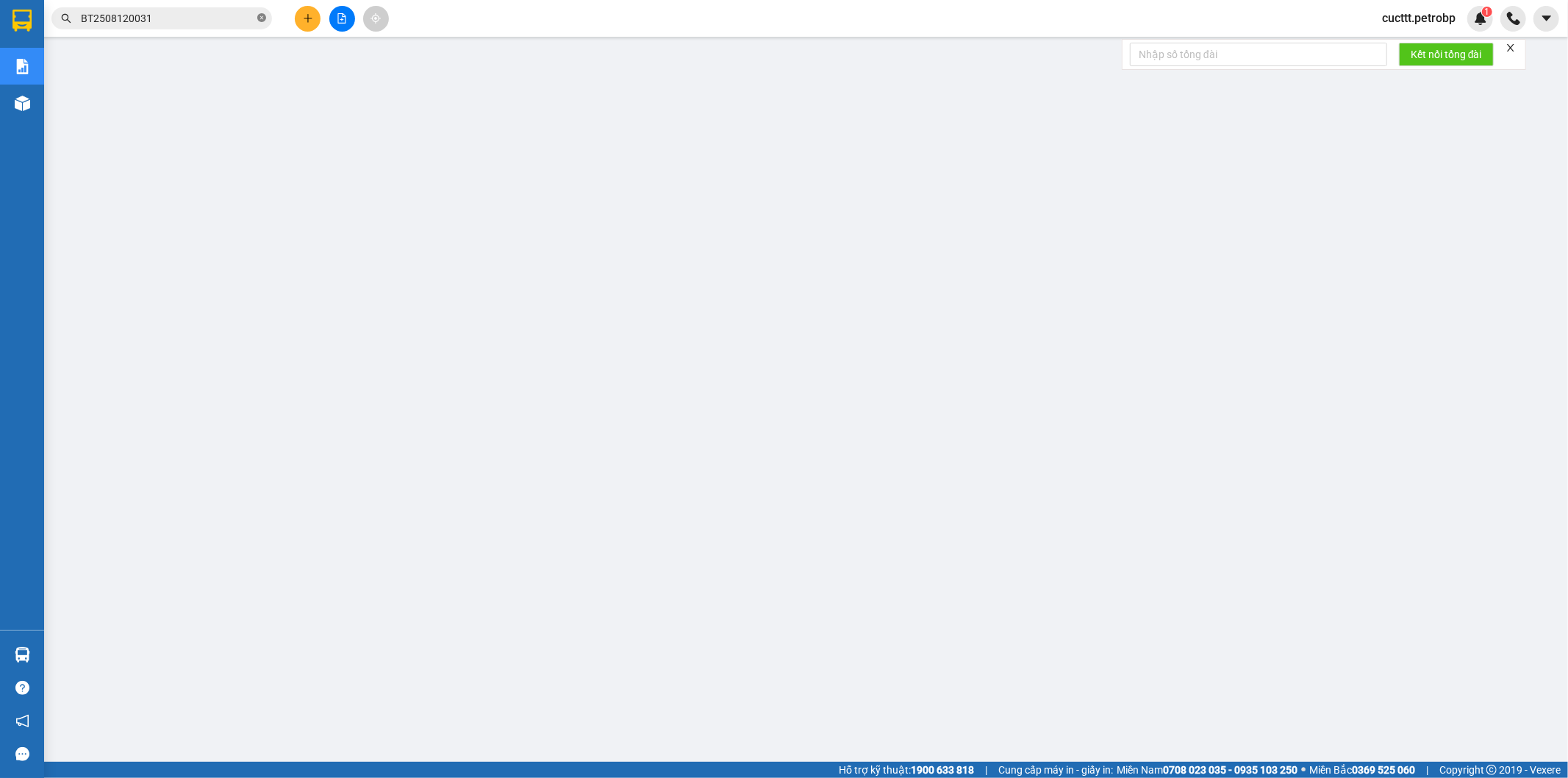
click at [260, 16] on icon "close-circle" at bounding box center [261, 18] width 9 height 9
click at [243, 20] on input "text" at bounding box center [167, 18] width 174 height 16
paste input "ĐX2508120003"
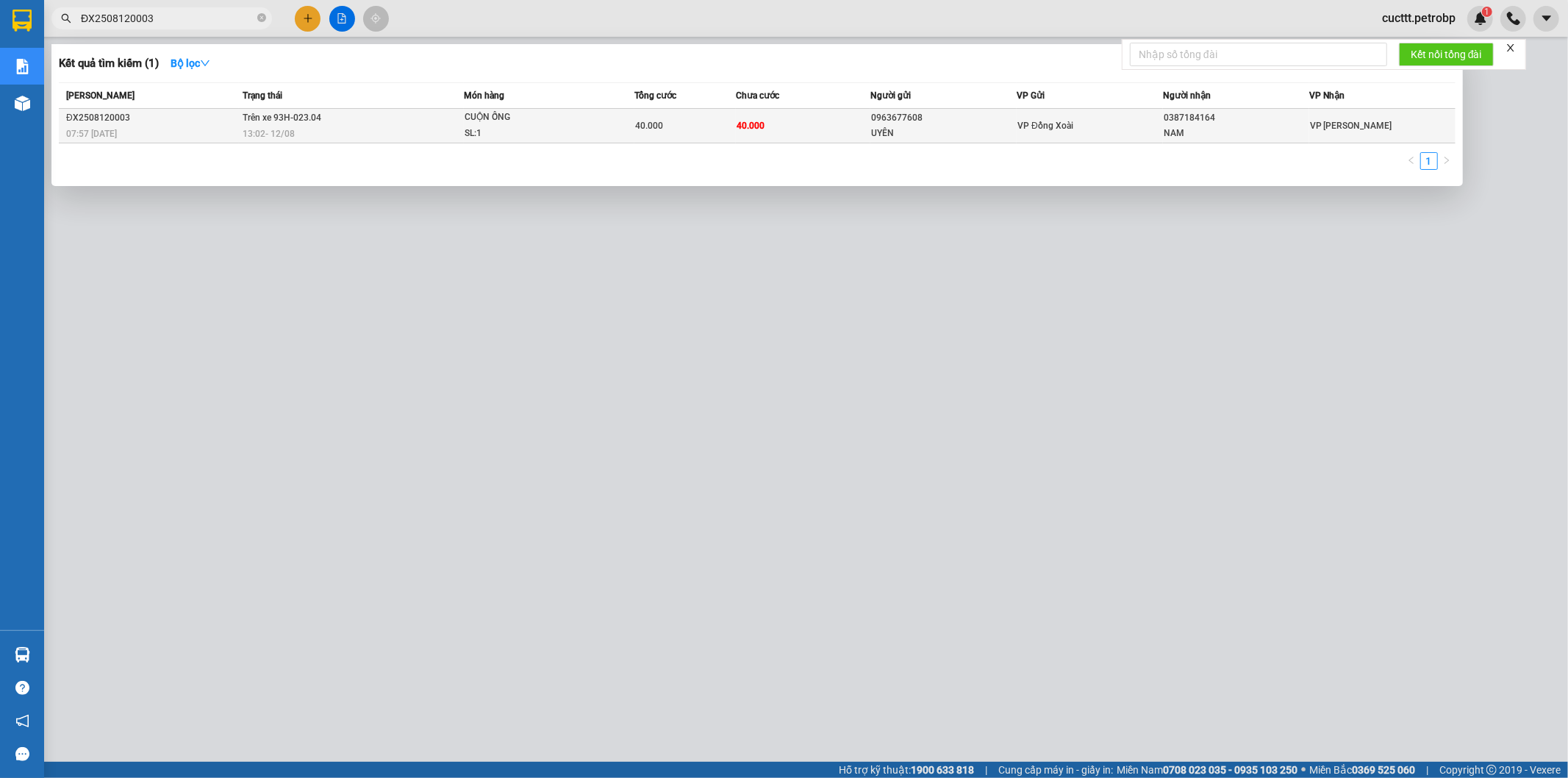
type input "ĐX2508120003"
click at [797, 120] on td "40.000" at bounding box center [803, 125] width 135 height 34
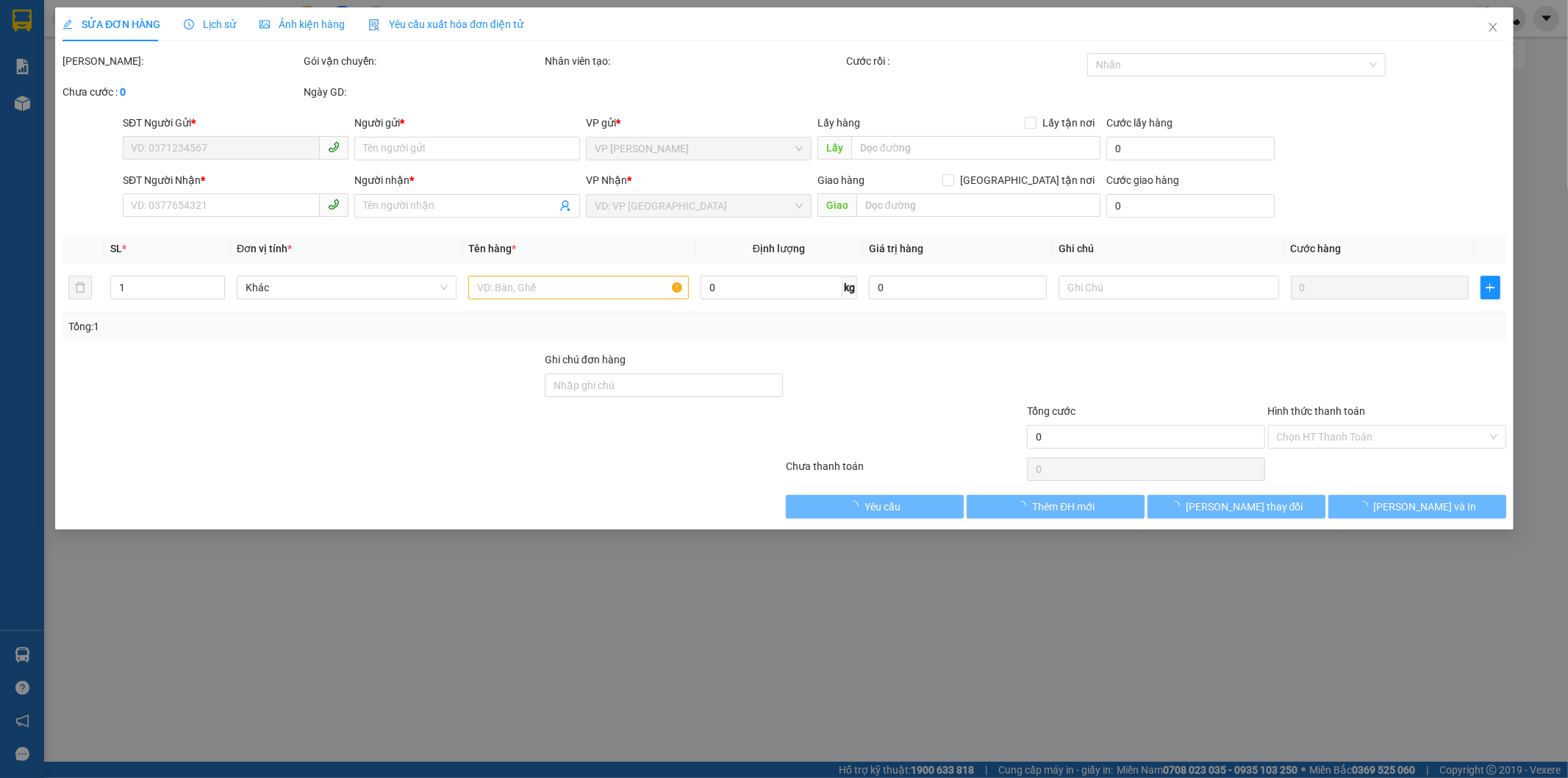
type input "0963677608"
type input "UYÊN"
type input "0387184164"
type input "NAM"
type input "40.000"
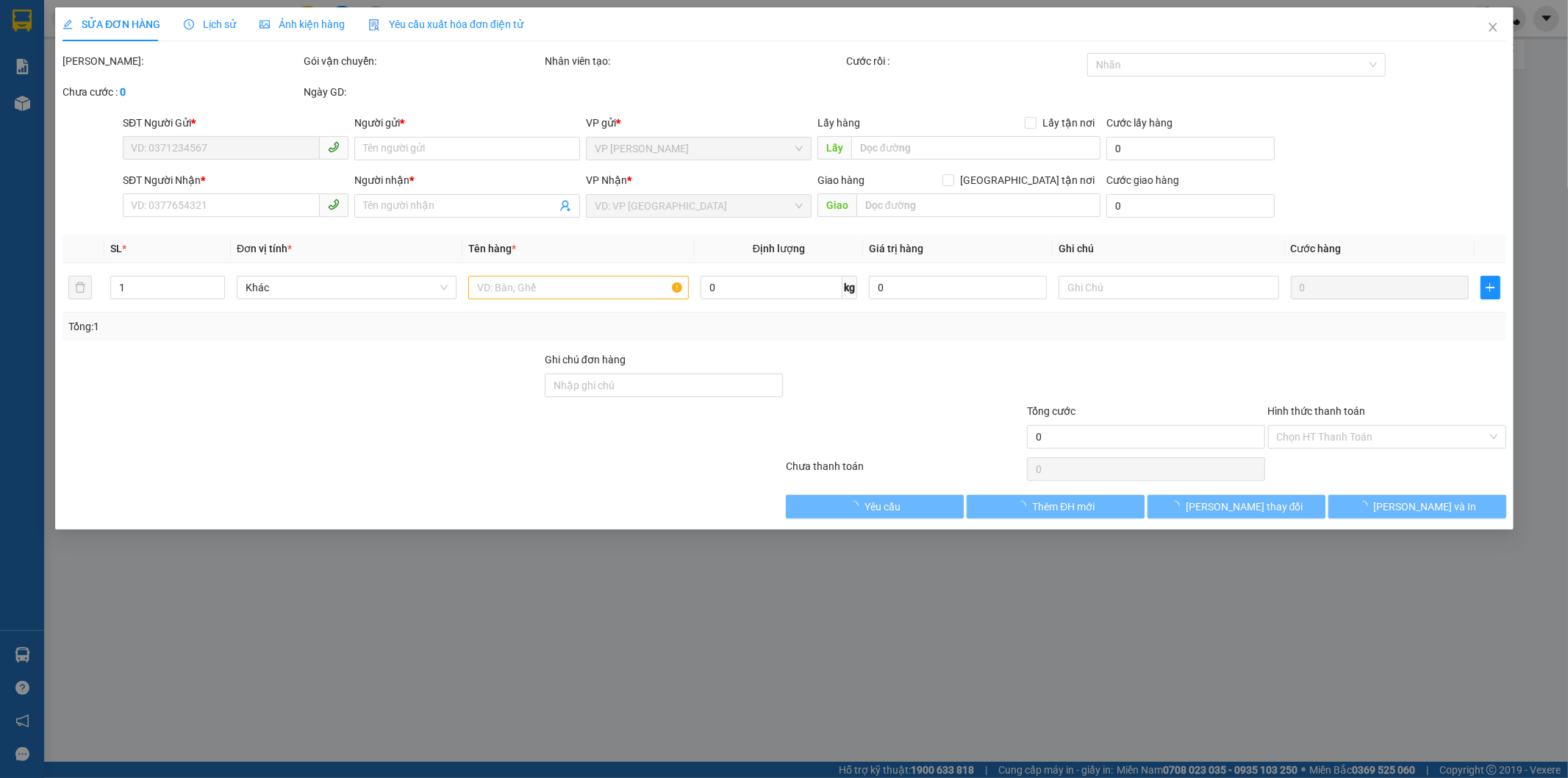
type input "40.000"
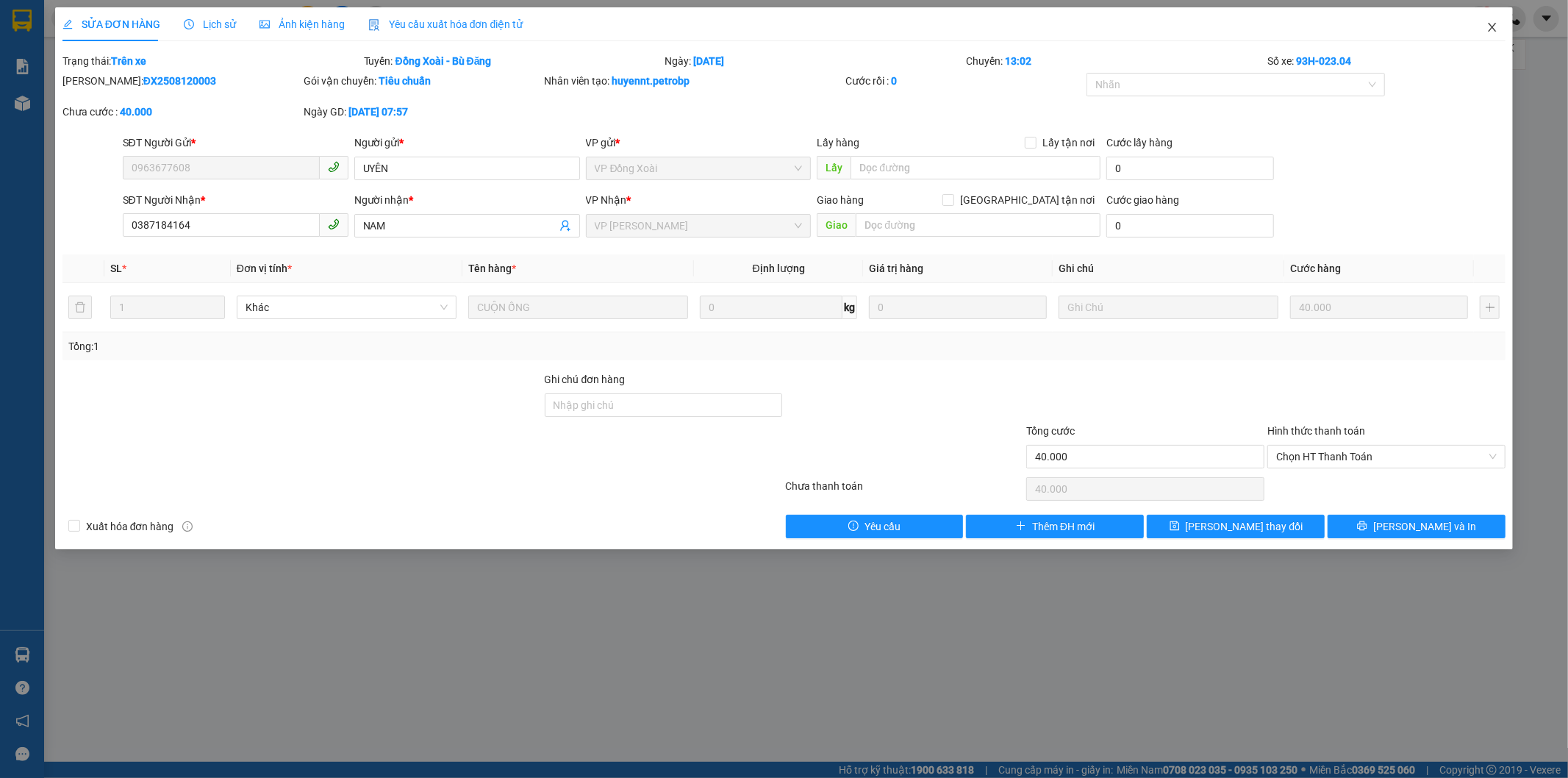
click at [1497, 26] on icon "close" at bounding box center [1492, 26] width 11 height 11
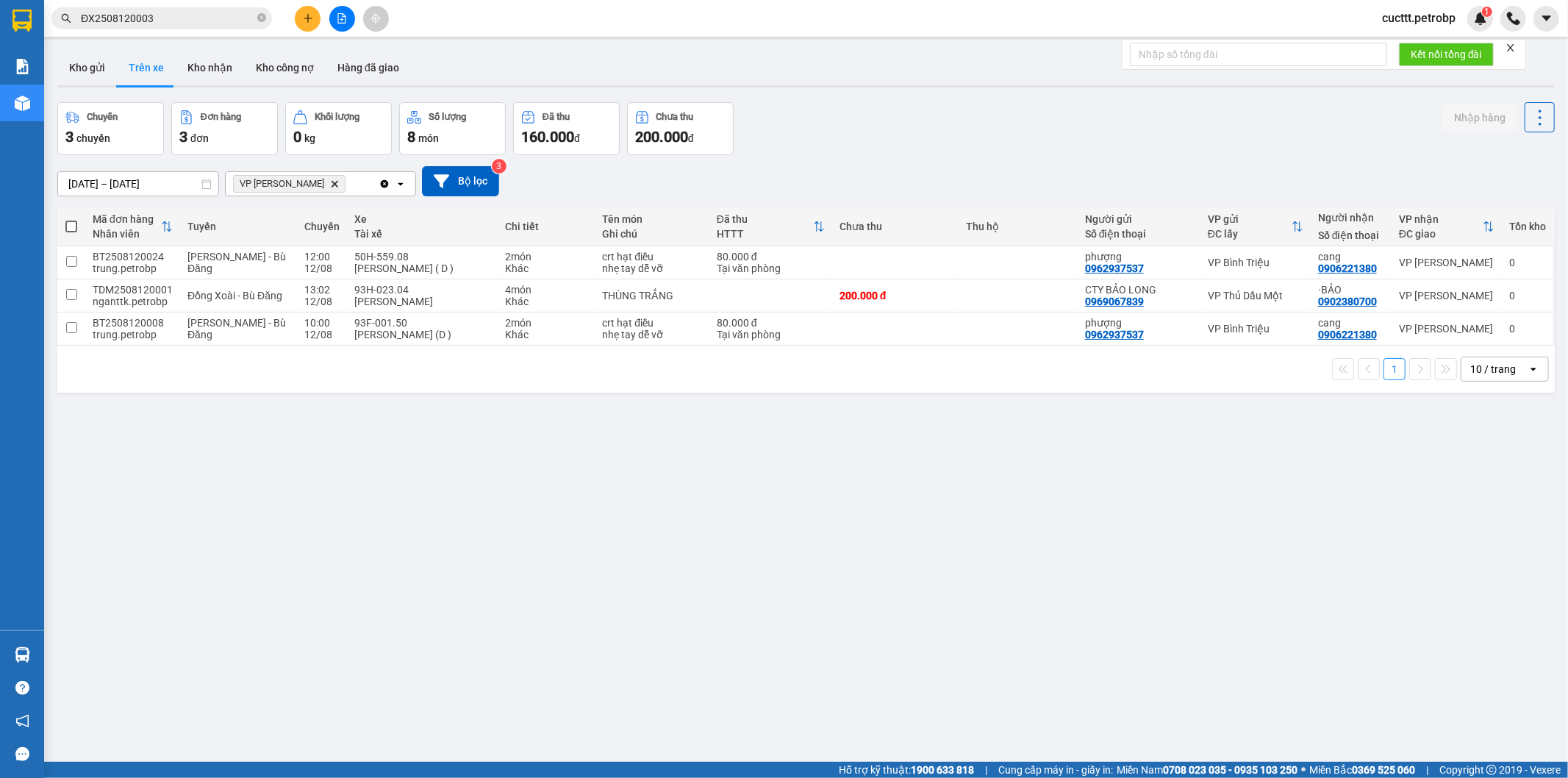
drag, startPoint x: 406, startPoint y: 460, endPoint x: 276, endPoint y: 100, distance: 382.8
click at [405, 459] on div "ver 1.8.137 Kho gửi Trên xe Kho nhận Kho công nợ Hàng đã giao Chuyến 3 chuyến Đ…" at bounding box center [806, 432] width 1509 height 778
click at [69, 63] on button "Kho gửi" at bounding box center [87, 68] width 60 height 35
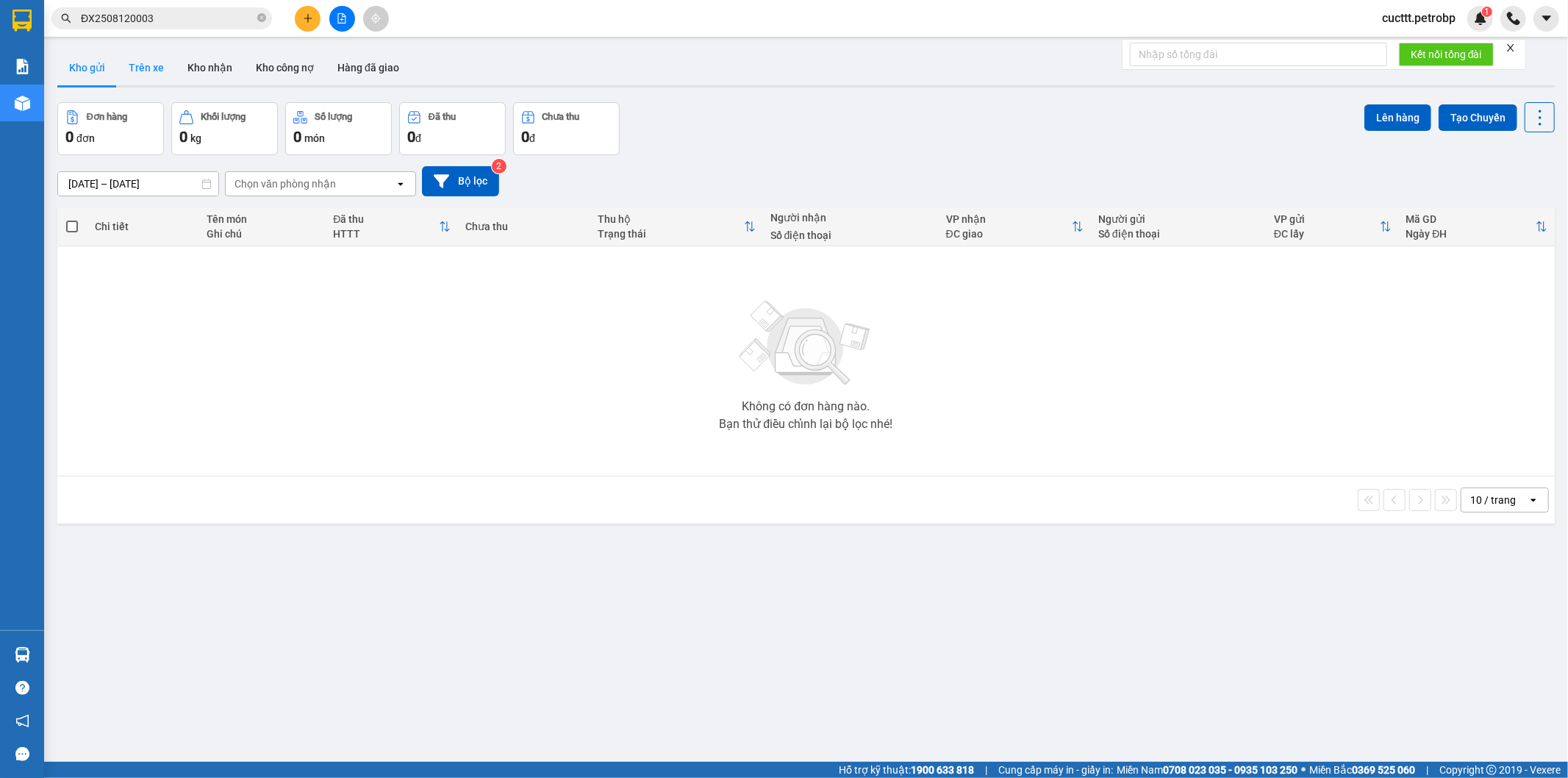
click at [148, 75] on button "Trên xe" at bounding box center [146, 68] width 59 height 35
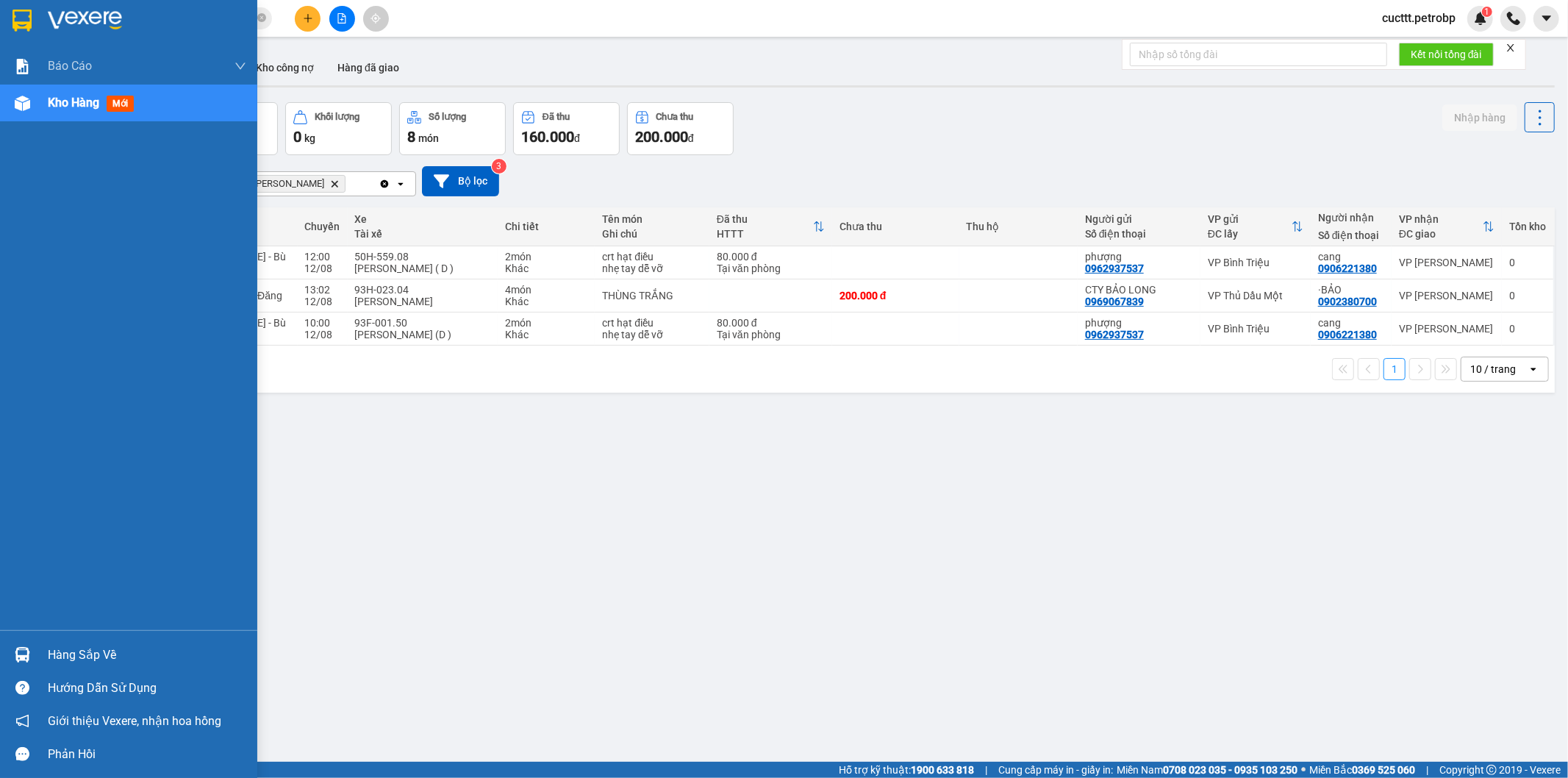
click at [32, 634] on div "Hàng sắp về Hướng dẫn sử dụng Giới thiệu Vexere, nhận hoa hồng Phản hồi" at bounding box center [128, 700] width 257 height 140
click at [125, 647] on div "Hàng sắp về" at bounding box center [146, 654] width 198 height 22
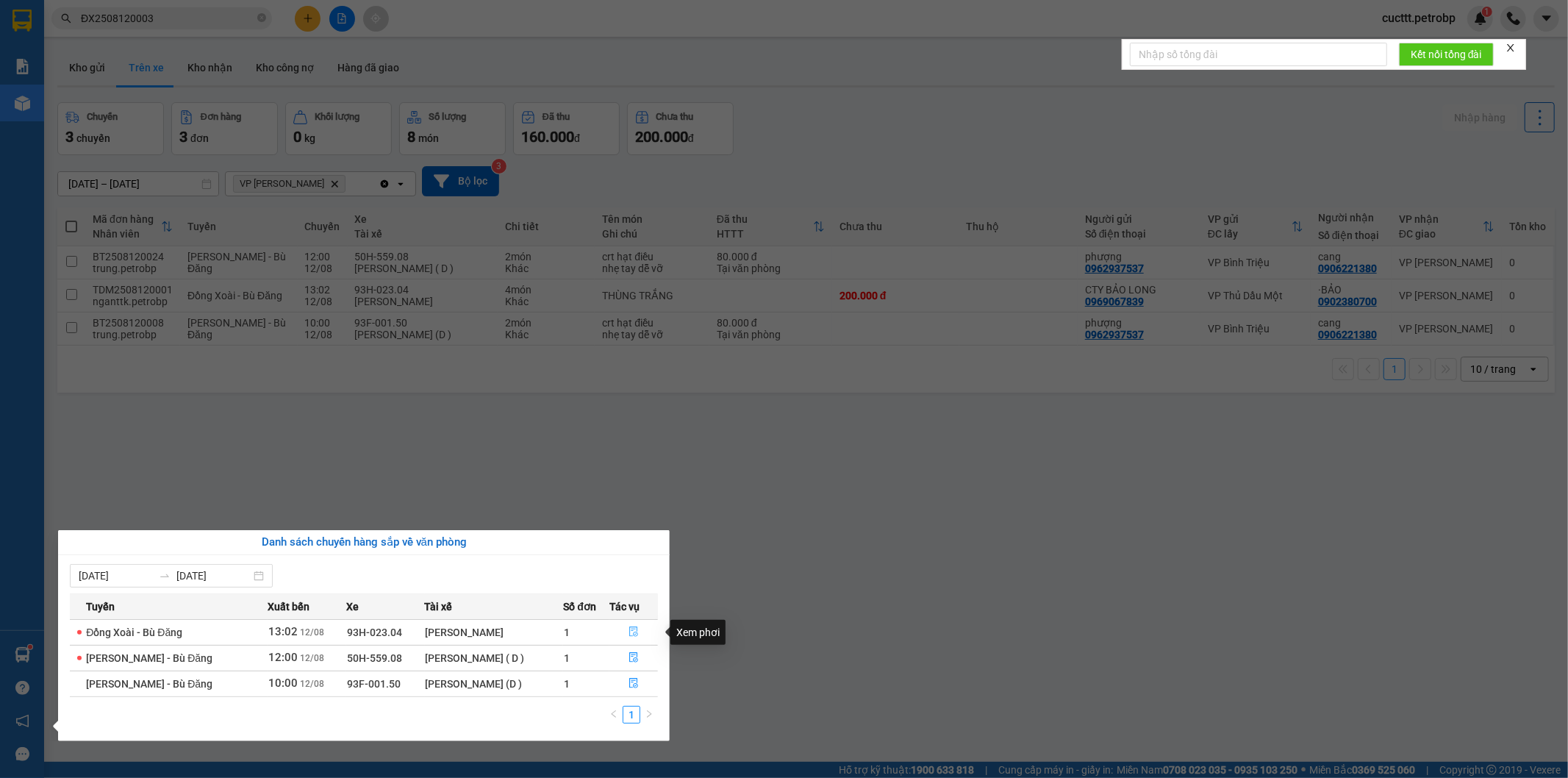
click at [631, 633] on icon "file-done" at bounding box center [634, 632] width 11 height 11
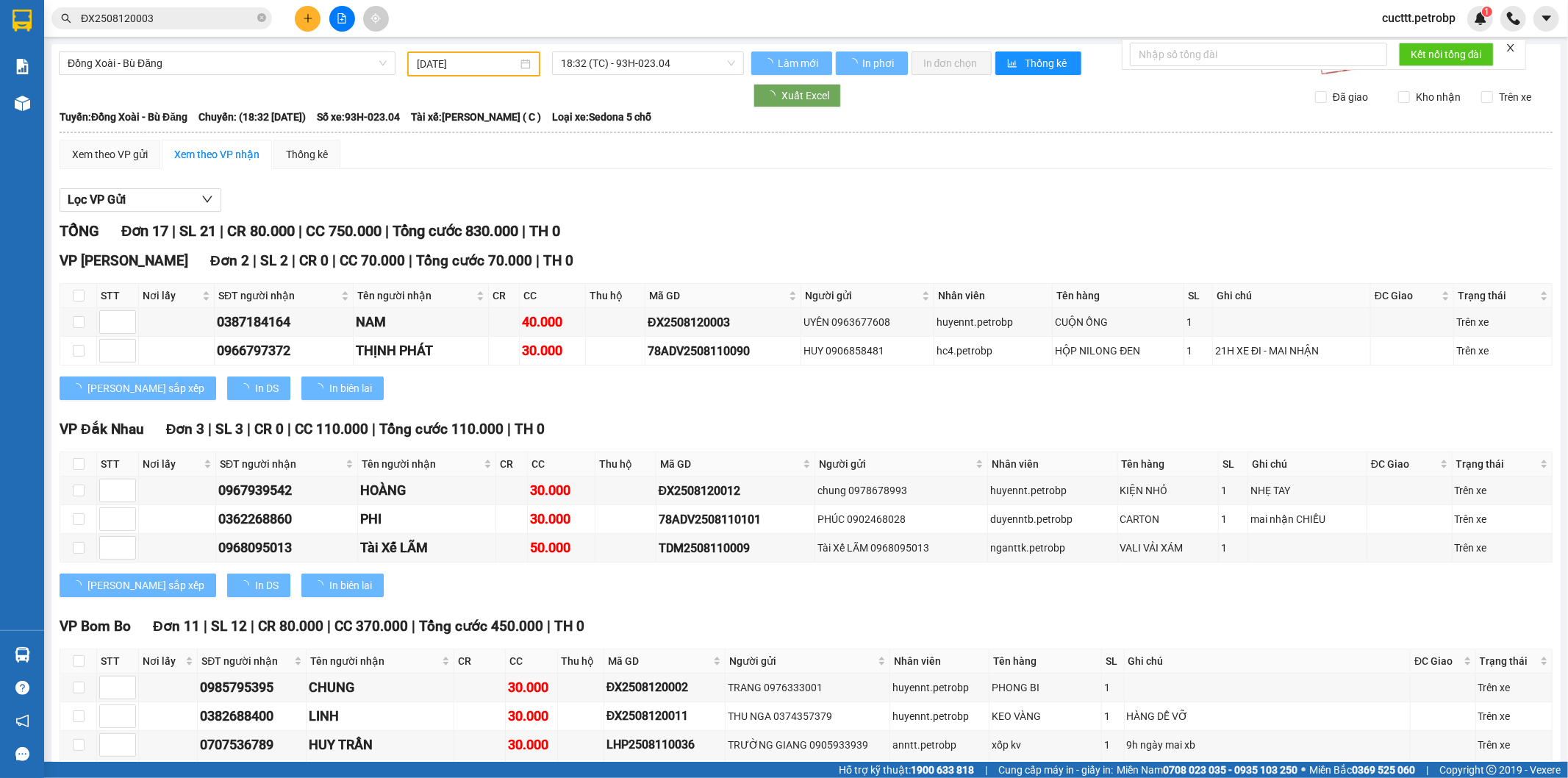
type input "[DATE]"
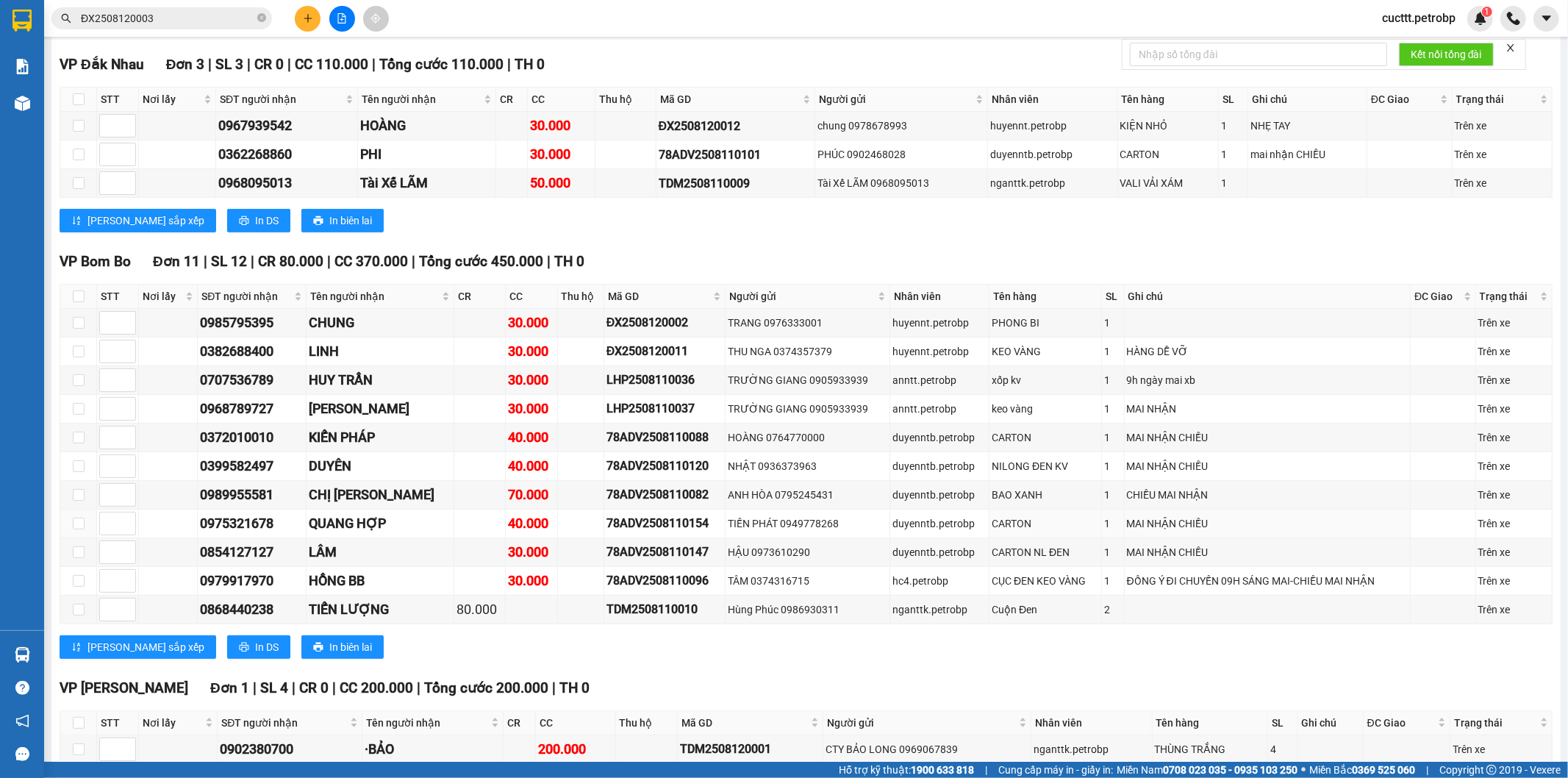
scroll to position [118, 0]
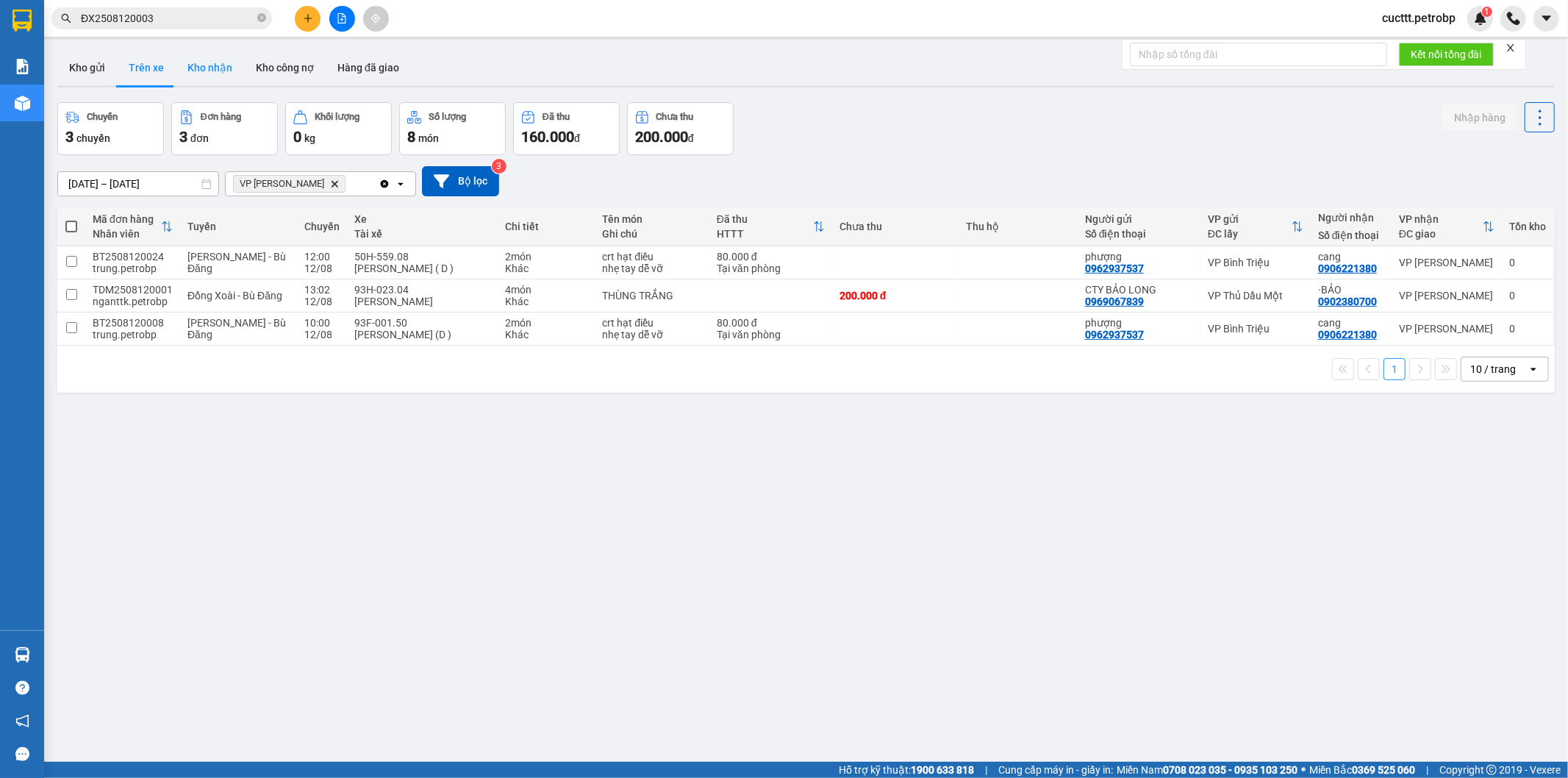
click at [216, 70] on button "Kho nhận" at bounding box center [210, 68] width 68 height 35
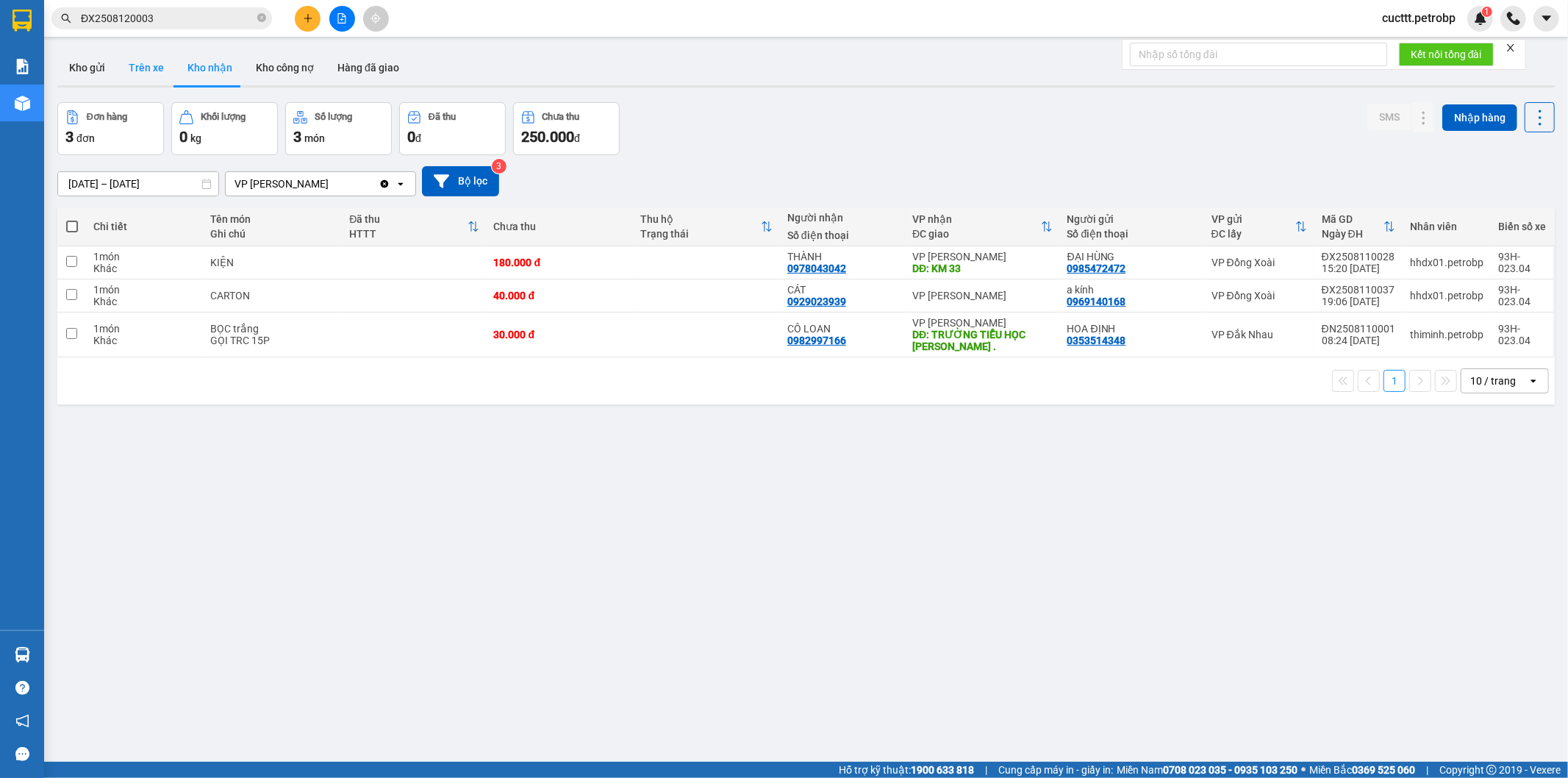
click at [150, 70] on button "Trên xe" at bounding box center [146, 68] width 59 height 35
type input "[DATE] – [DATE]"
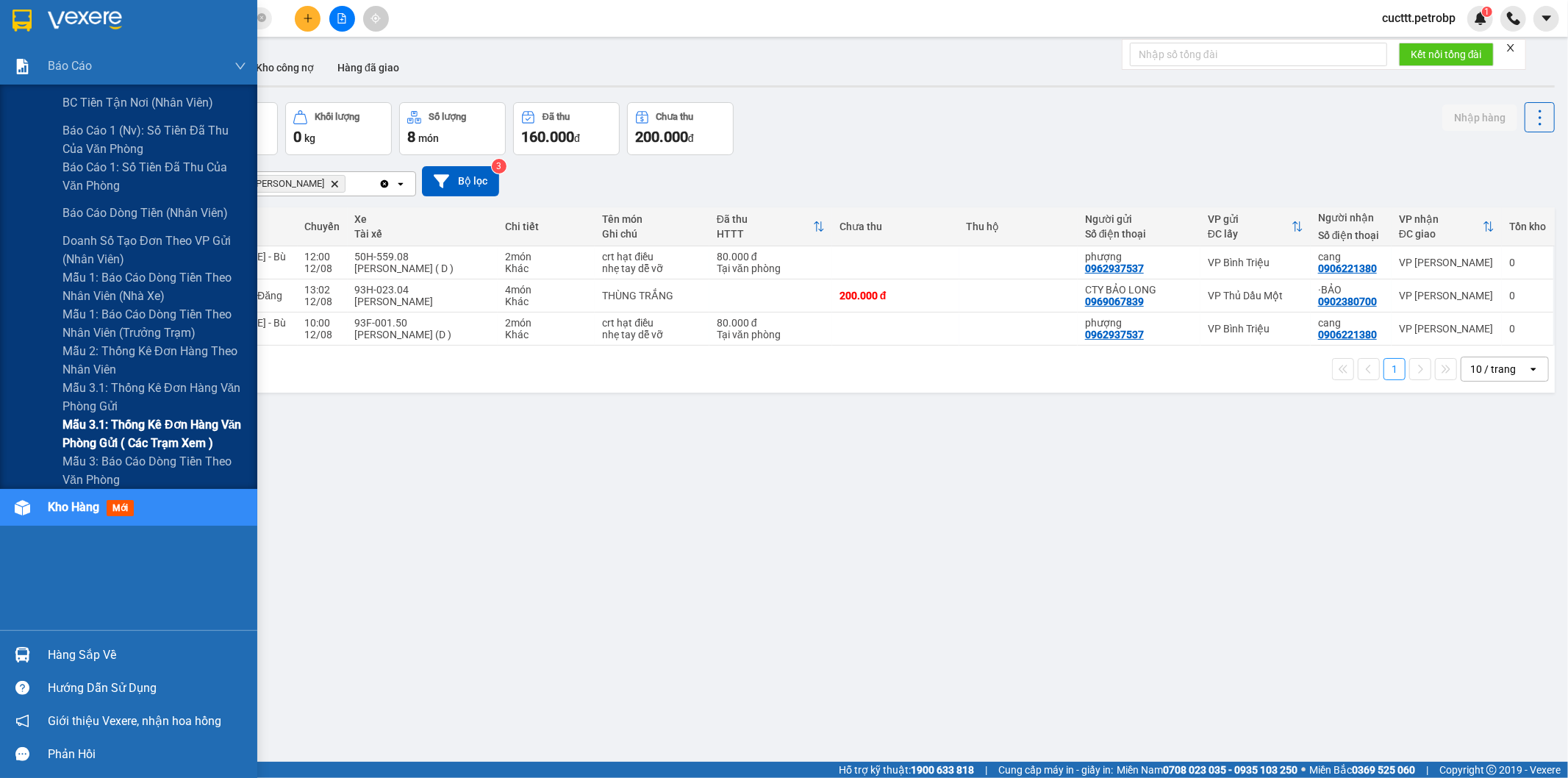
click at [207, 434] on span "Mẫu 3.1: Thống kê đơn hàng văn phòng gửi ( các trạm xem )" at bounding box center [154, 434] width 184 height 37
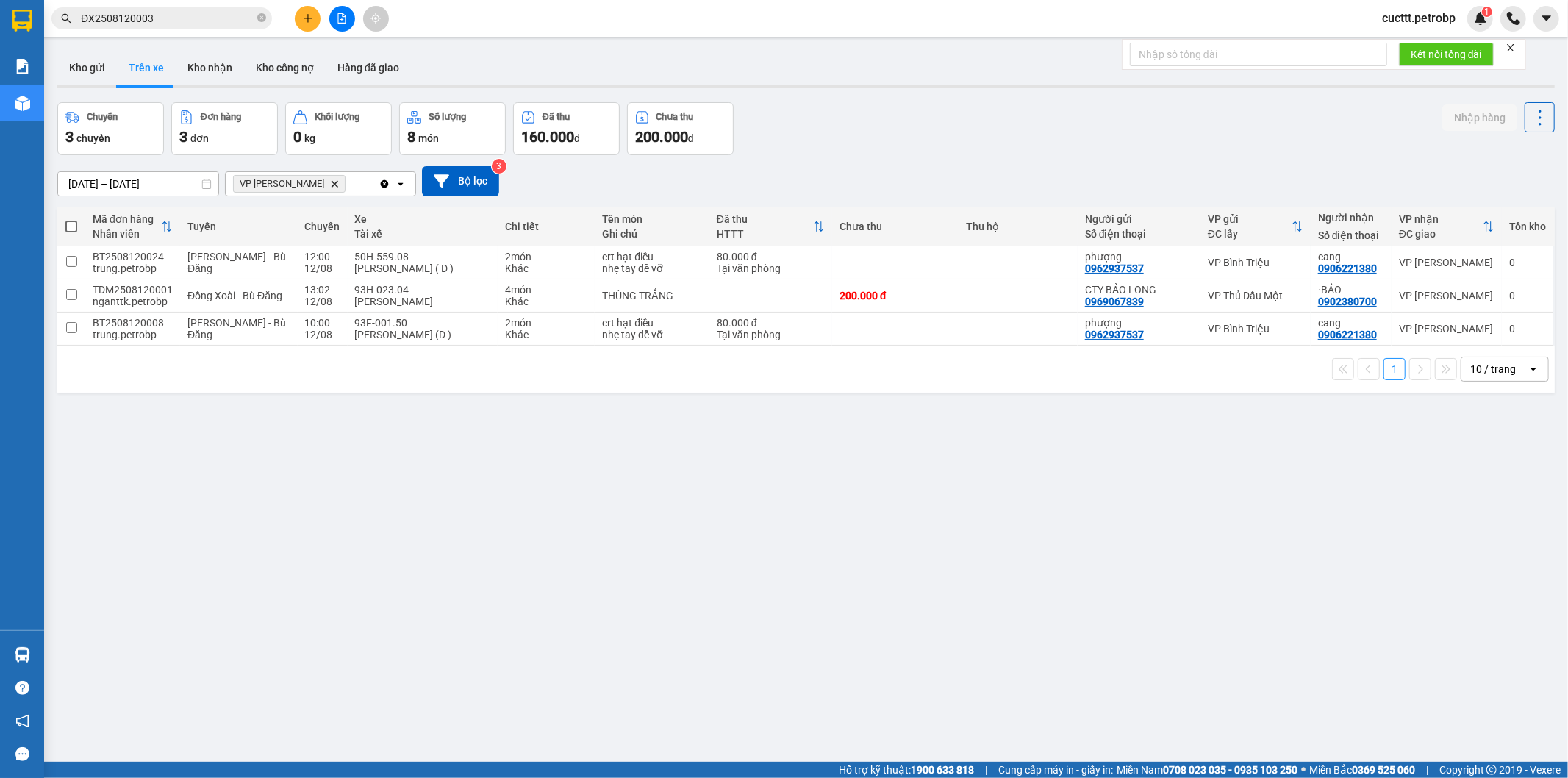
click at [480, 478] on div "ver 1.8.137 Kho gửi Trên xe Kho nhận Kho công nợ Hàng đã giao Chuyến 3 chuyến Đ…" at bounding box center [806, 432] width 1509 height 778
